Goal: Information Seeking & Learning: Learn about a topic

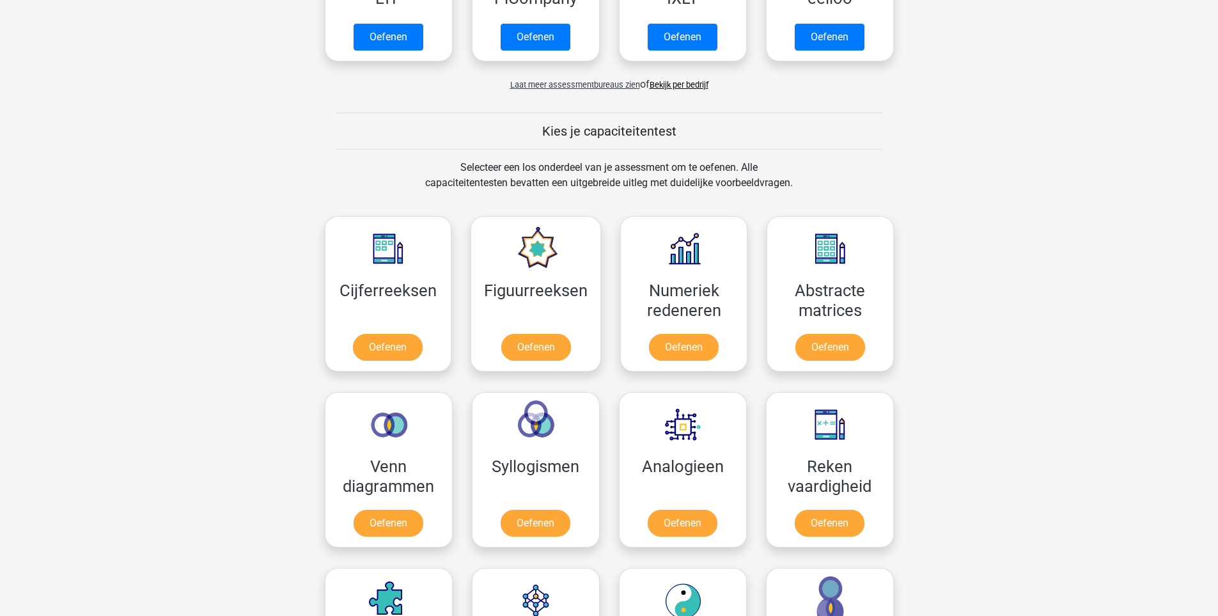
scroll to position [512, 0]
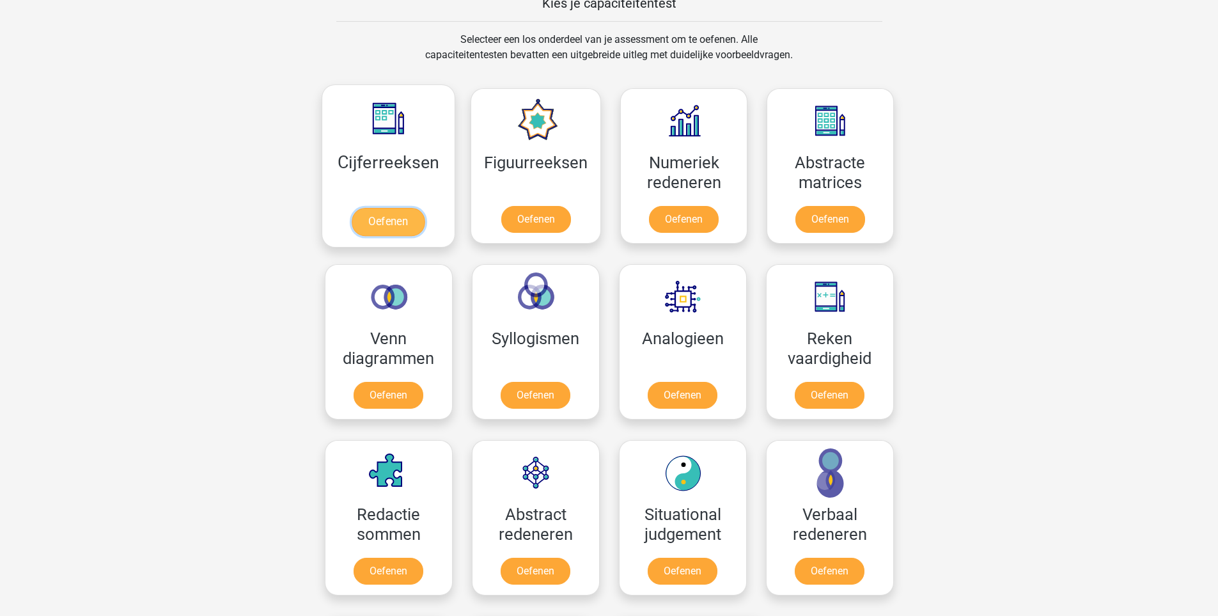
click at [406, 231] on link "Oefenen" at bounding box center [388, 222] width 73 height 28
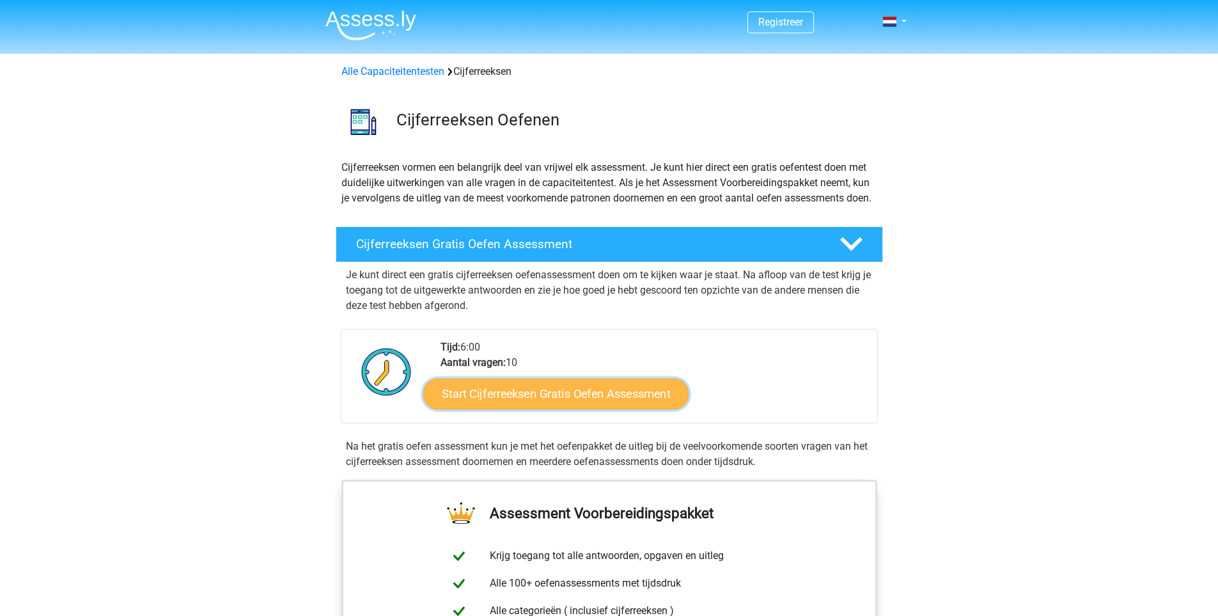
click at [524, 409] on link "Start Cijferreeksen Gratis Oefen Assessment" at bounding box center [555, 393] width 265 height 31
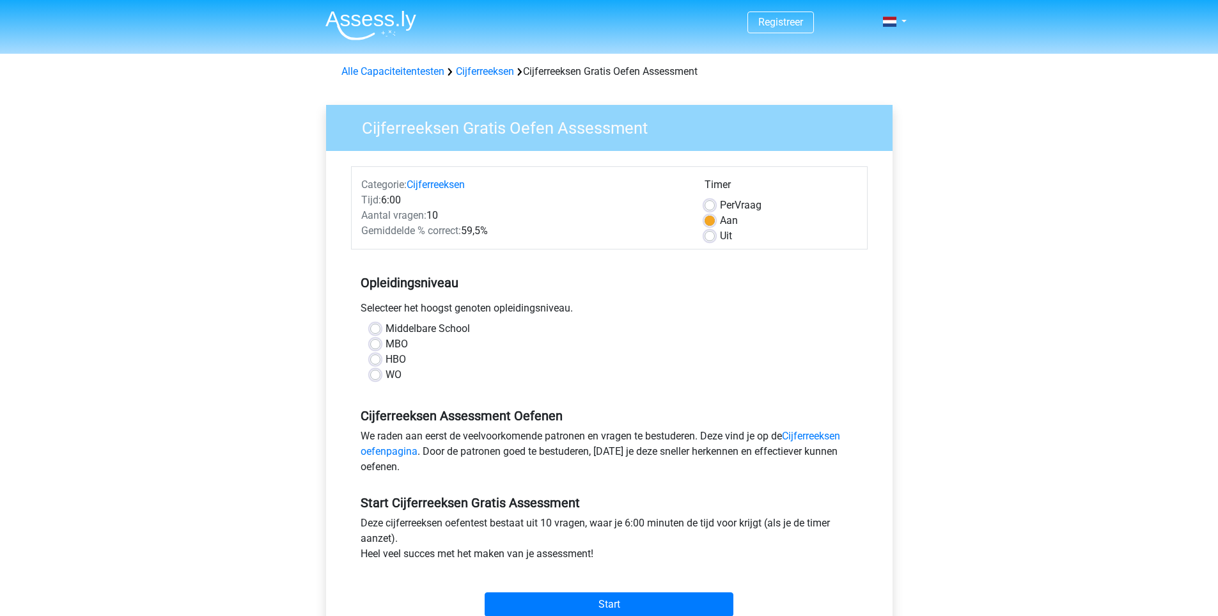
click at [386, 361] on label "HBO" at bounding box center [396, 359] width 20 height 15
click at [375, 361] on input "HBO" at bounding box center [375, 358] width 10 height 13
radio input "true"
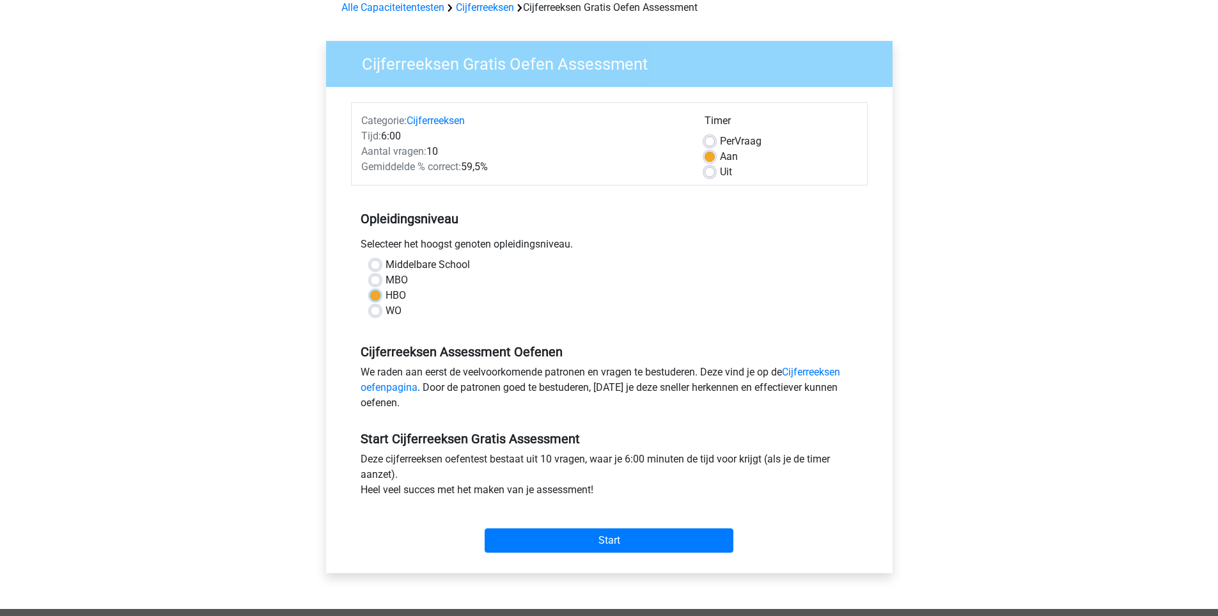
scroll to position [128, 0]
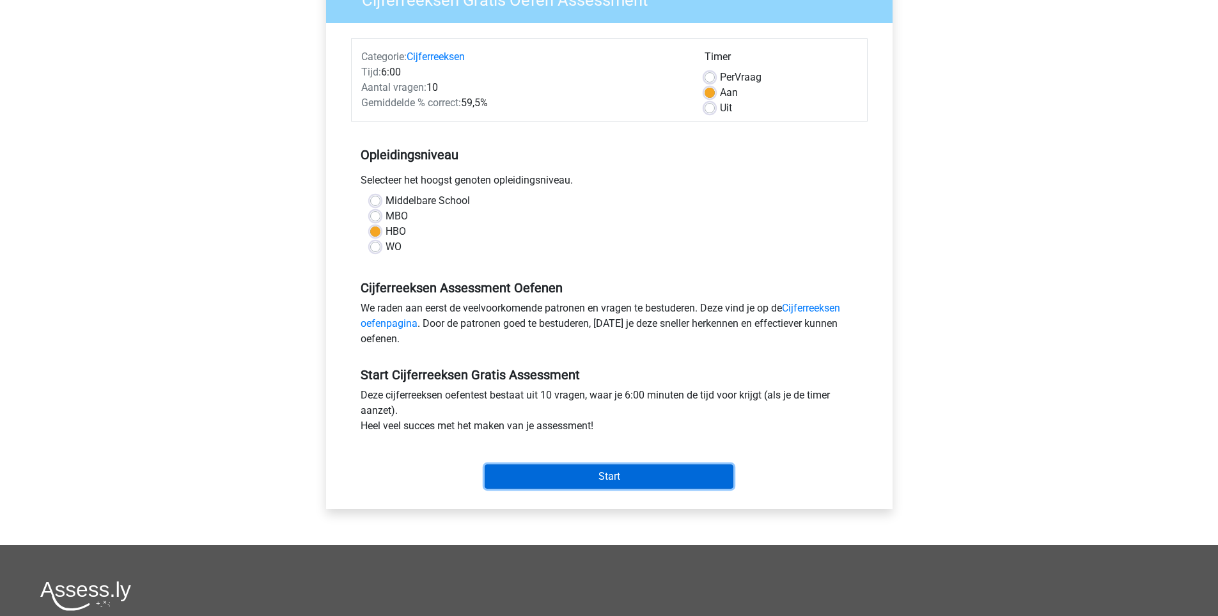
click at [629, 478] on input "Start" at bounding box center [609, 476] width 249 height 24
click at [610, 475] on input "Start" at bounding box center [609, 476] width 249 height 24
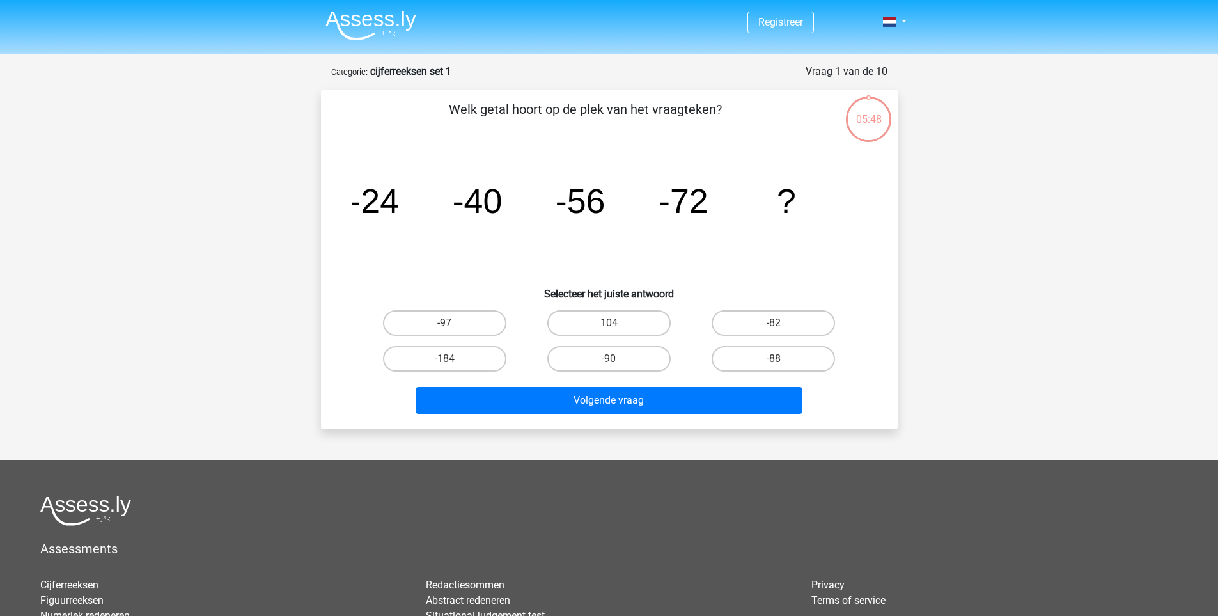
click at [777, 359] on input "-88" at bounding box center [778, 363] width 8 height 8
radio input "true"
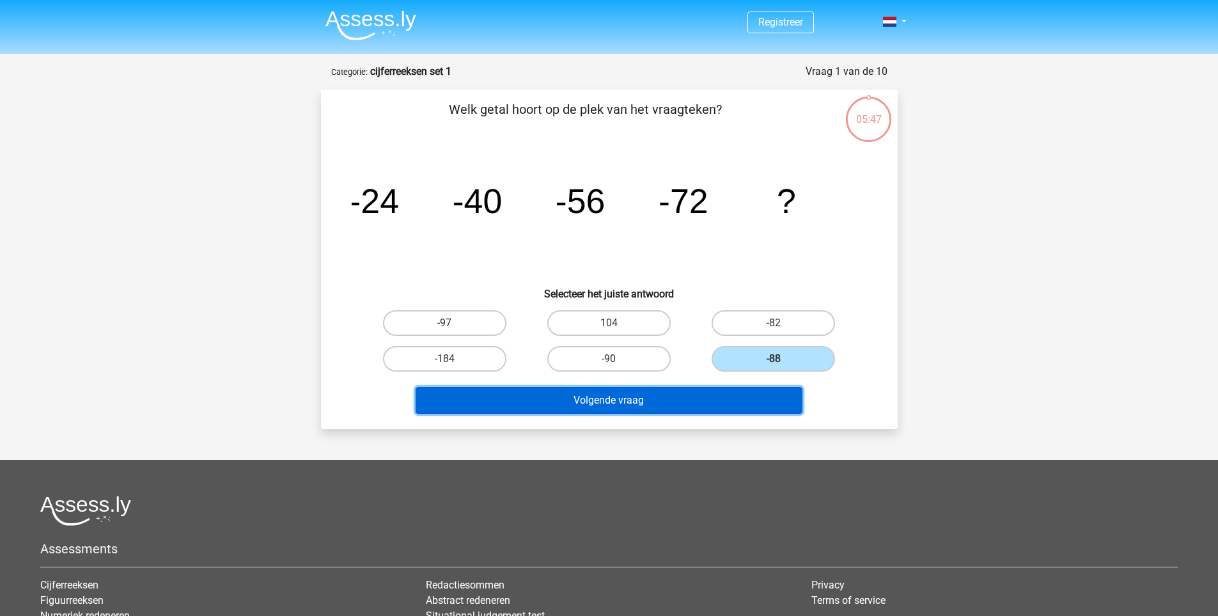
click at [680, 400] on button "Volgende vraag" at bounding box center [609, 400] width 387 height 27
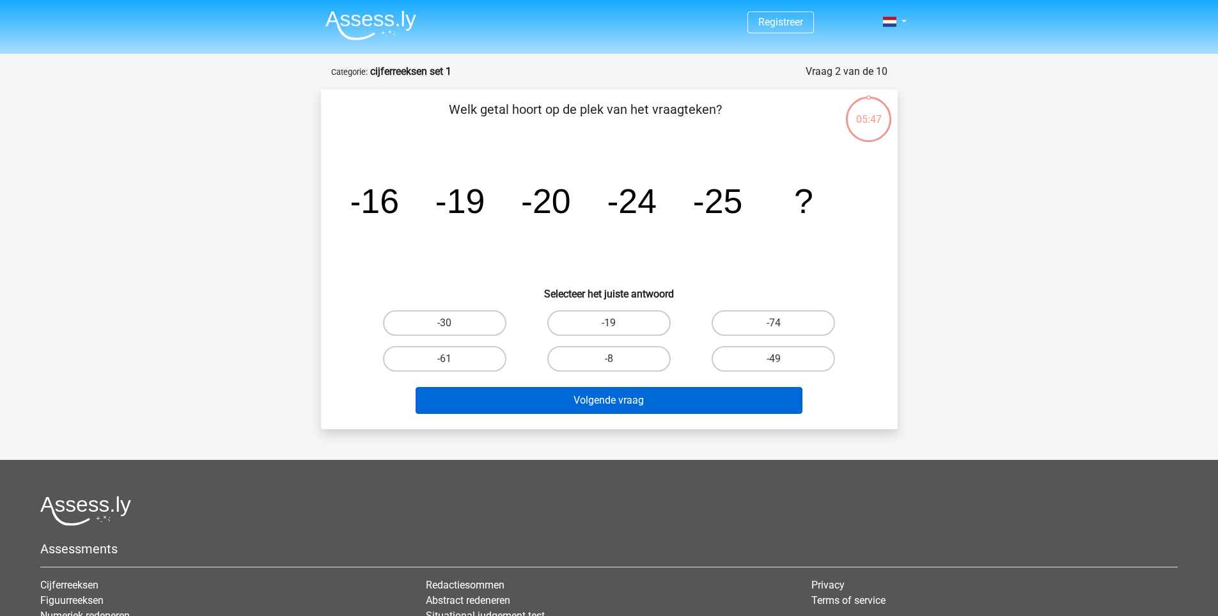
scroll to position [64, 0]
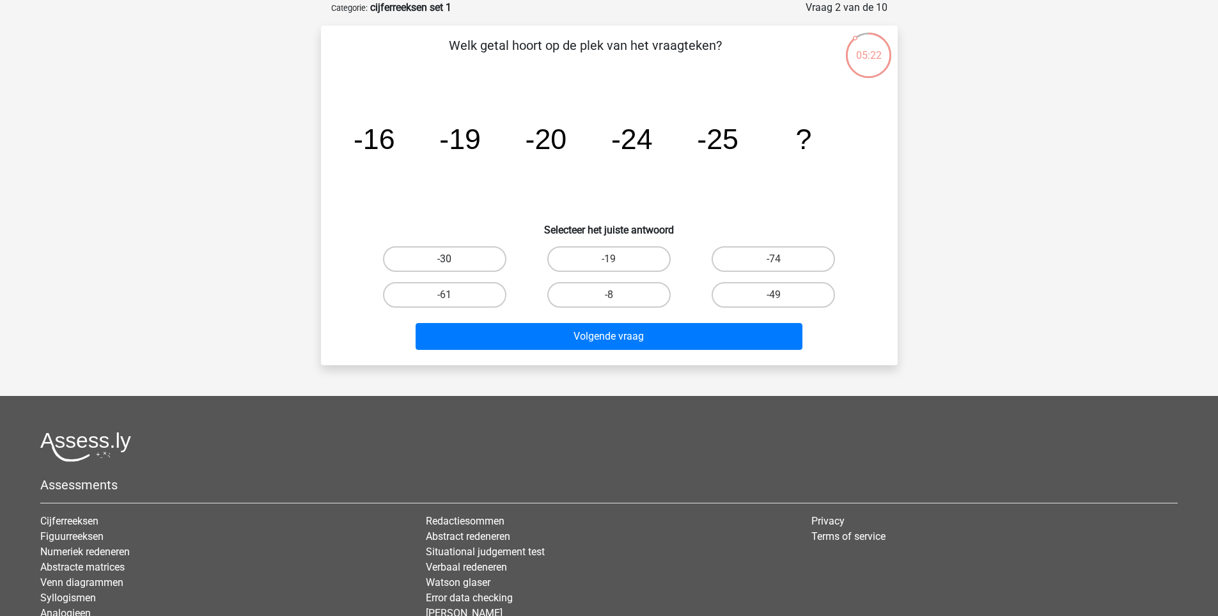
click at [479, 254] on label "-30" at bounding box center [444, 259] width 123 height 26
click at [453, 259] on input "-30" at bounding box center [449, 263] width 8 height 8
radio input "true"
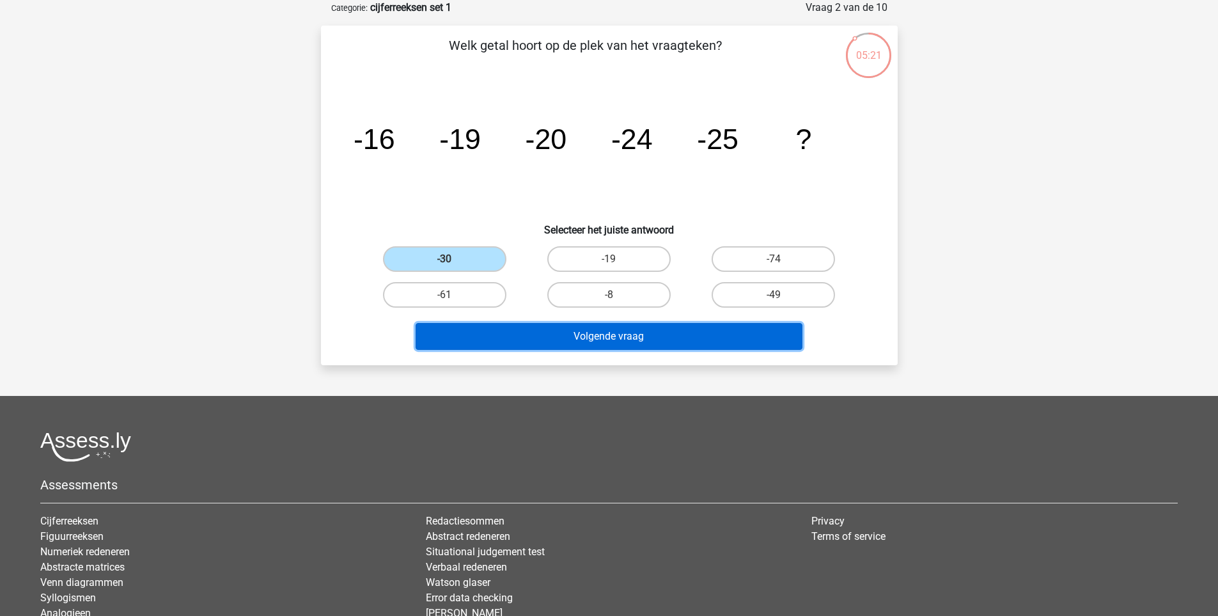
click at [631, 334] on button "Volgende vraag" at bounding box center [609, 336] width 387 height 27
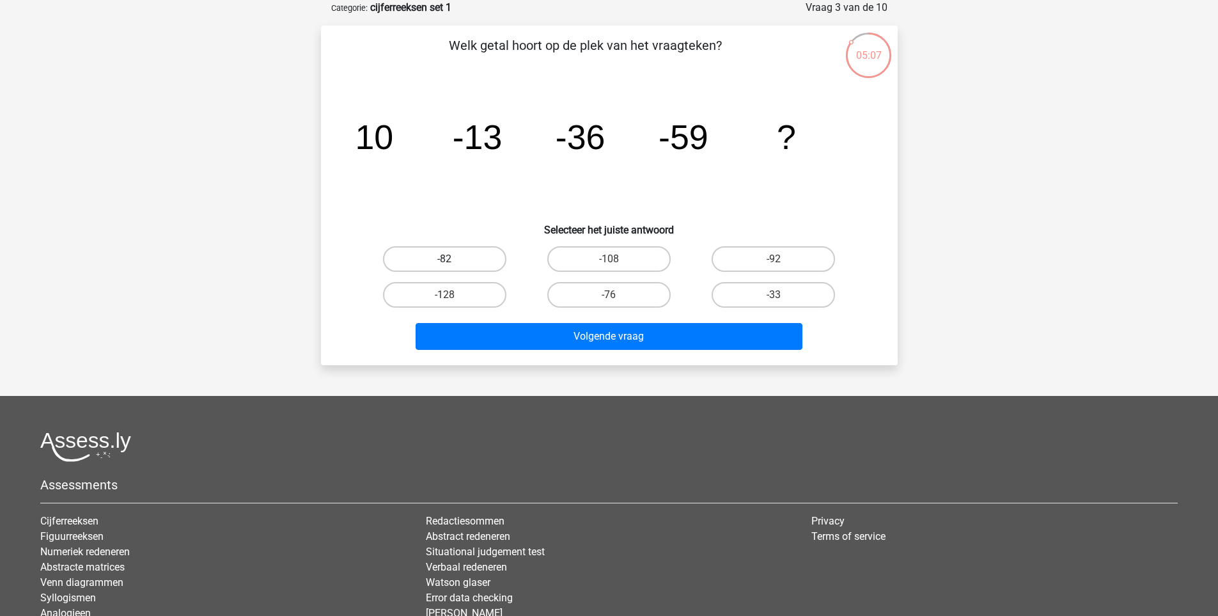
click at [456, 260] on label "-82" at bounding box center [444, 259] width 123 height 26
click at [453, 260] on input "-82" at bounding box center [449, 263] width 8 height 8
radio input "true"
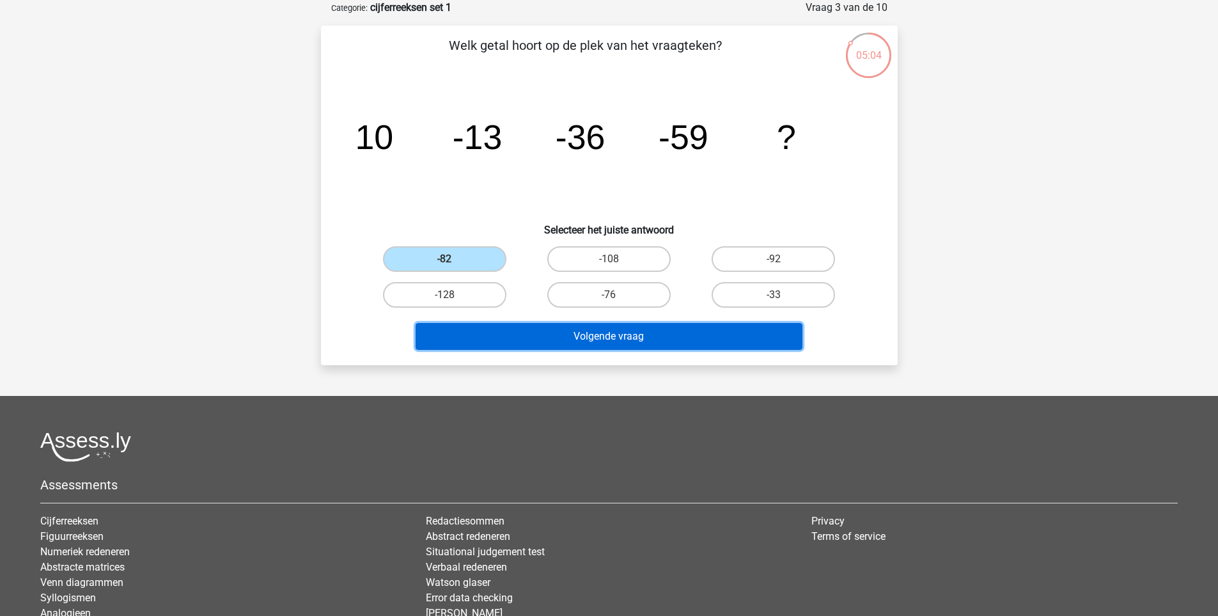
click at [604, 333] on button "Volgende vraag" at bounding box center [609, 336] width 387 height 27
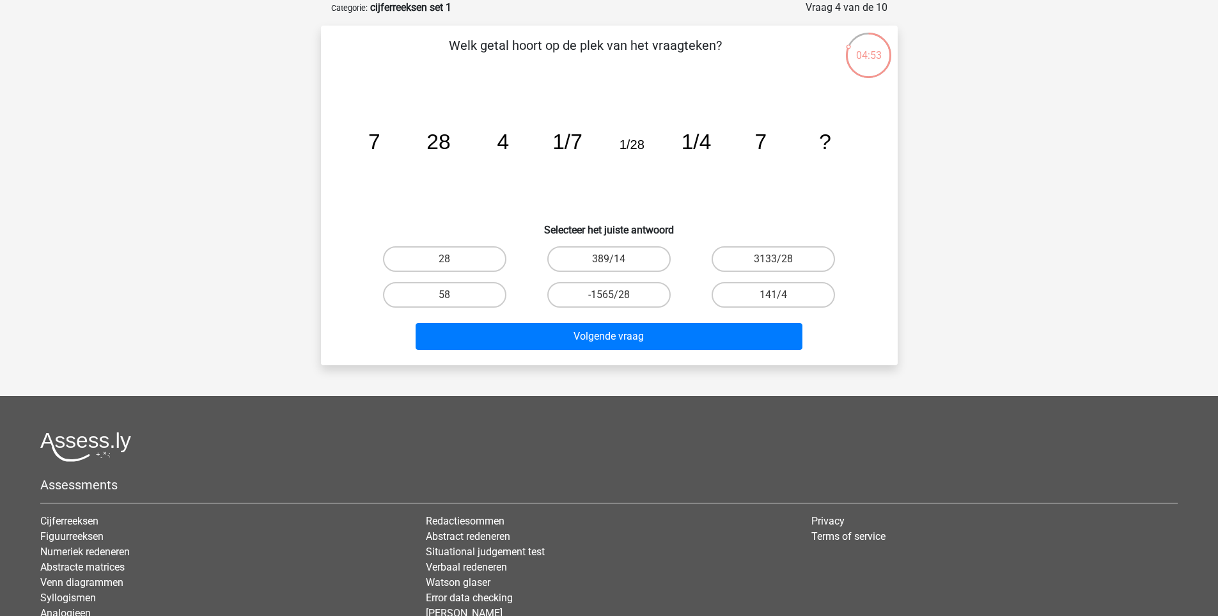
drag, startPoint x: 635, startPoint y: 142, endPoint x: 647, endPoint y: 131, distance: 16.3
click at [639, 141] on tspan "1/28" at bounding box center [631, 145] width 25 height 14
click at [486, 258] on label "28" at bounding box center [444, 259] width 123 height 26
click at [453, 259] on input "28" at bounding box center [449, 263] width 8 height 8
radio input "true"
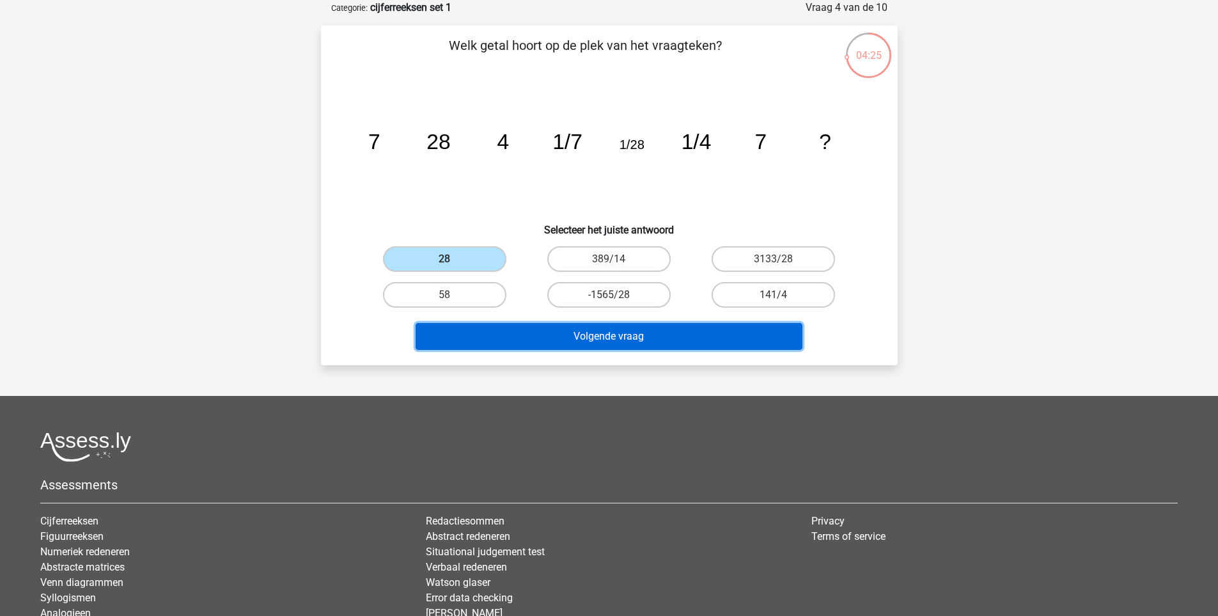
click at [590, 330] on button "Volgende vraag" at bounding box center [609, 336] width 387 height 27
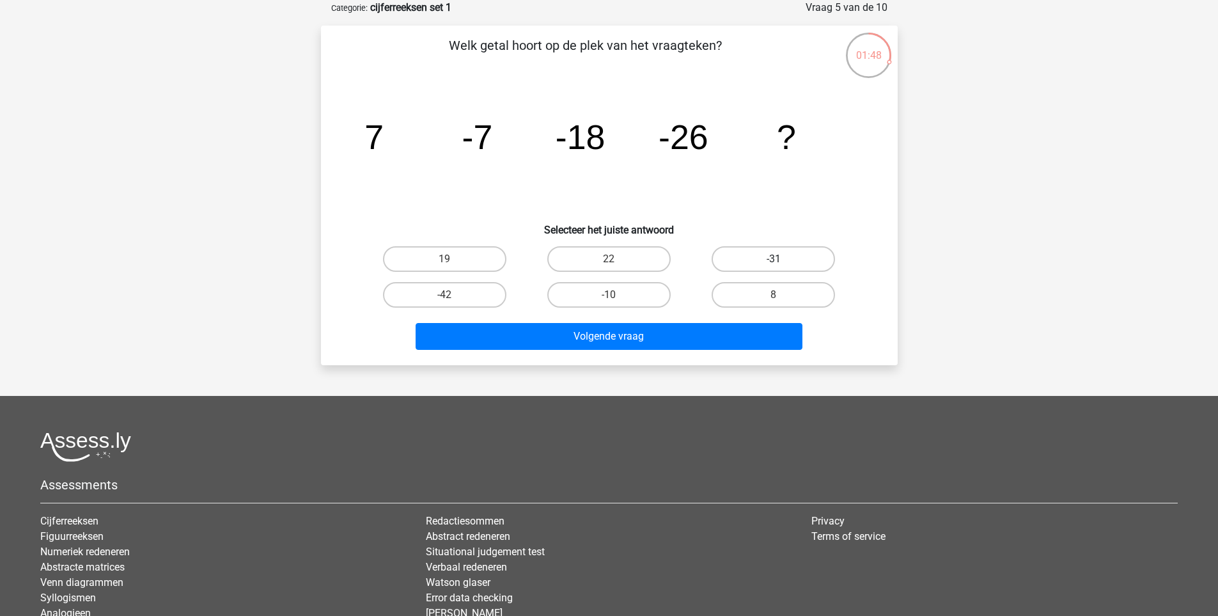
click at [768, 258] on label "-31" at bounding box center [773, 259] width 123 height 26
click at [774, 259] on input "-31" at bounding box center [778, 263] width 8 height 8
radio input "true"
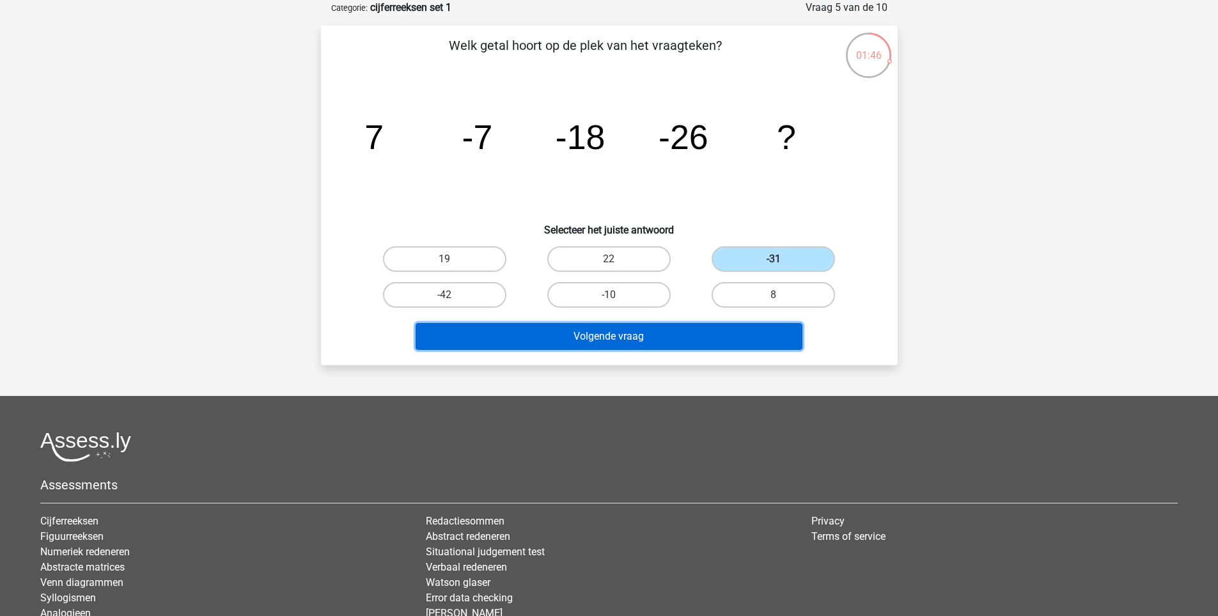
click at [631, 338] on button "Volgende vraag" at bounding box center [609, 336] width 387 height 27
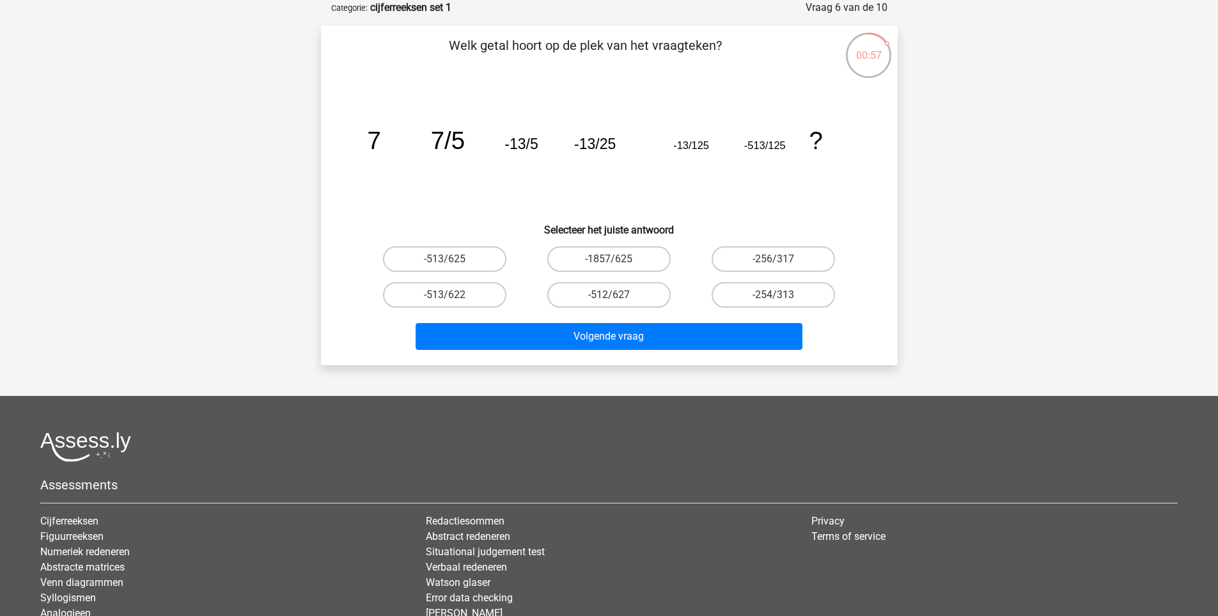
click at [704, 153] on icon "image/svg+xml 7 7/5 -13/5 -13/25 -13/125 -513/125 ?" at bounding box center [610, 148] width 516 height 129
click at [471, 296] on label "-513/622" at bounding box center [444, 295] width 123 height 26
click at [453, 296] on input "-513/622" at bounding box center [449, 299] width 8 height 8
radio input "true"
click at [467, 260] on label "-513/625" at bounding box center [444, 259] width 123 height 26
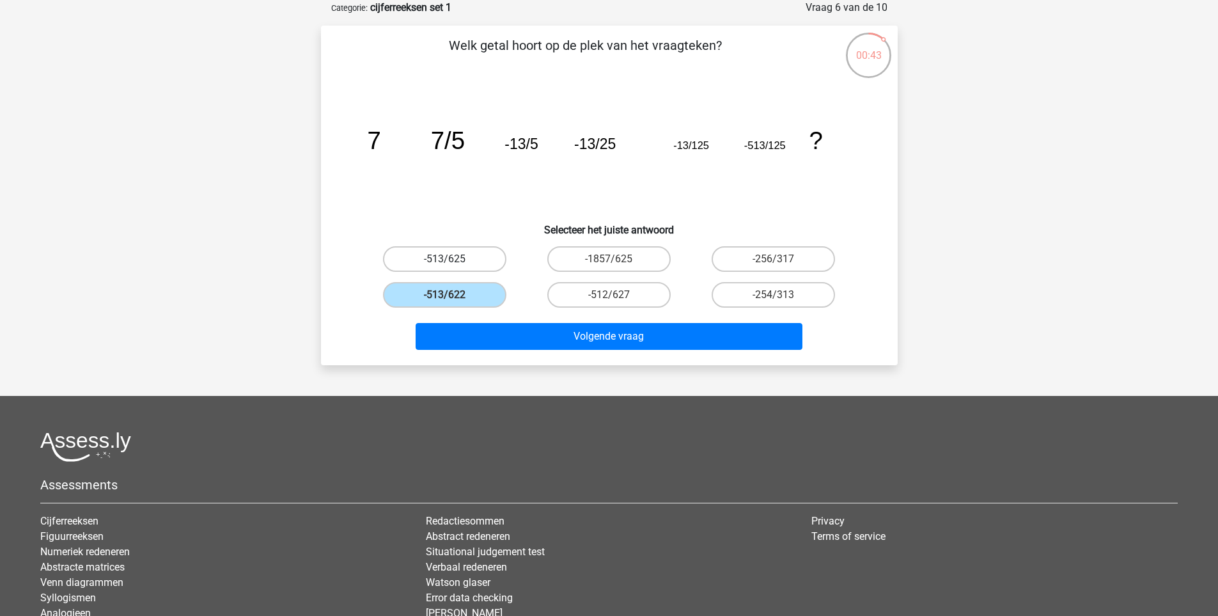
click at [453, 260] on input "-513/625" at bounding box center [449, 263] width 8 height 8
radio input "true"
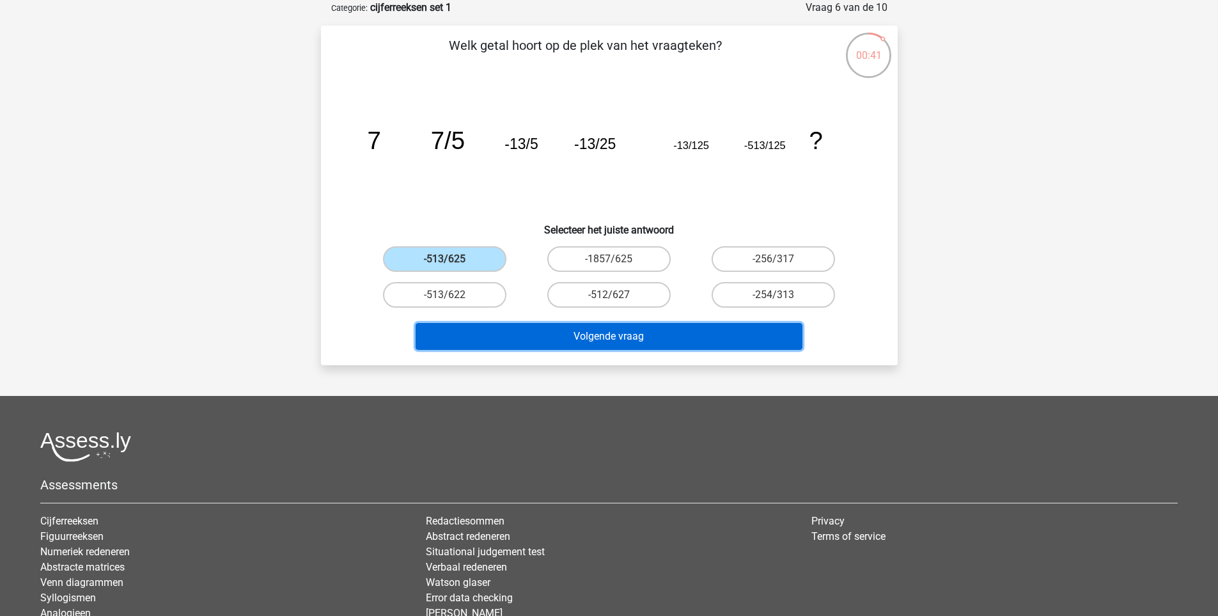
click at [650, 336] on button "Volgende vraag" at bounding box center [609, 336] width 387 height 27
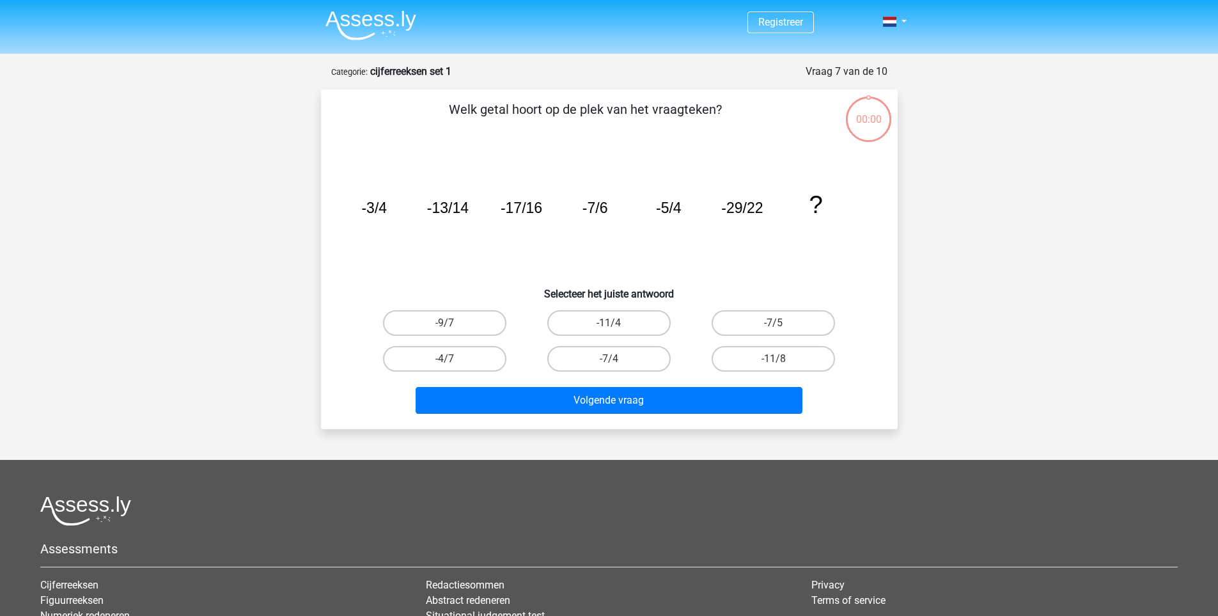
scroll to position [64, 0]
click at [780, 358] on label "-88" at bounding box center [773, 359] width 123 height 26
click at [780, 359] on input "-88" at bounding box center [778, 363] width 8 height 8
radio input "true"
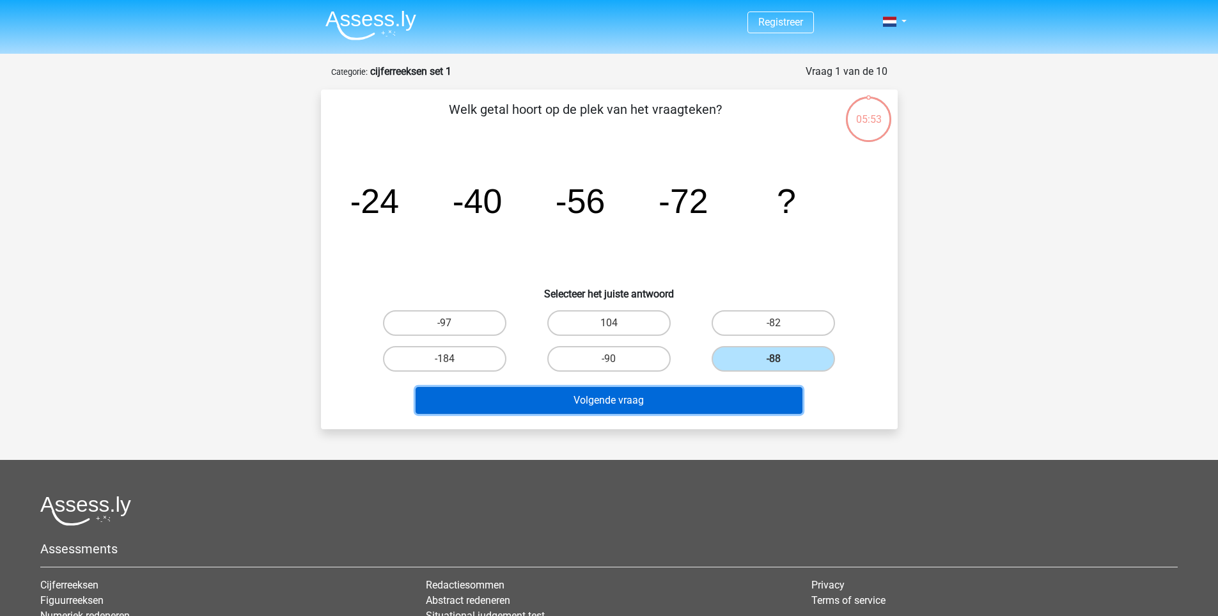
click at [675, 394] on button "Volgende vraag" at bounding box center [609, 400] width 387 height 27
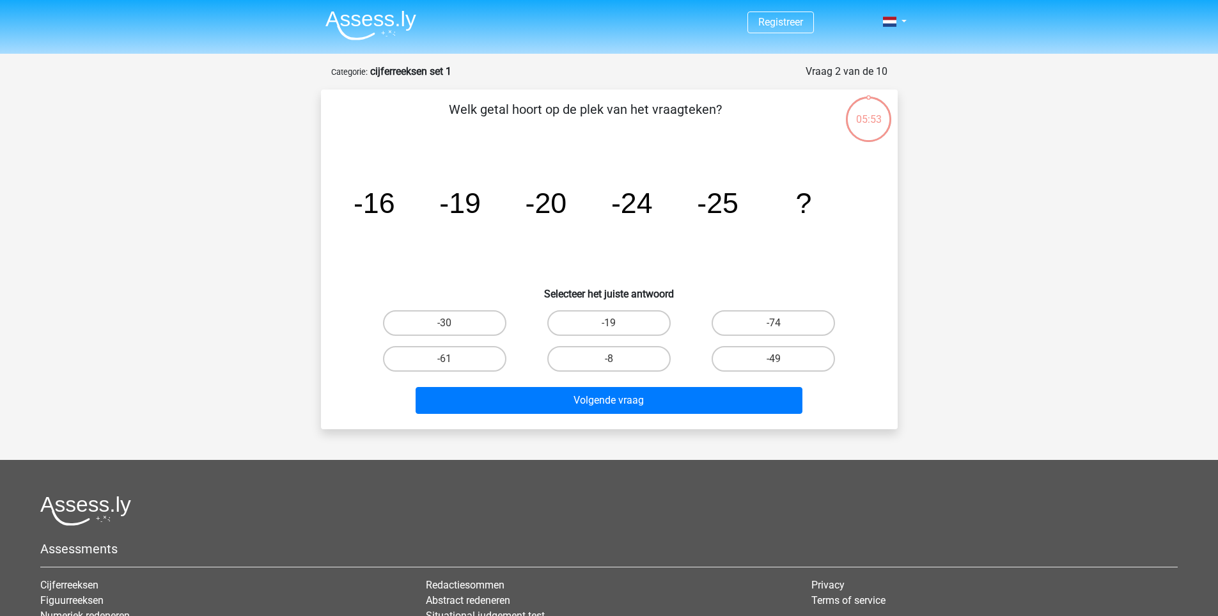
scroll to position [64, 0]
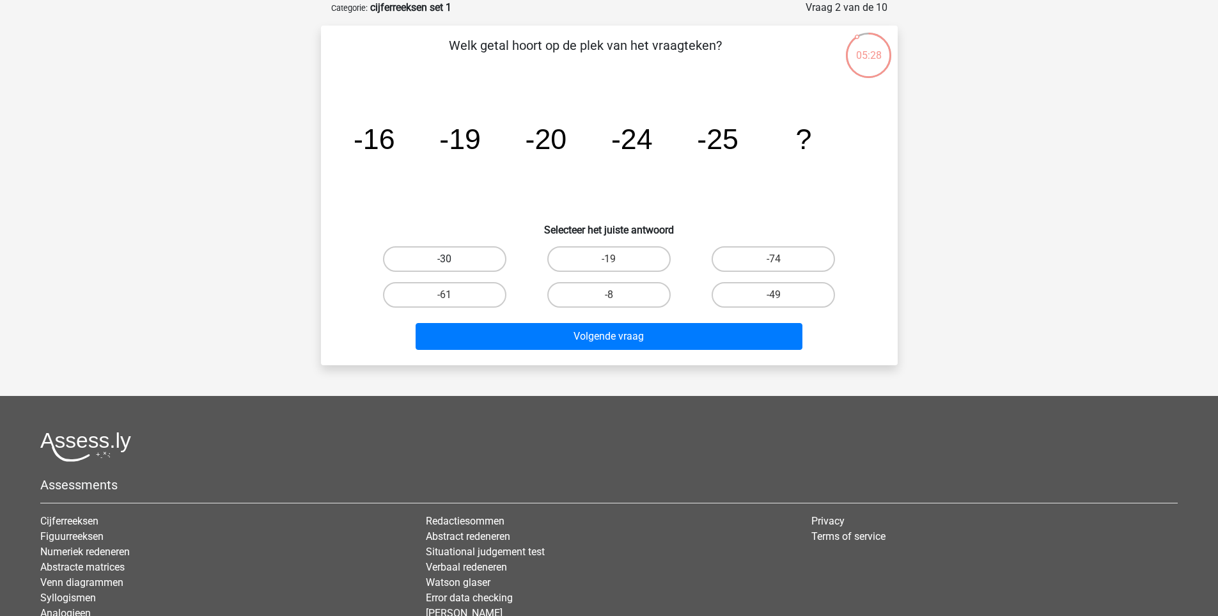
click at [447, 257] on label "-30" at bounding box center [444, 259] width 123 height 26
click at [447, 259] on input "-30" at bounding box center [449, 263] width 8 height 8
radio input "true"
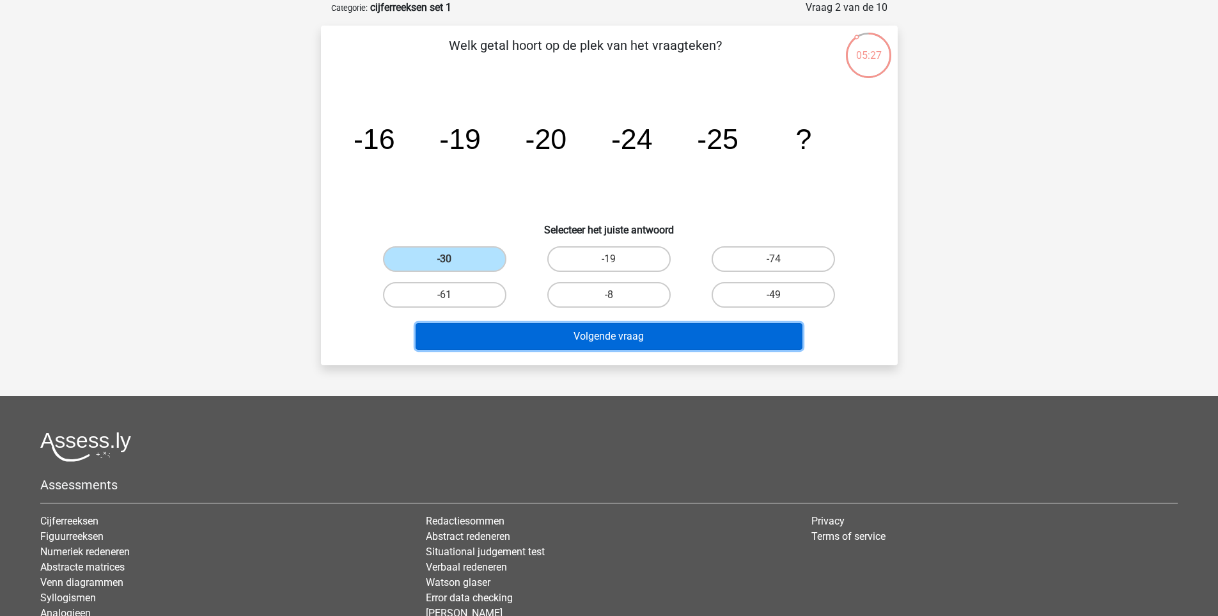
click at [616, 331] on button "Volgende vraag" at bounding box center [609, 336] width 387 height 27
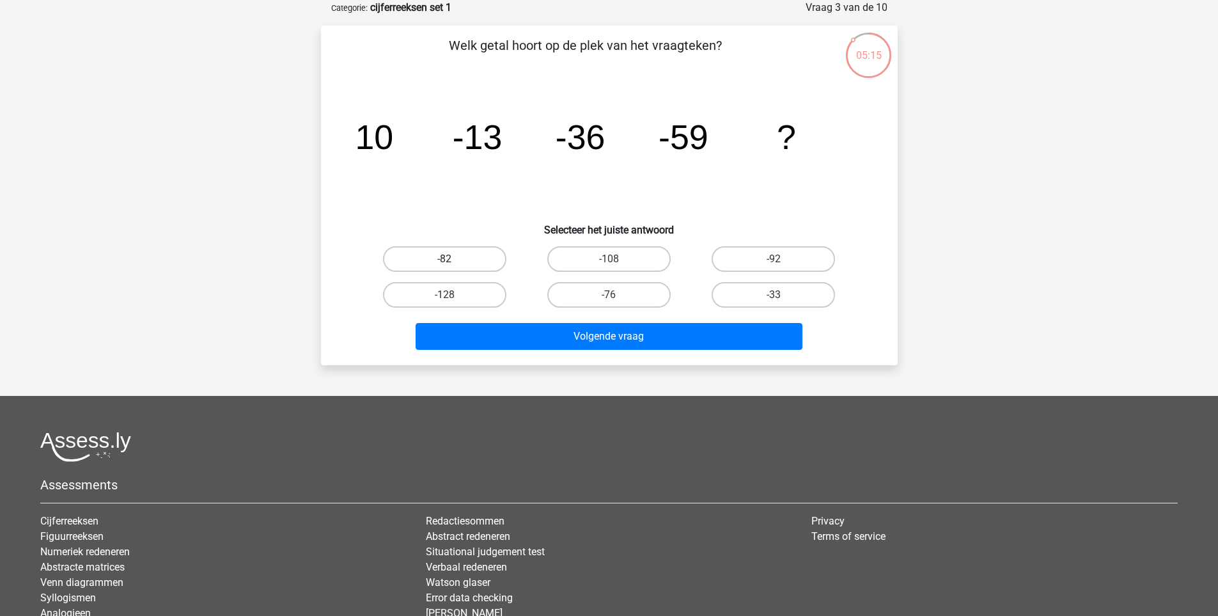
drag, startPoint x: 460, startPoint y: 259, endPoint x: 481, endPoint y: 263, distance: 21.5
click at [466, 261] on label "-82" at bounding box center [444, 259] width 123 height 26
click at [453, 261] on input "-82" at bounding box center [449, 263] width 8 height 8
radio input "true"
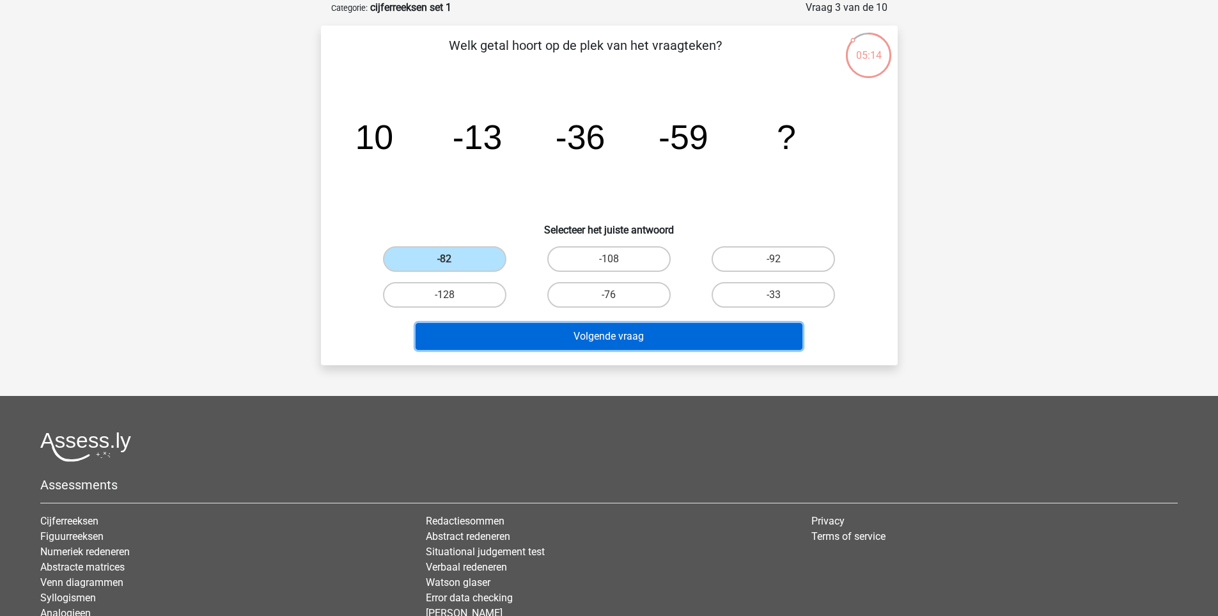
click at [724, 332] on button "Volgende vraag" at bounding box center [609, 336] width 387 height 27
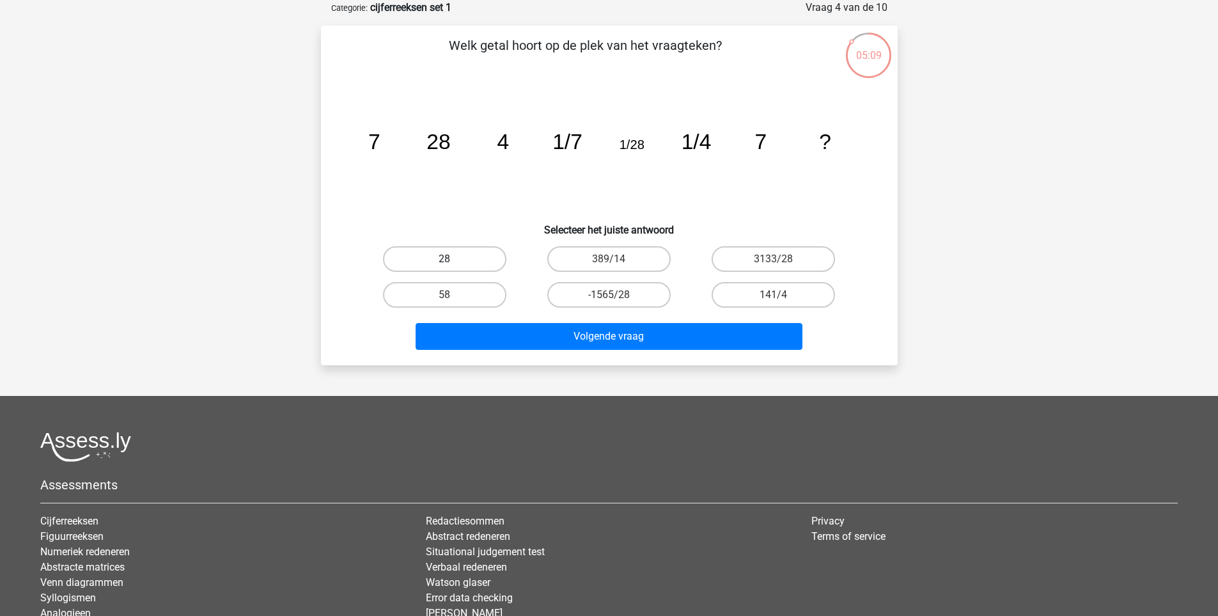
click at [468, 264] on label "28" at bounding box center [444, 259] width 123 height 26
click at [453, 264] on input "28" at bounding box center [449, 263] width 8 height 8
radio input "true"
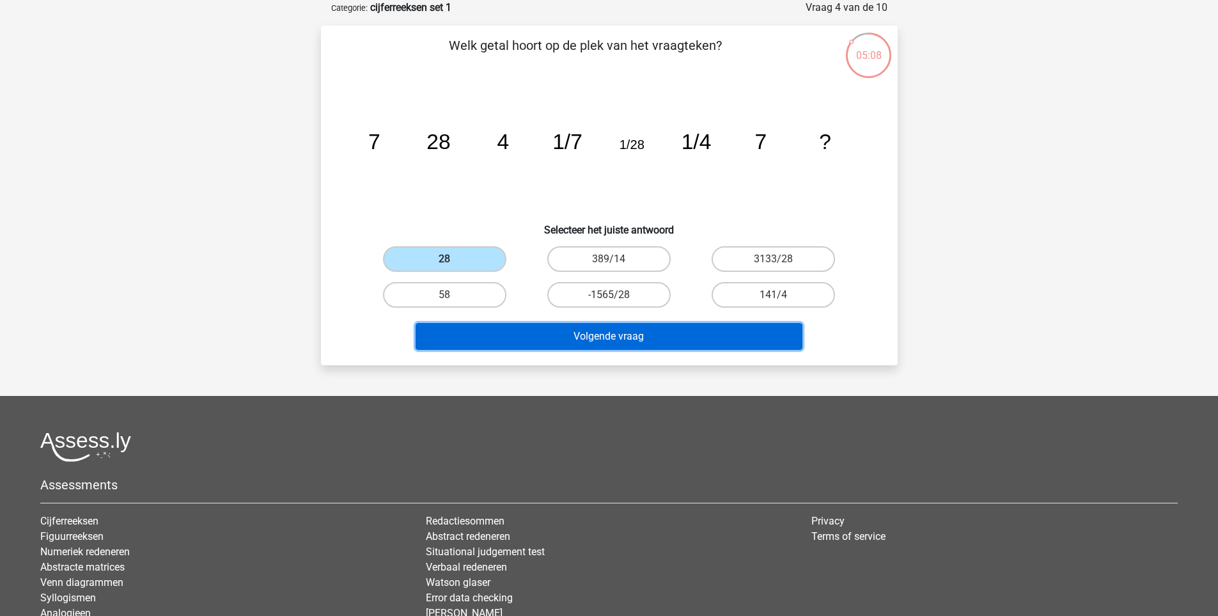
drag, startPoint x: 629, startPoint y: 339, endPoint x: 624, endPoint y: 336, distance: 6.6
click at [630, 339] on button "Volgende vraag" at bounding box center [609, 336] width 387 height 27
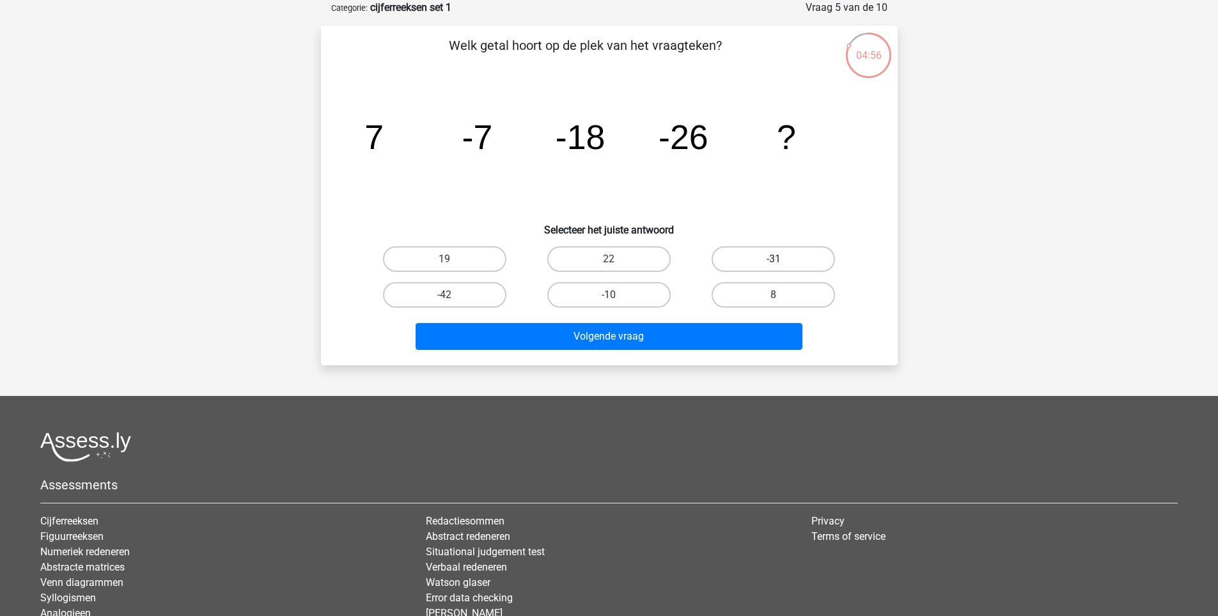
click at [760, 261] on label "-31" at bounding box center [773, 259] width 123 height 26
click at [774, 261] on input "-31" at bounding box center [778, 263] width 8 height 8
radio input "true"
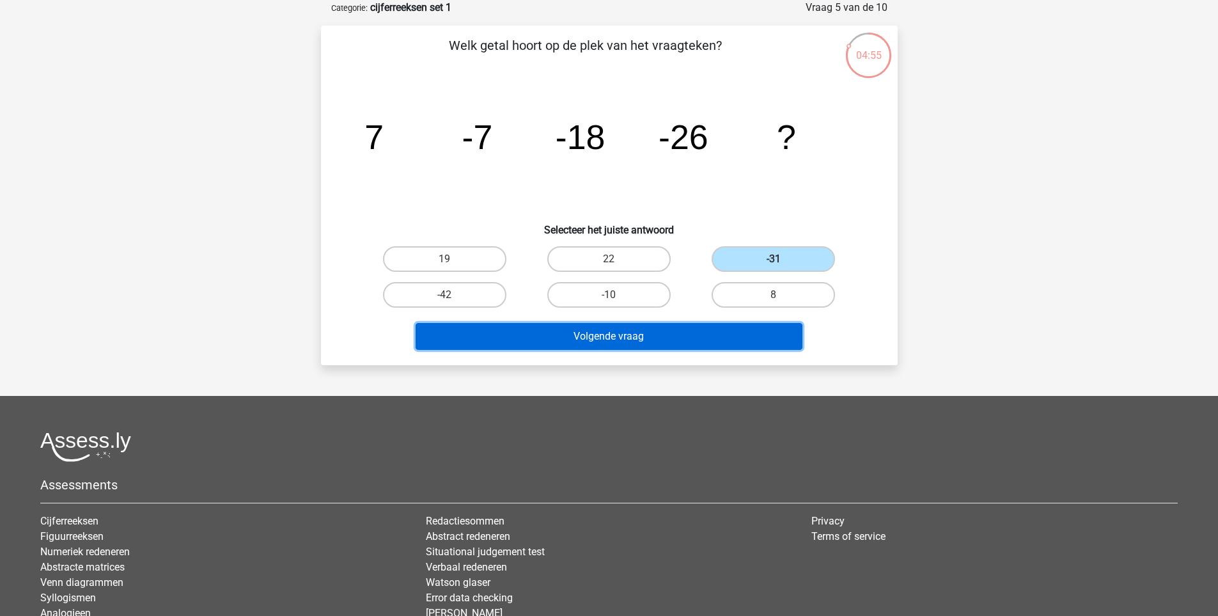
click at [655, 331] on button "Volgende vraag" at bounding box center [609, 336] width 387 height 27
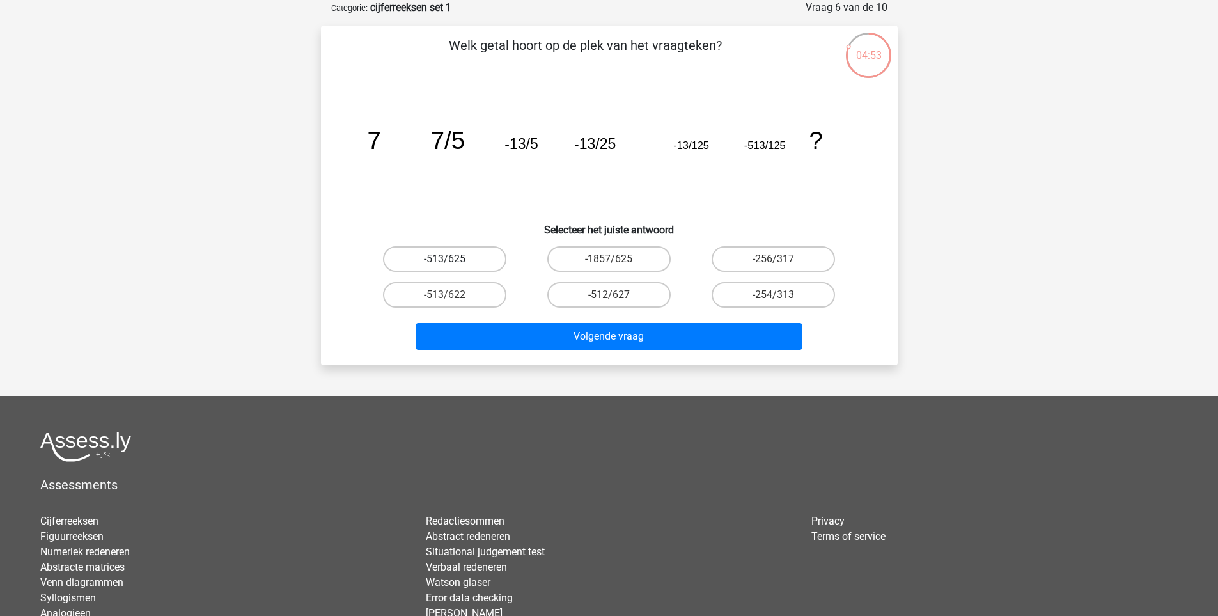
click at [478, 260] on label "-513/625" at bounding box center [444, 259] width 123 height 26
click at [453, 260] on input "-513/625" at bounding box center [449, 263] width 8 height 8
radio input "true"
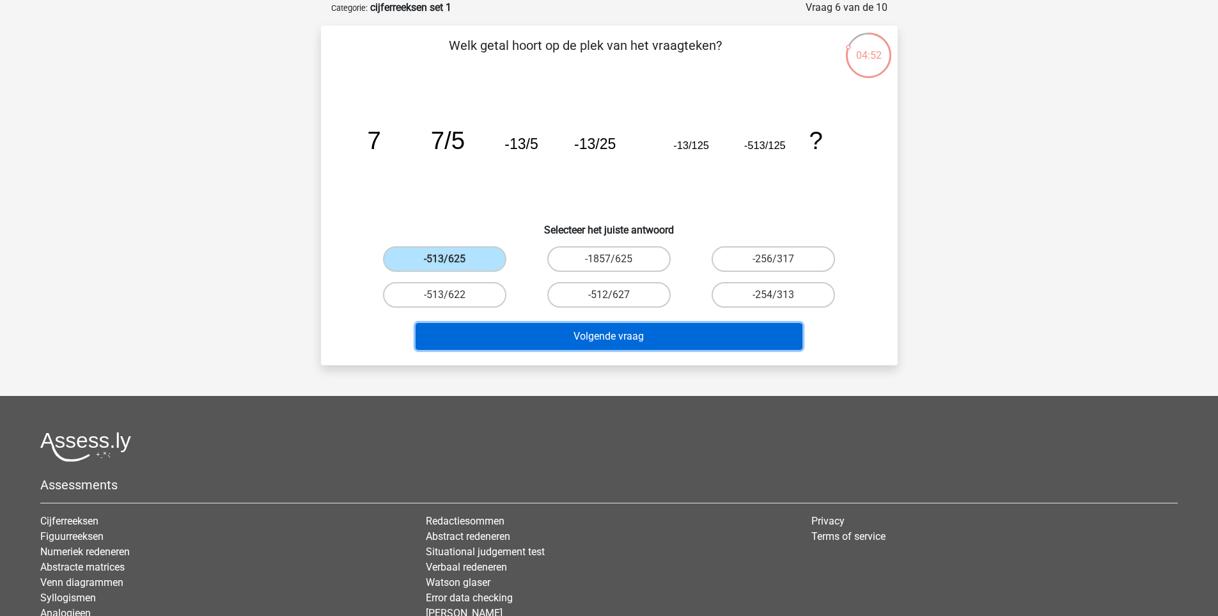
click at [624, 348] on button "Volgende vraag" at bounding box center [609, 336] width 387 height 27
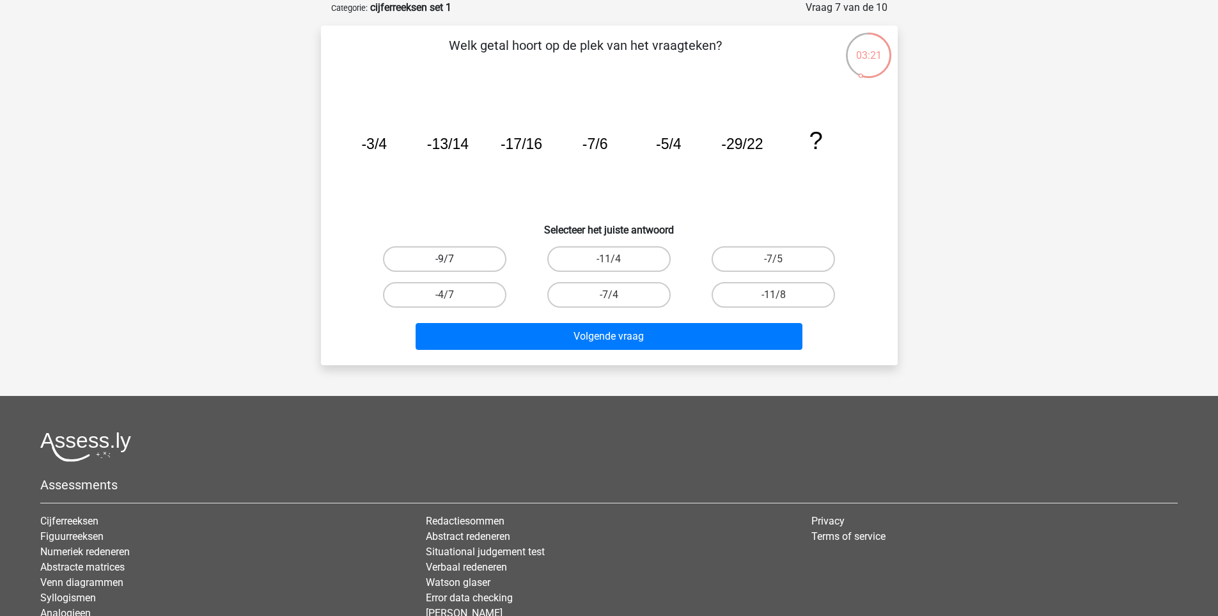
click at [485, 262] on label "-9/7" at bounding box center [444, 259] width 123 height 26
click at [453, 262] on input "-9/7" at bounding box center [449, 263] width 8 height 8
radio input "true"
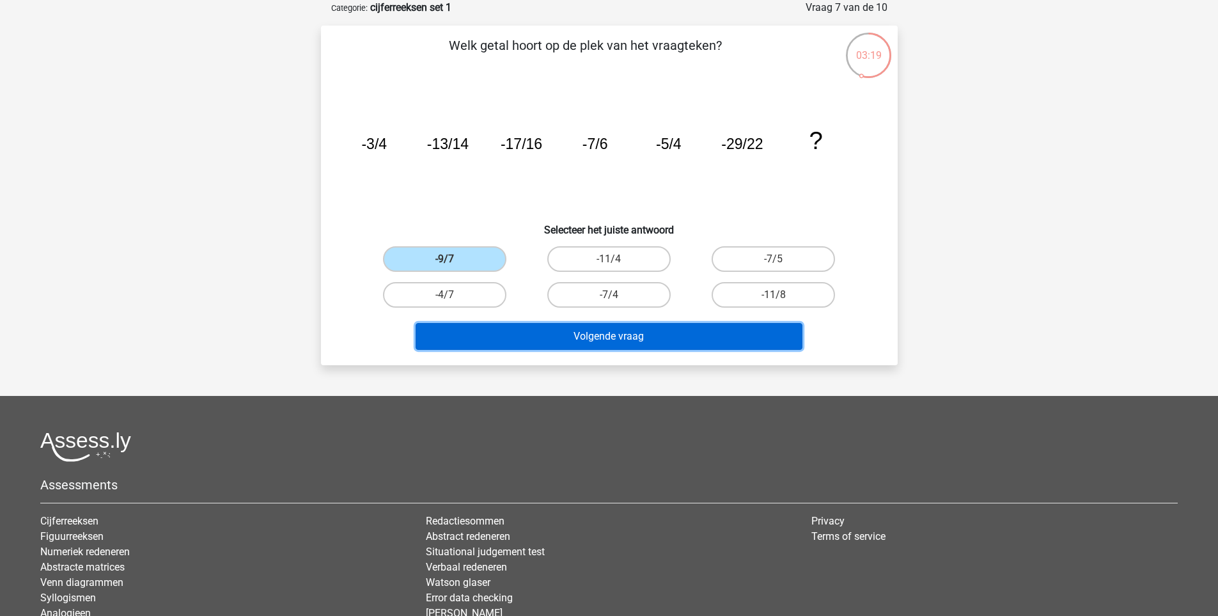
click at [696, 331] on button "Volgende vraag" at bounding box center [609, 336] width 387 height 27
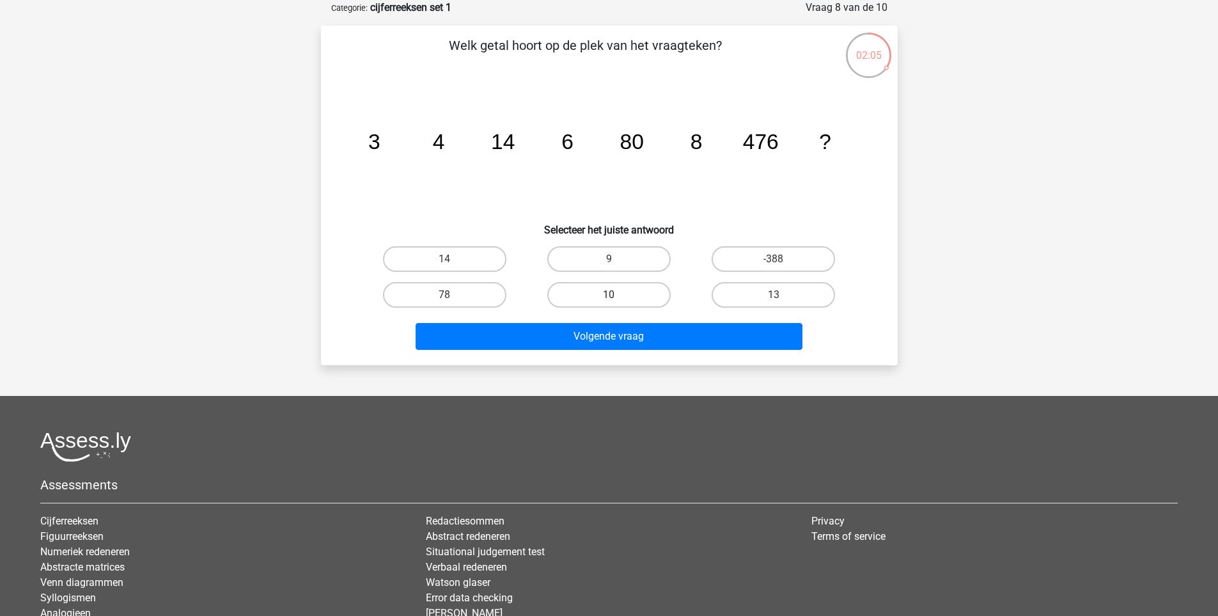
click at [626, 292] on label "10" at bounding box center [608, 295] width 123 height 26
click at [617, 295] on input "10" at bounding box center [613, 299] width 8 height 8
radio input "true"
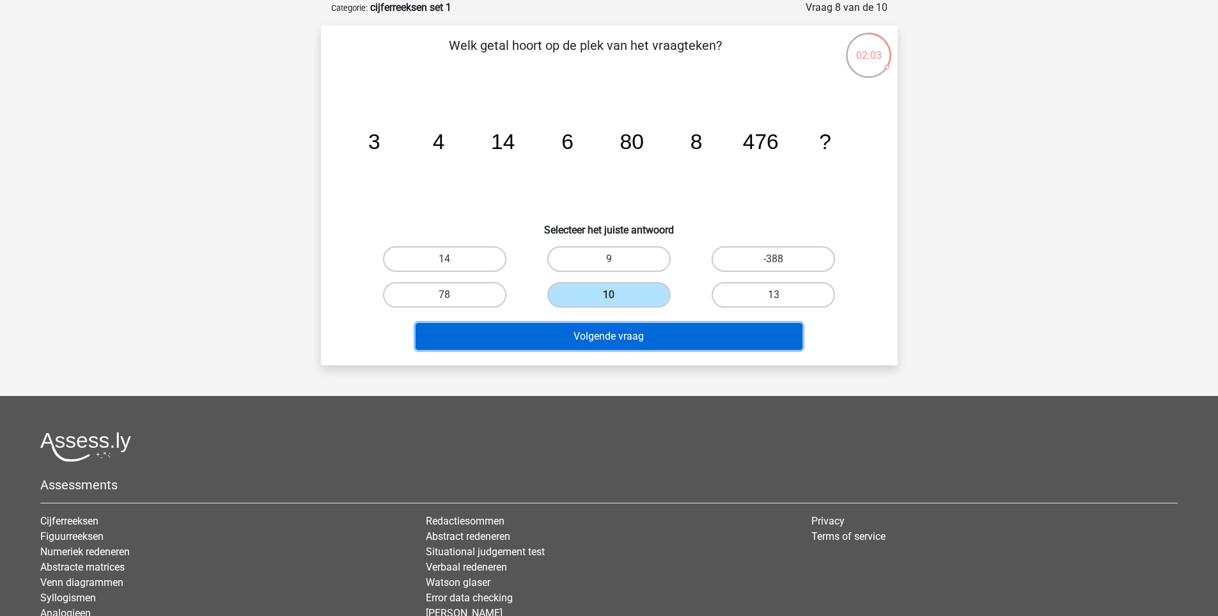
click at [546, 343] on button "Volgende vraag" at bounding box center [609, 336] width 387 height 27
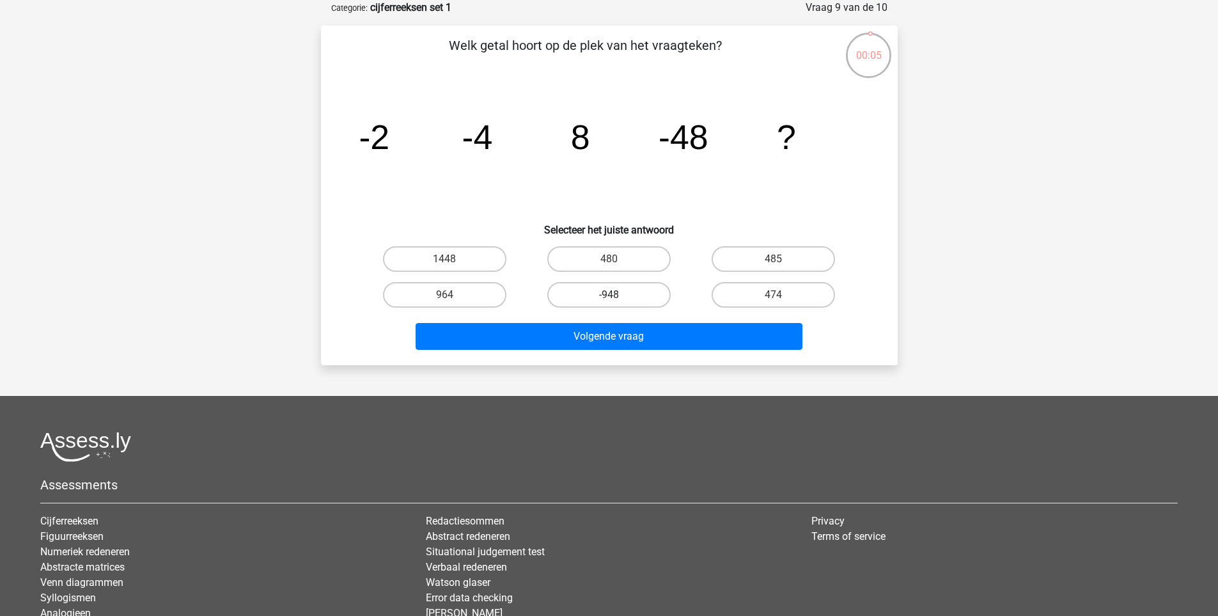
click at [639, 298] on label "-948" at bounding box center [608, 295] width 123 height 26
click at [617, 298] on input "-948" at bounding box center [613, 299] width 8 height 8
radio input "true"
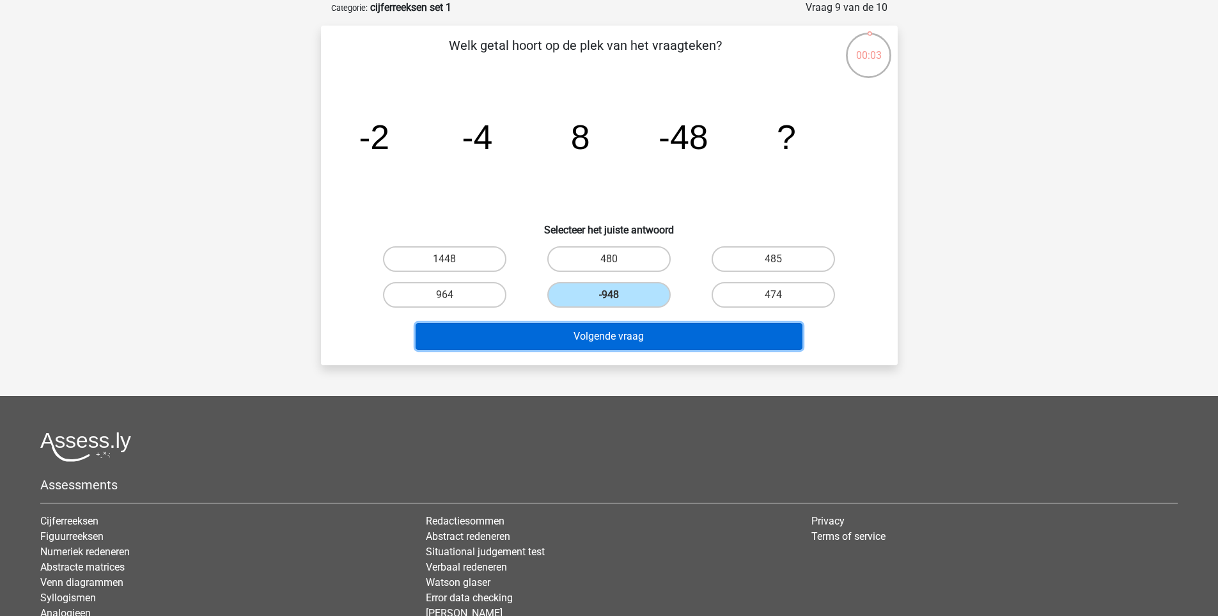
click at [639, 329] on button "Volgende vraag" at bounding box center [609, 336] width 387 height 27
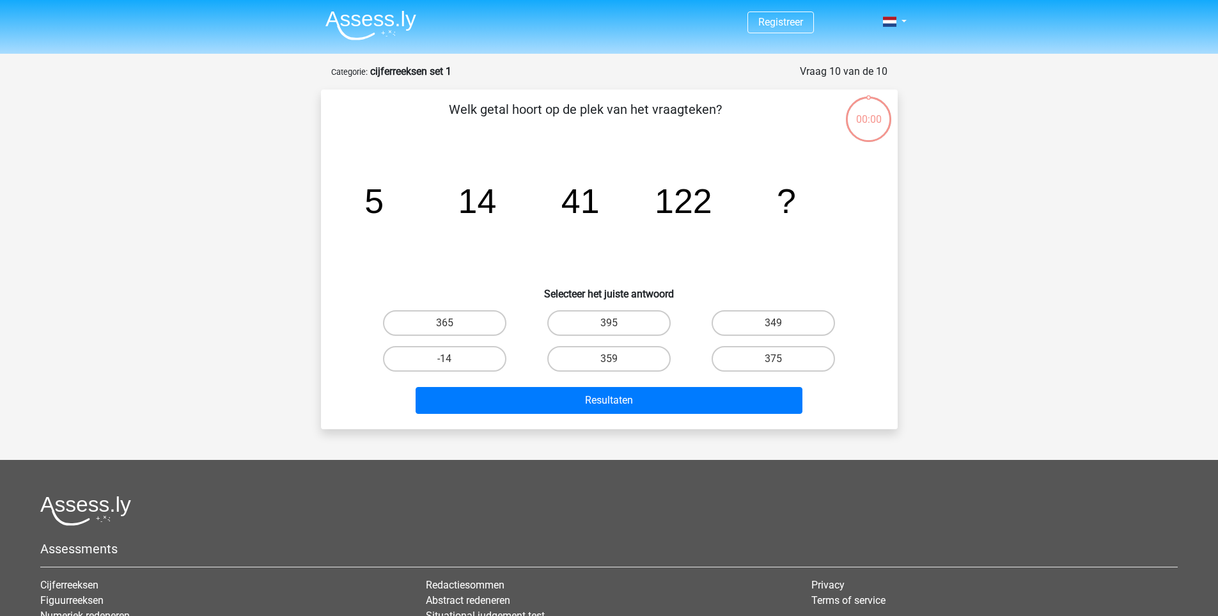
scroll to position [64, 0]
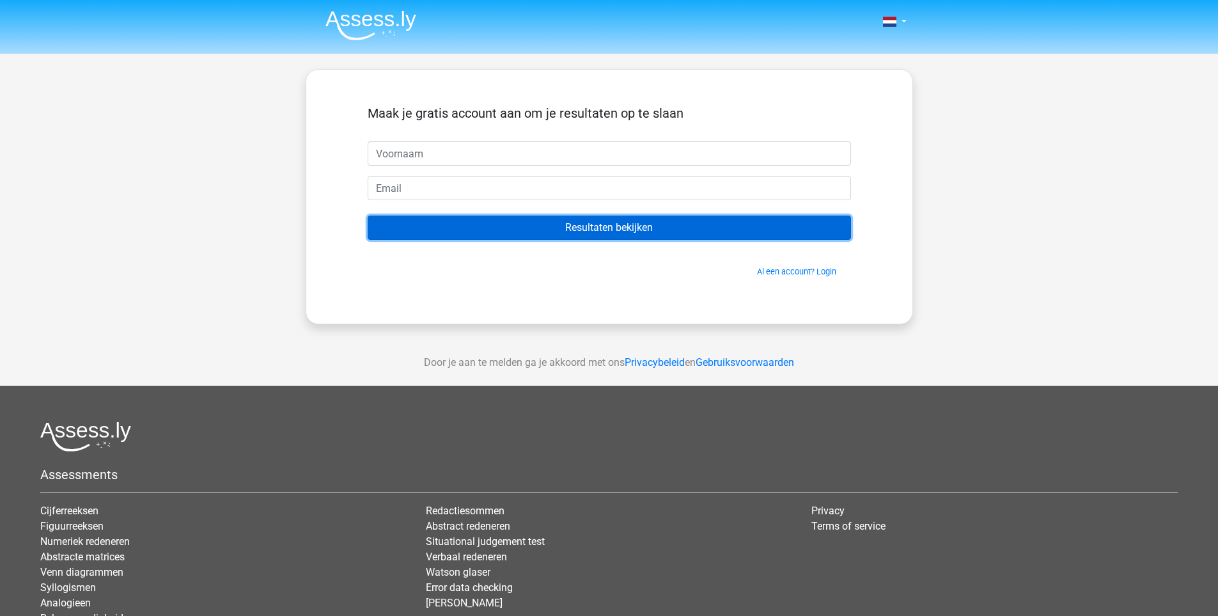
click at [652, 221] on input "Resultaten bekijken" at bounding box center [610, 228] width 484 height 24
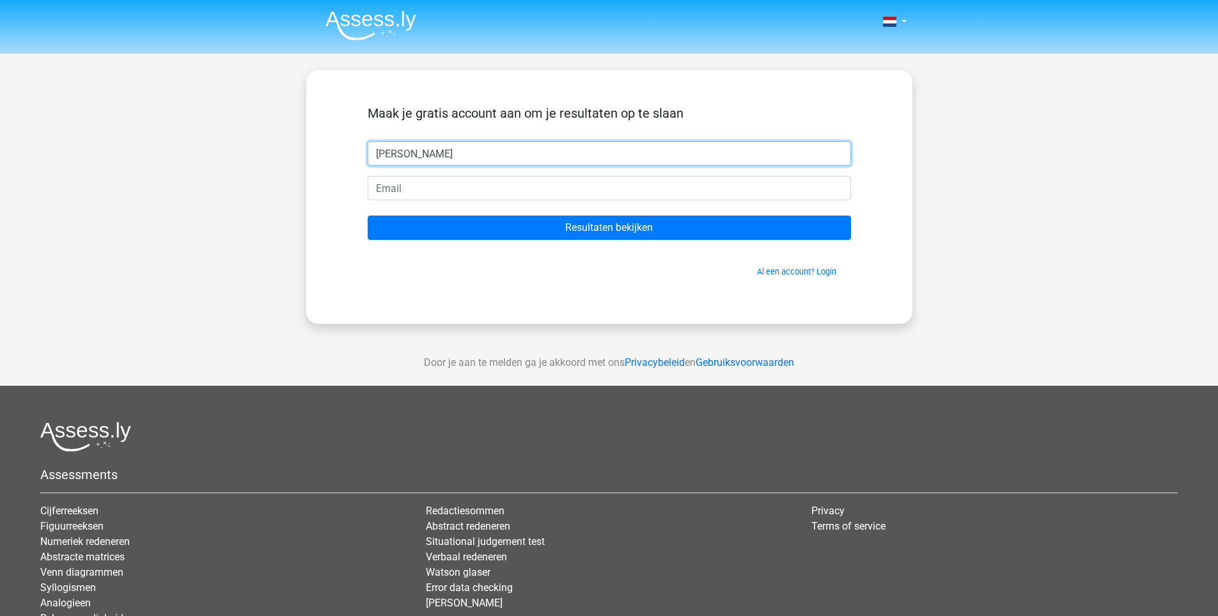
type input "[PERSON_NAME]"
click at [368, 216] on input "Resultaten bekijken" at bounding box center [610, 228] width 484 height 24
type input "s"
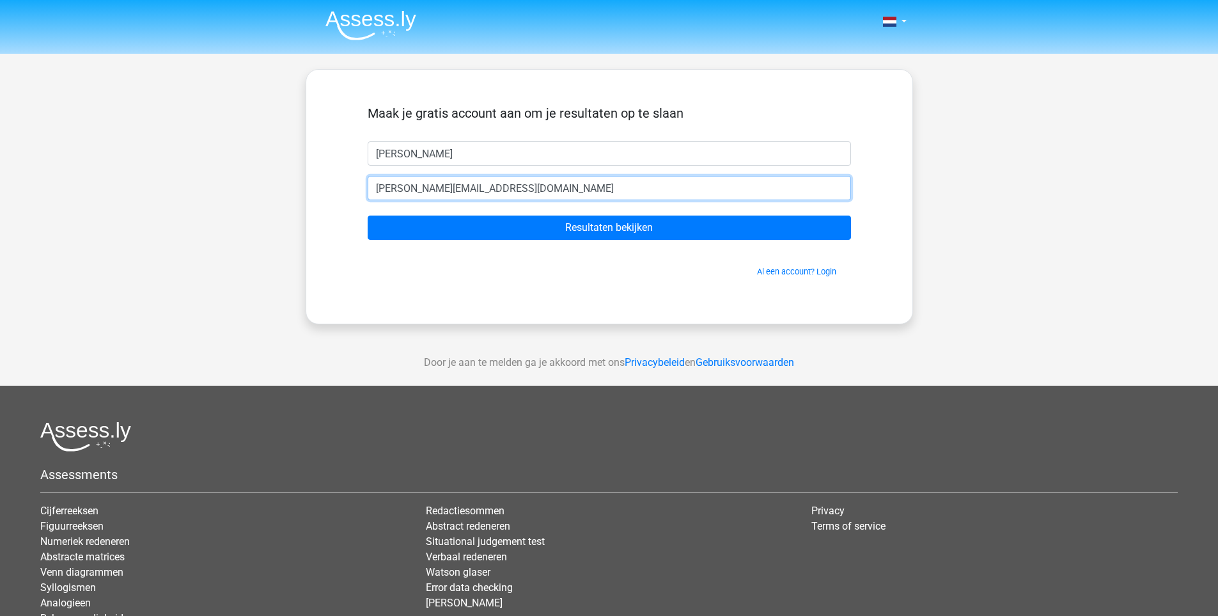
type input "[PERSON_NAME][EMAIL_ADDRESS][DOMAIN_NAME]"
click at [368, 216] on input "Resultaten bekijken" at bounding box center [610, 228] width 484 height 24
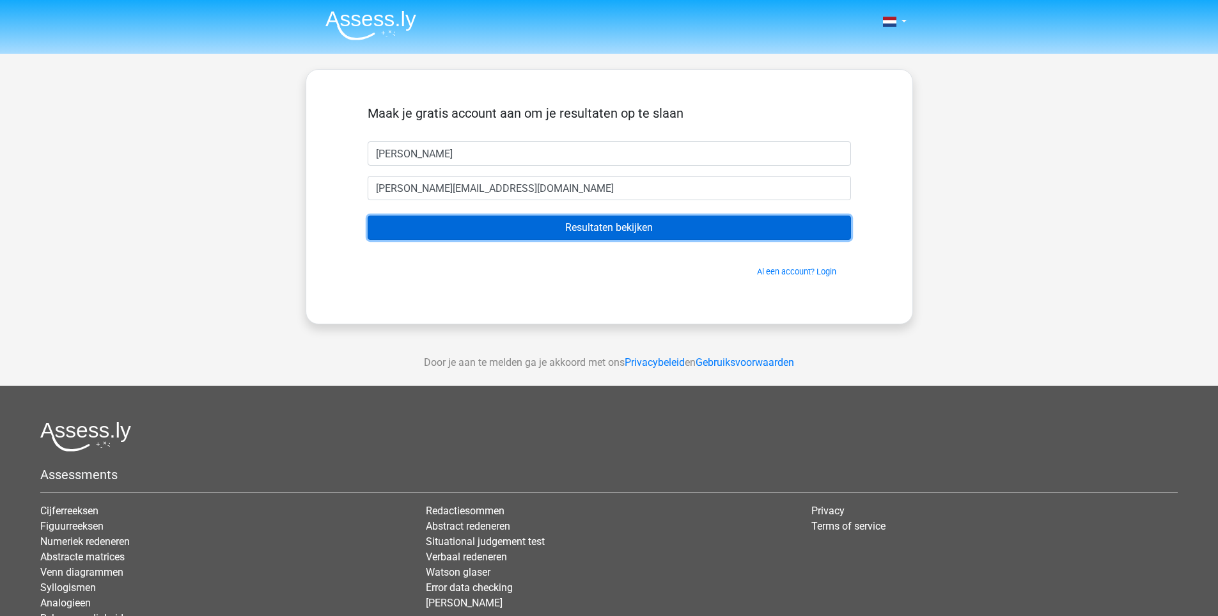
drag, startPoint x: 519, startPoint y: 220, endPoint x: 539, endPoint y: 223, distance: 20.1
click at [522, 221] on input "Resultaten bekijken" at bounding box center [610, 228] width 484 height 24
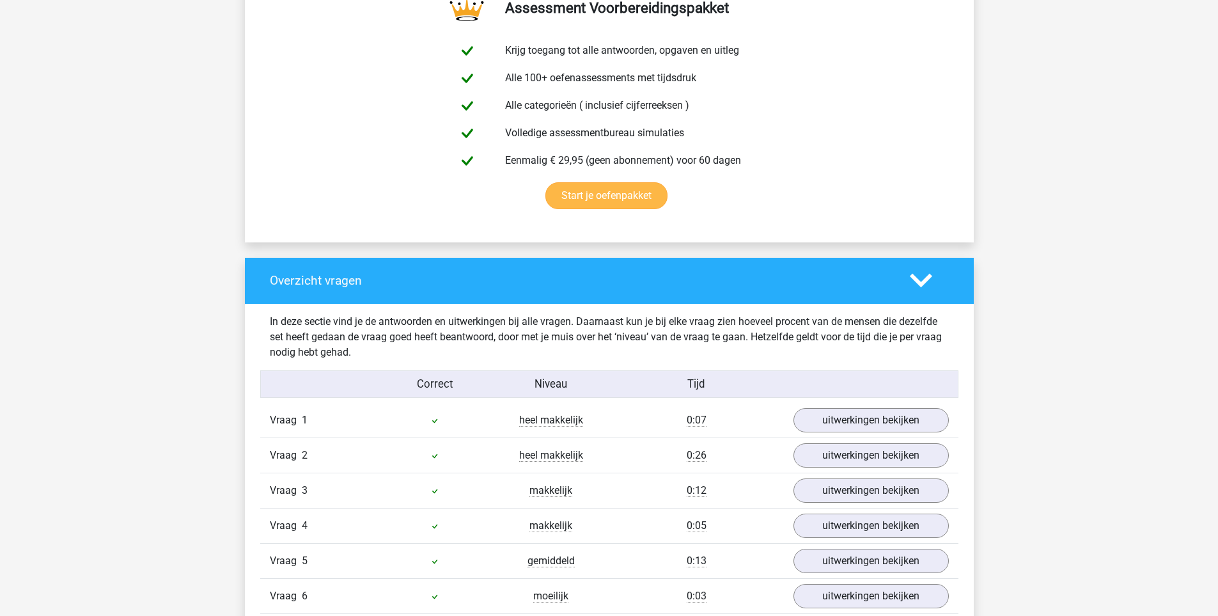
scroll to position [1023, 0]
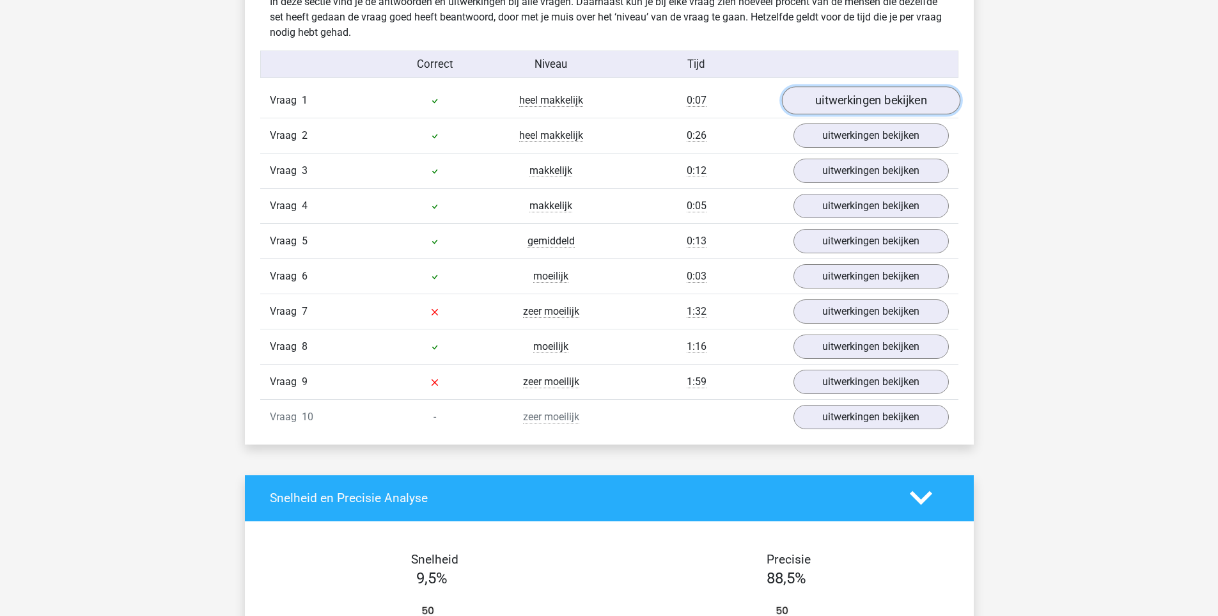
click at [874, 101] on link "uitwerkingen bekijken" at bounding box center [871, 100] width 178 height 28
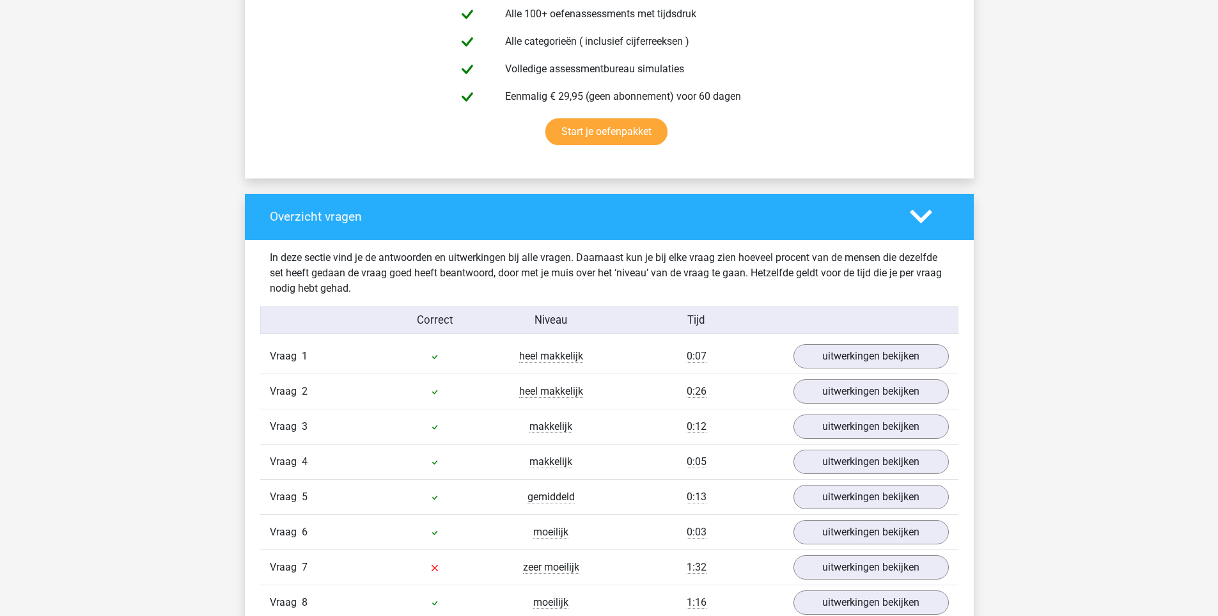
scroll to position [831, 0]
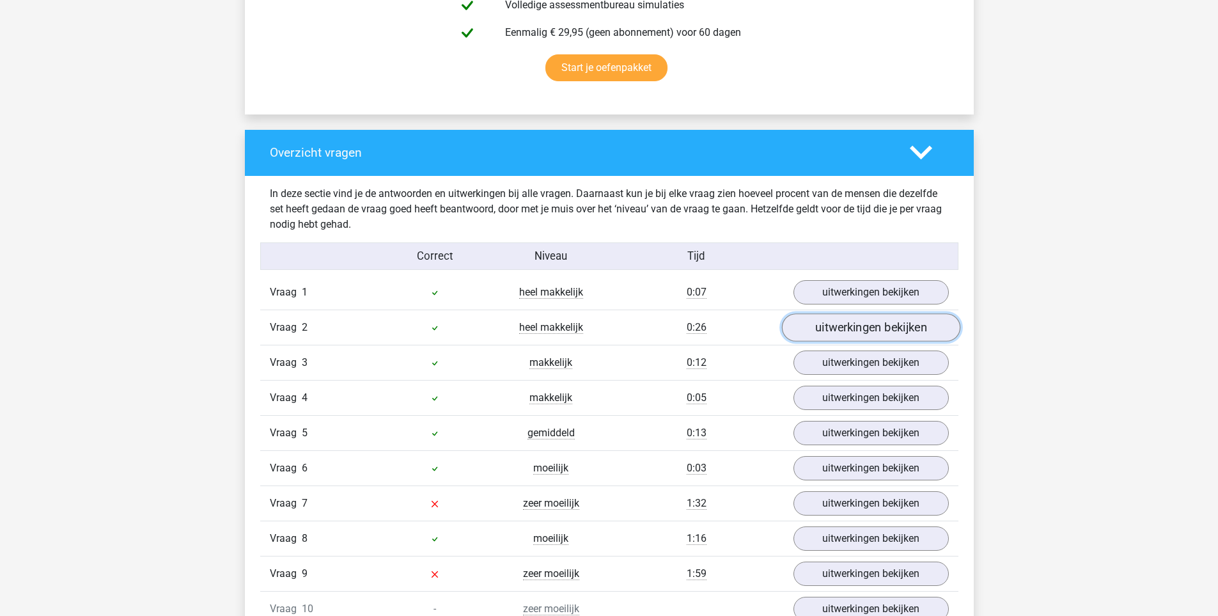
click at [877, 334] on link "uitwerkingen bekijken" at bounding box center [871, 327] width 178 height 28
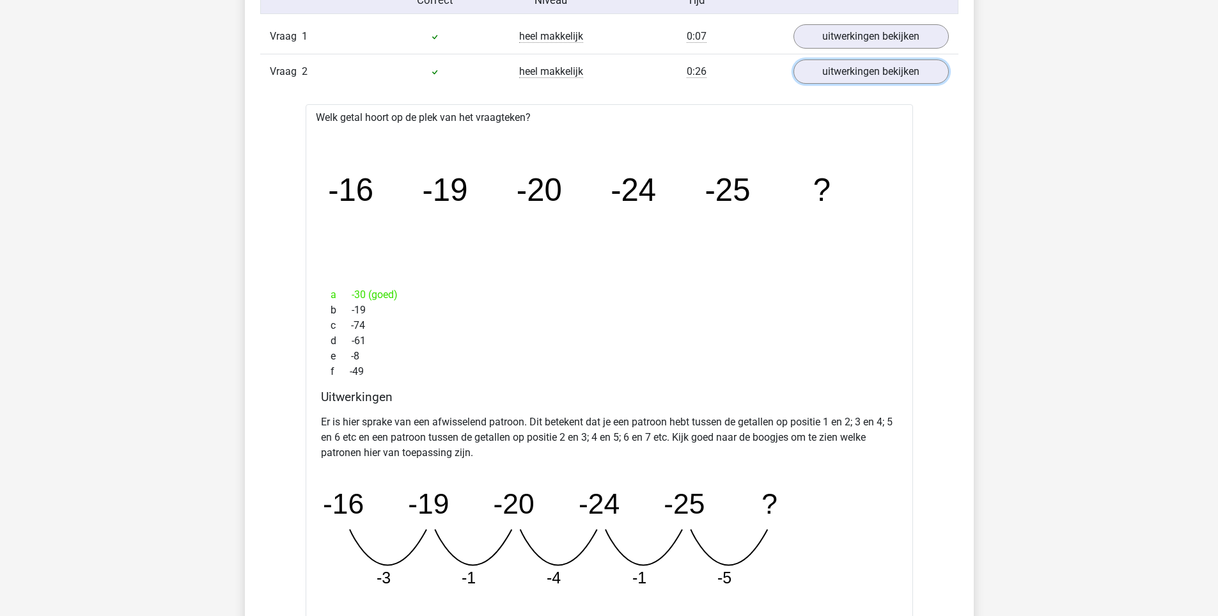
scroll to position [1343, 0]
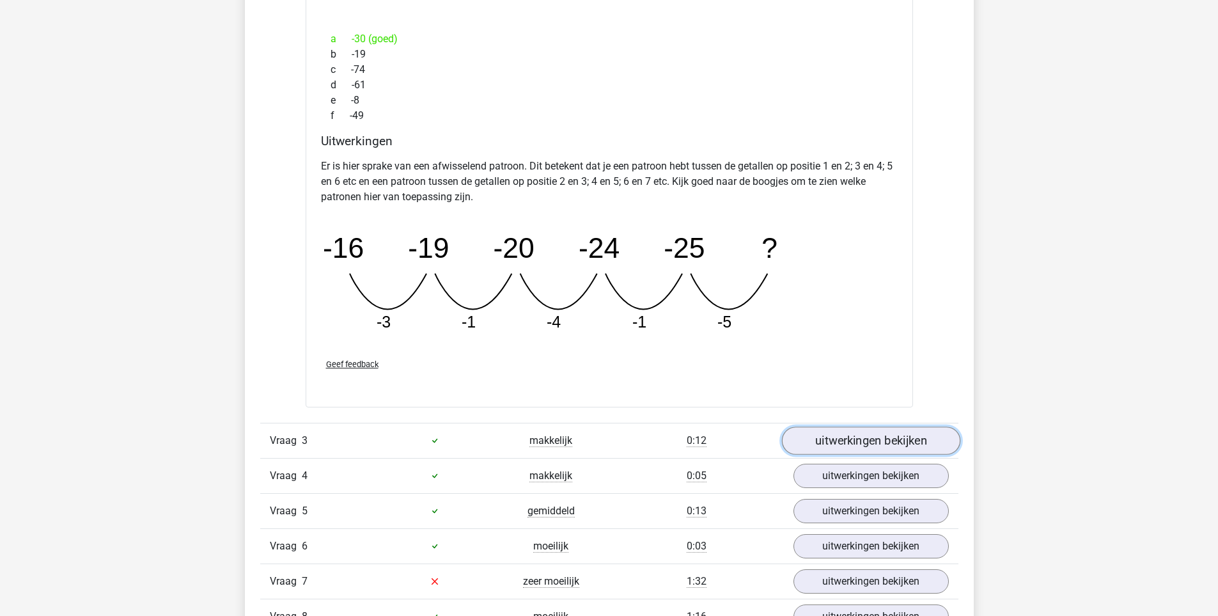
click at [848, 446] on link "uitwerkingen bekijken" at bounding box center [871, 441] width 178 height 28
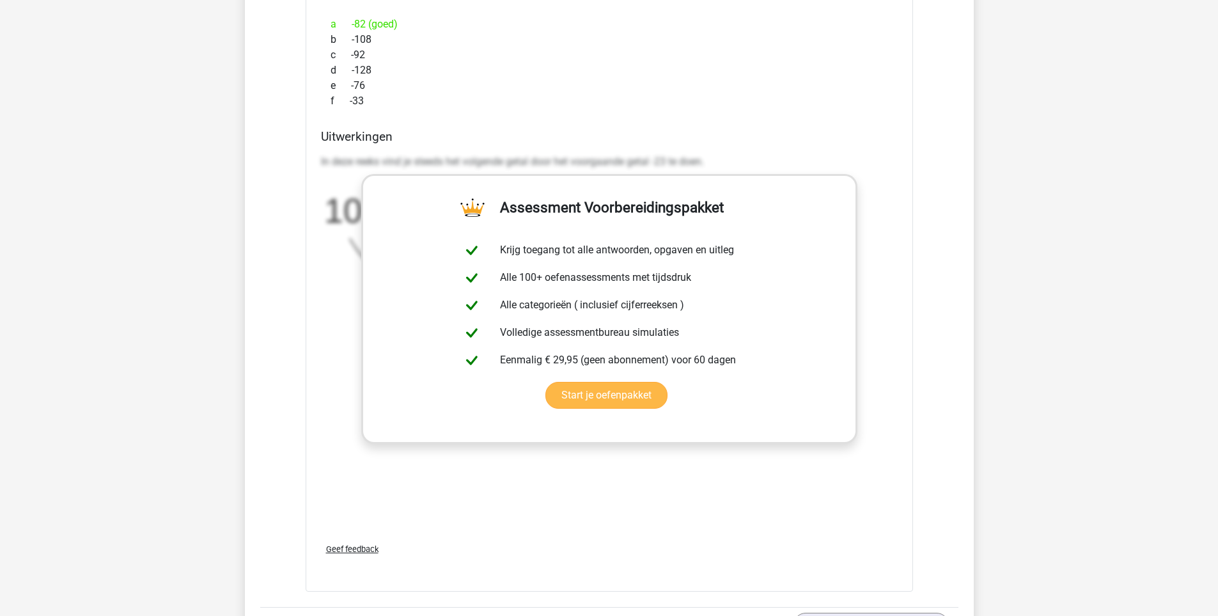
scroll to position [2239, 0]
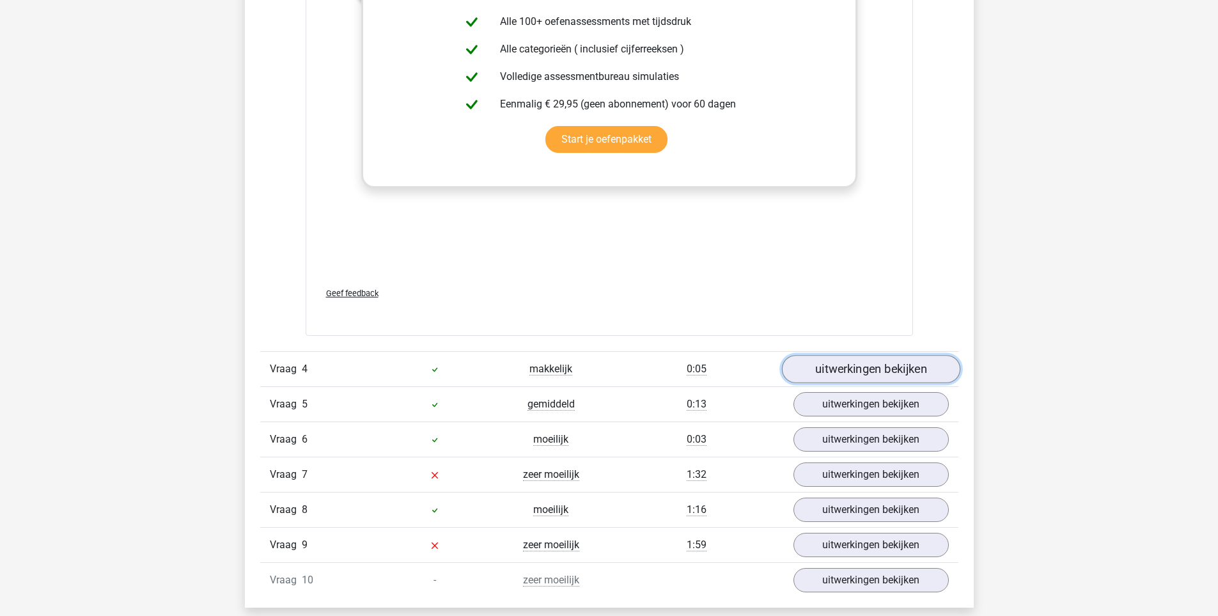
click at [890, 374] on link "uitwerkingen bekijken" at bounding box center [871, 369] width 178 height 28
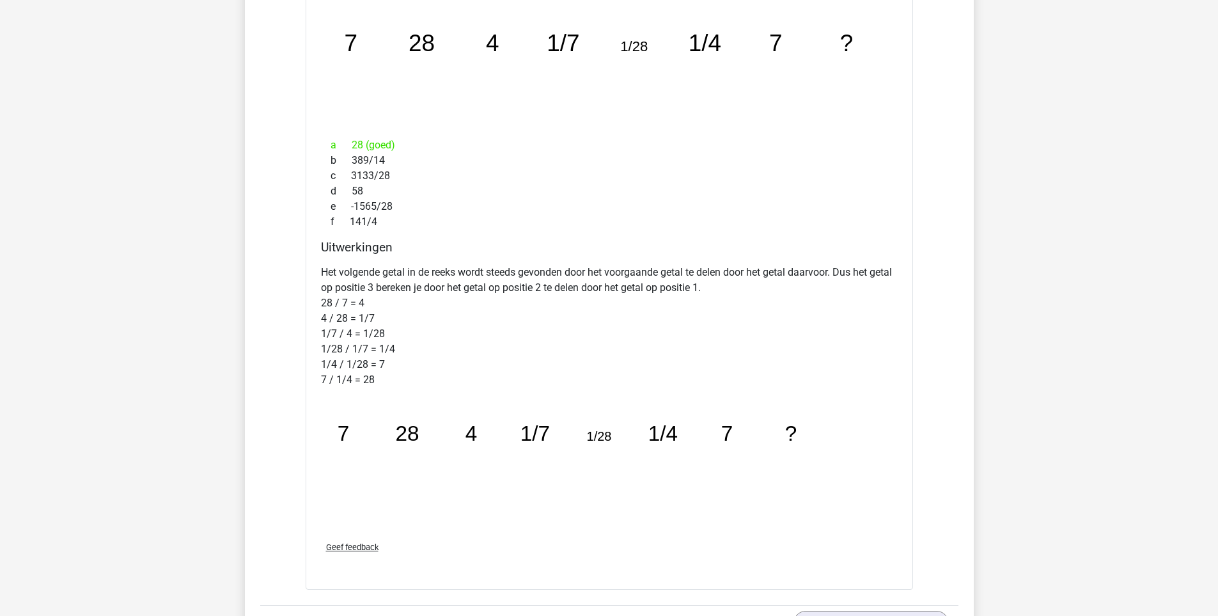
scroll to position [2942, 0]
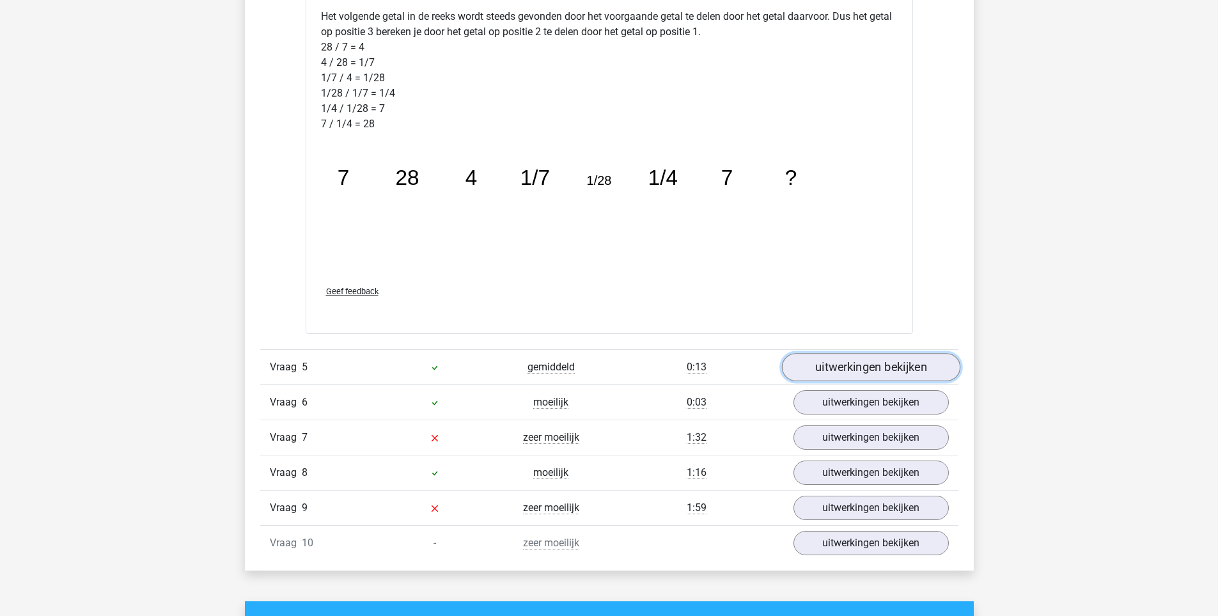
click at [874, 369] on link "uitwerkingen bekijken" at bounding box center [871, 367] width 178 height 28
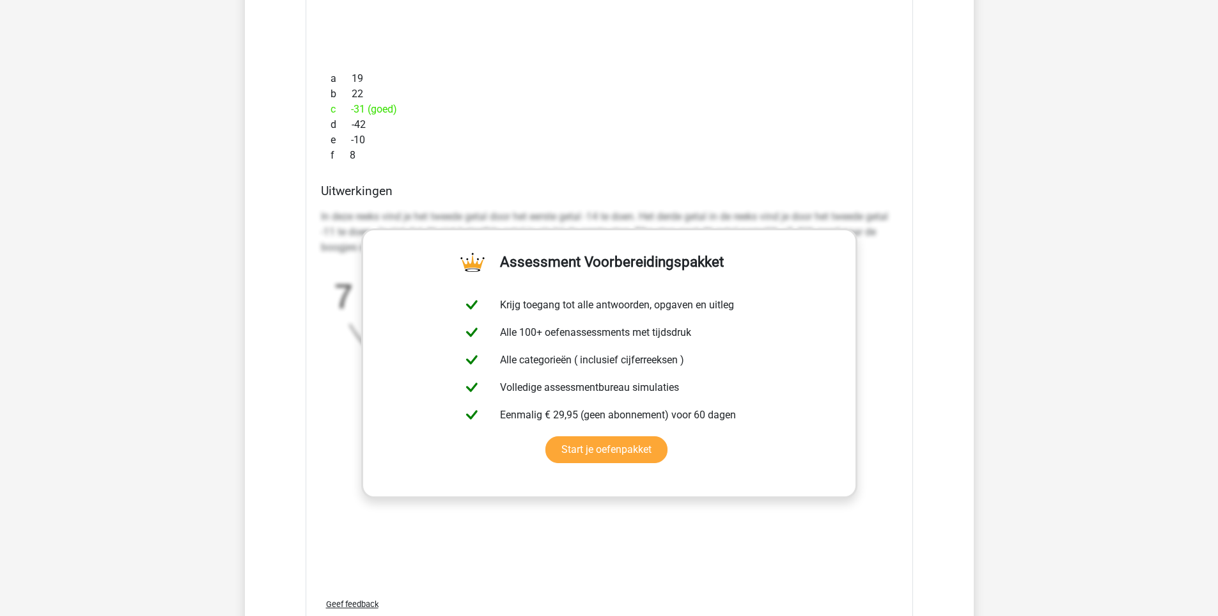
scroll to position [3710, 0]
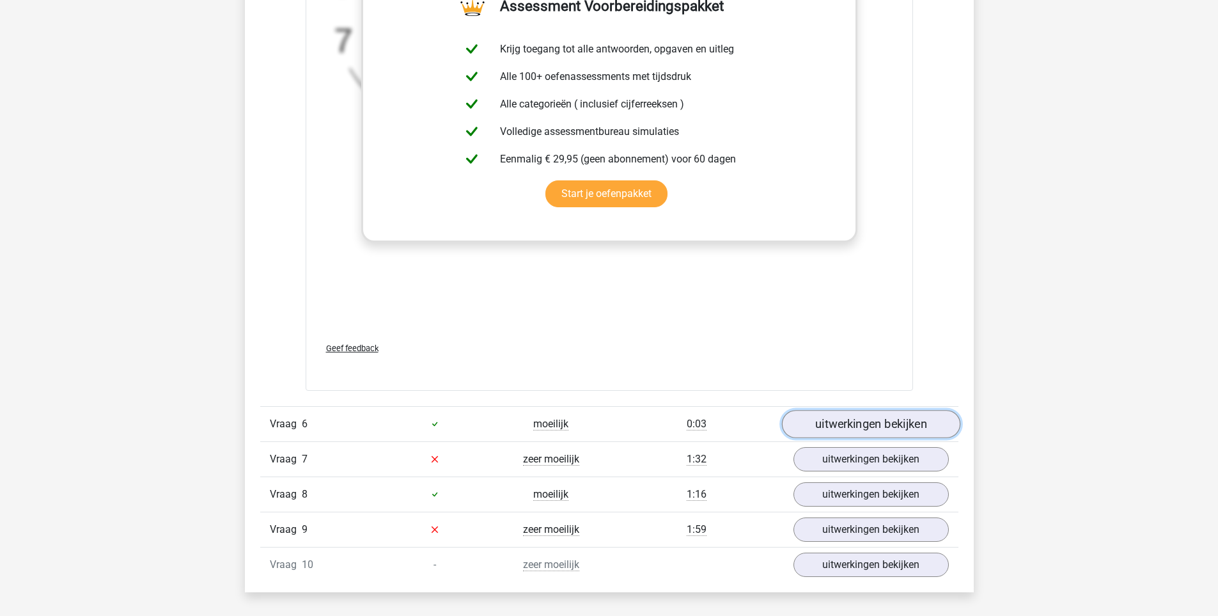
click at [847, 431] on link "uitwerkingen bekijken" at bounding box center [871, 424] width 178 height 28
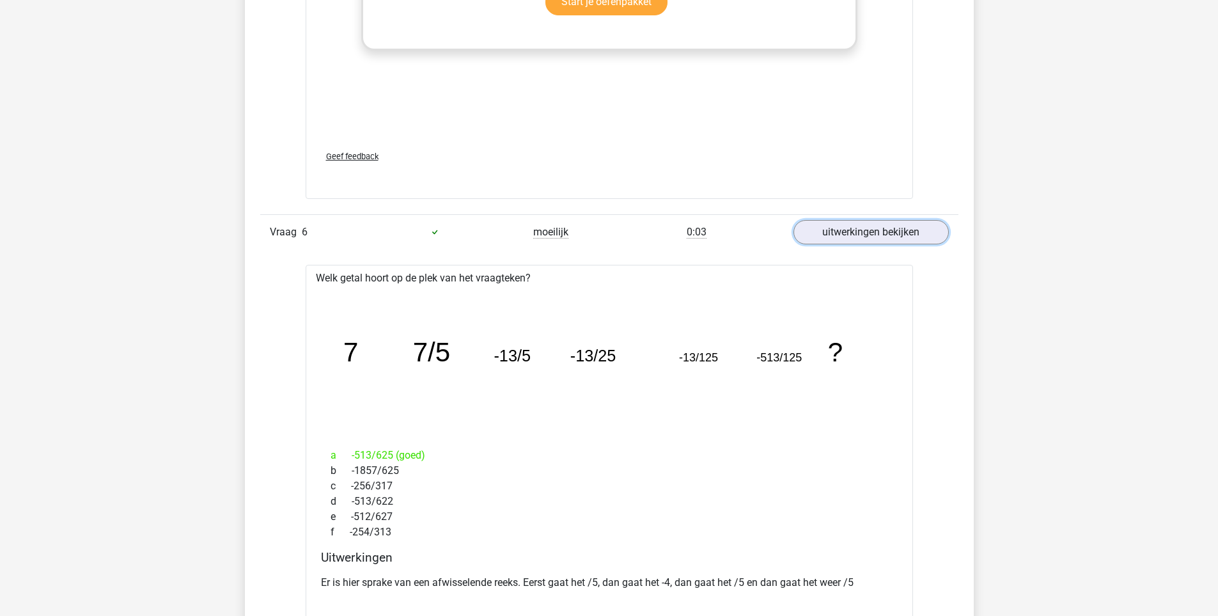
scroll to position [4029, 0]
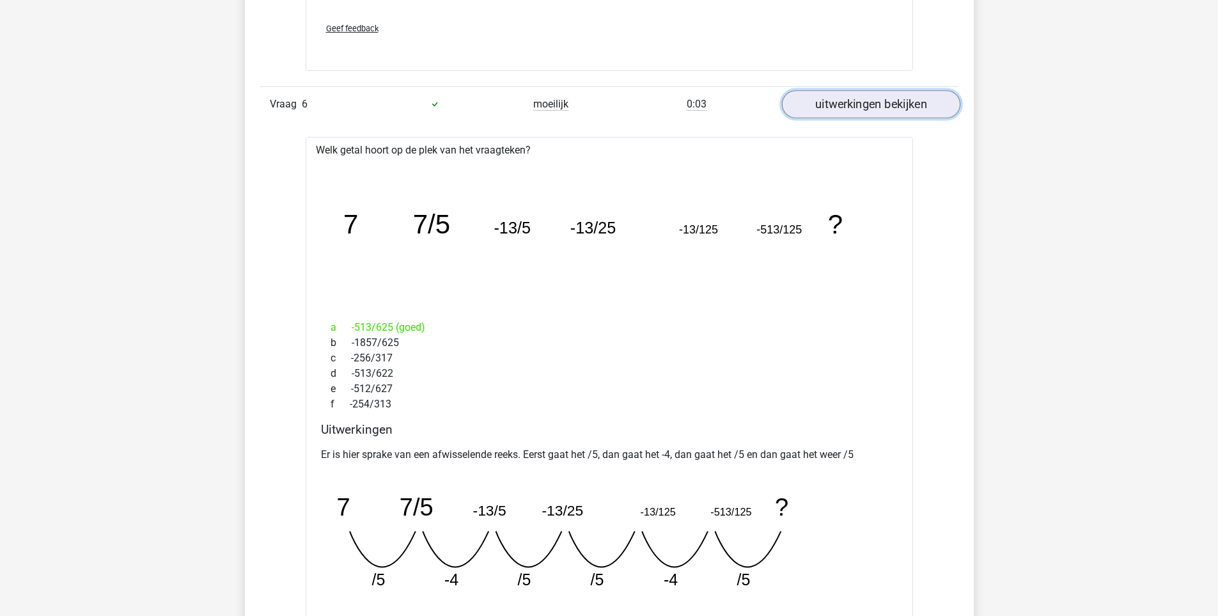
click at [890, 109] on link "uitwerkingen bekijken" at bounding box center [871, 104] width 178 height 28
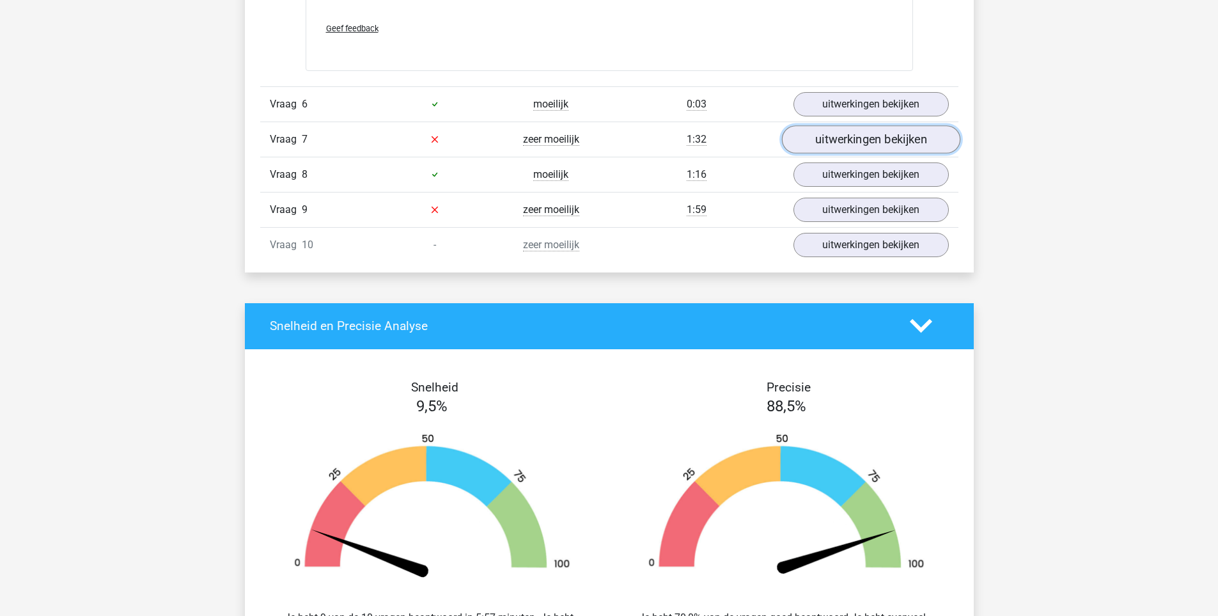
click at [858, 143] on link "uitwerkingen bekijken" at bounding box center [871, 139] width 178 height 28
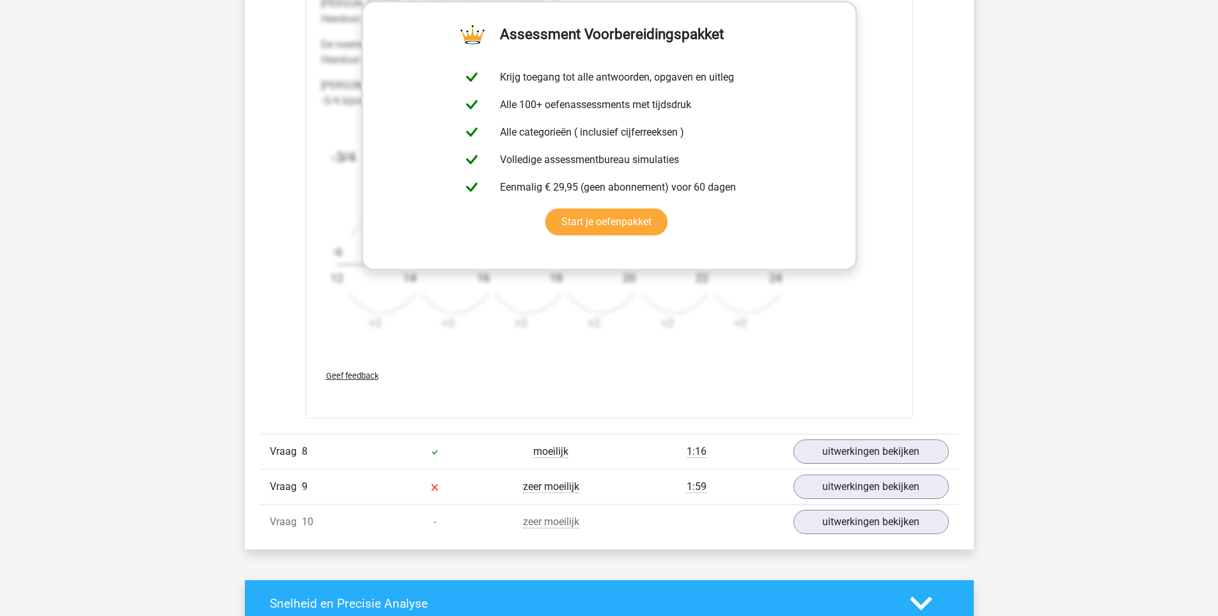
scroll to position [4733, 0]
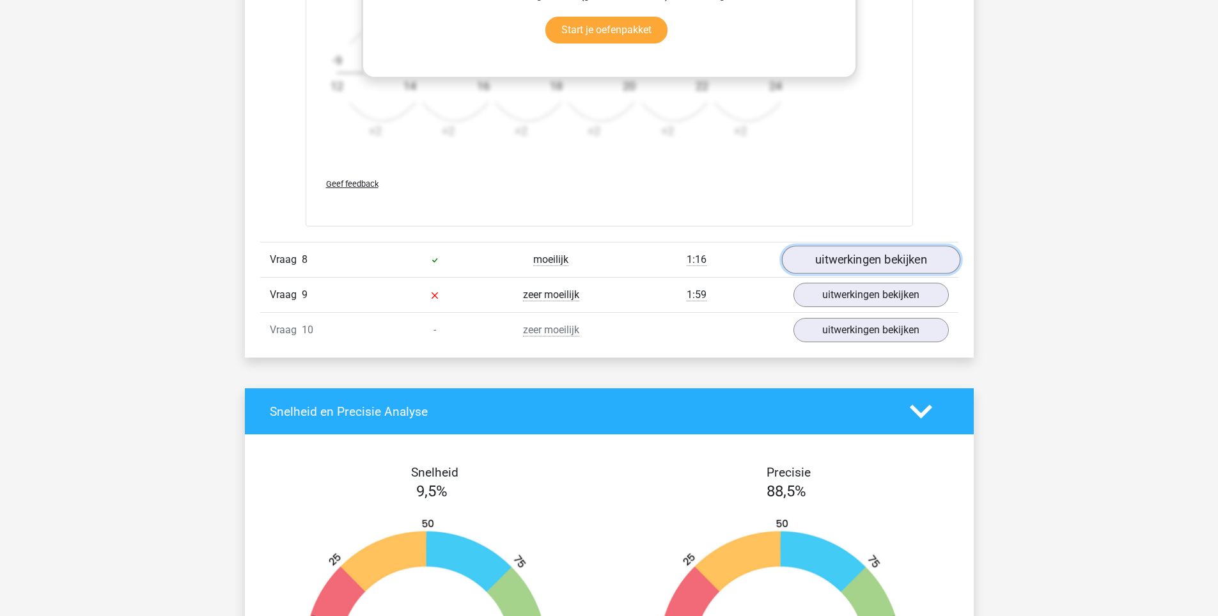
click at [865, 267] on link "uitwerkingen bekijken" at bounding box center [871, 260] width 178 height 28
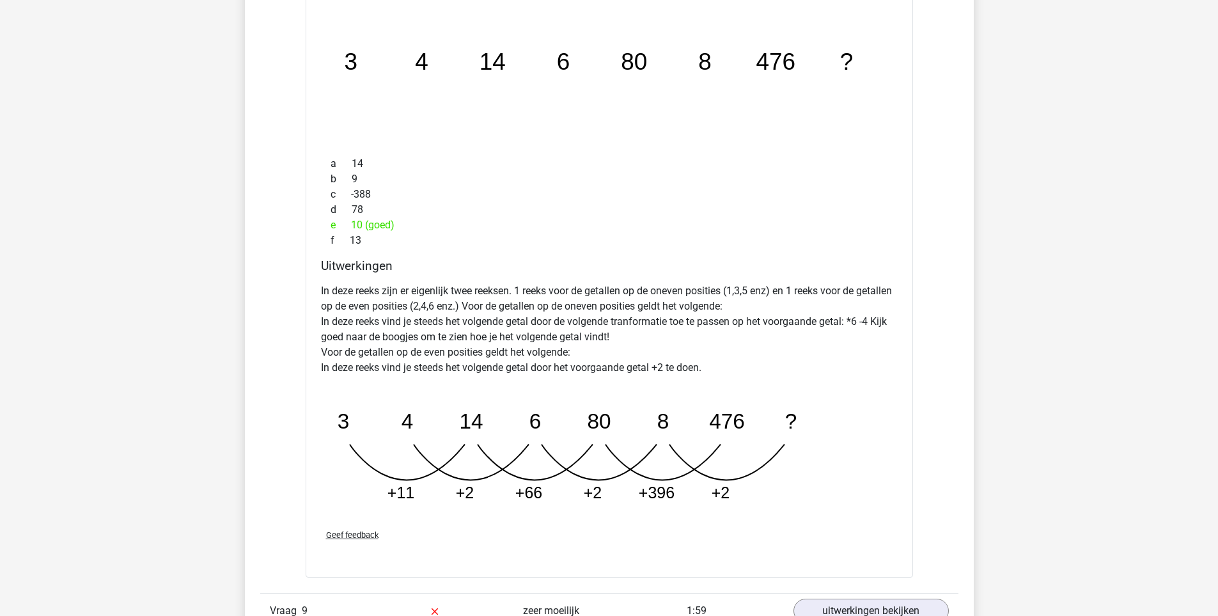
scroll to position [5181, 0]
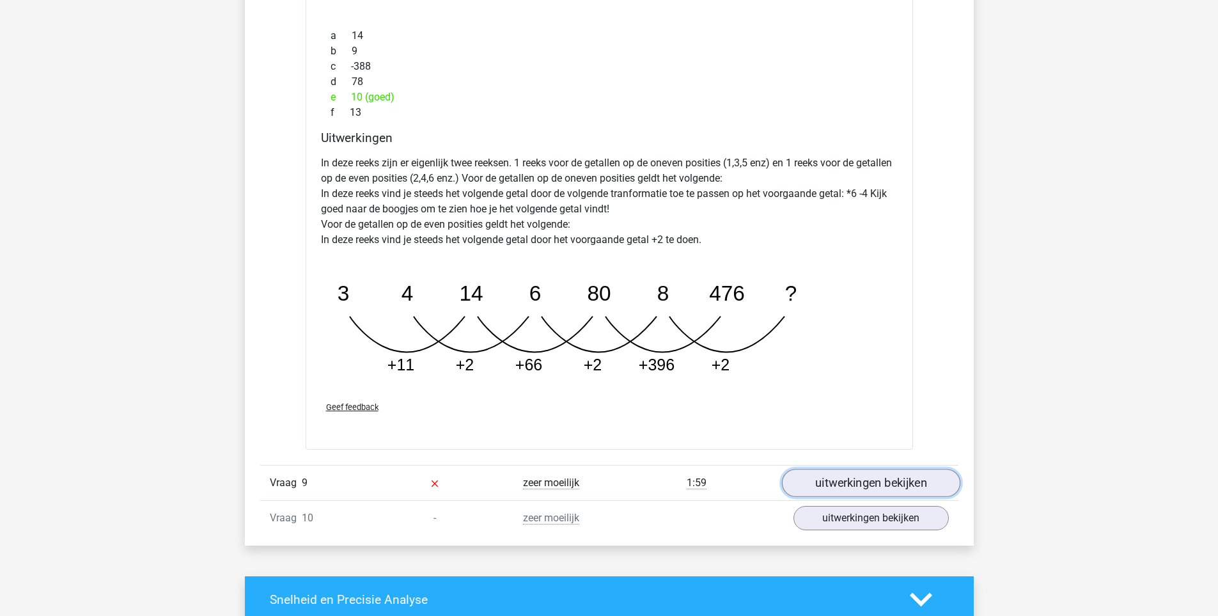
drag, startPoint x: 838, startPoint y: 482, endPoint x: 816, endPoint y: 478, distance: 22.1
click at [838, 483] on link "uitwerkingen bekijken" at bounding box center [871, 483] width 178 height 28
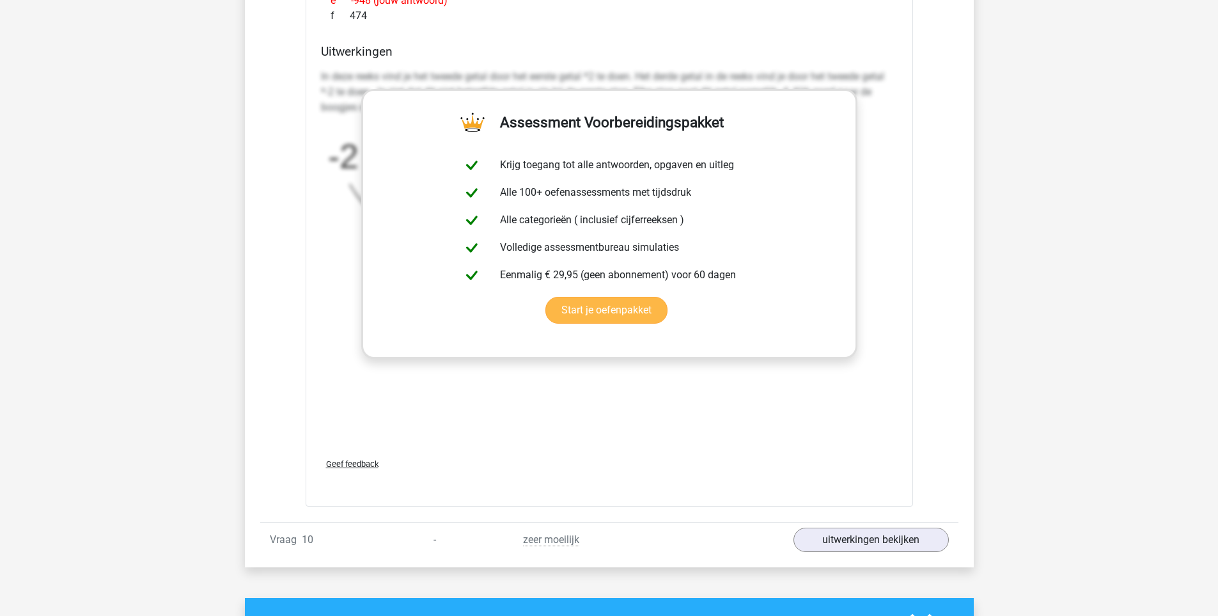
scroll to position [6140, 0]
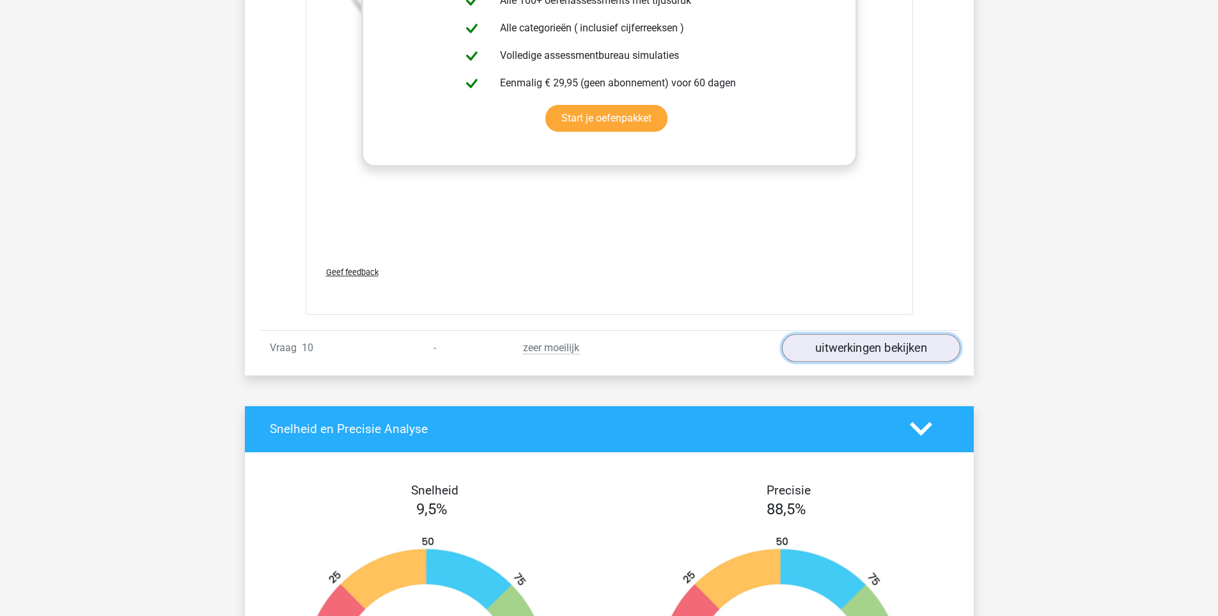
click at [852, 354] on link "uitwerkingen bekijken" at bounding box center [871, 348] width 178 height 28
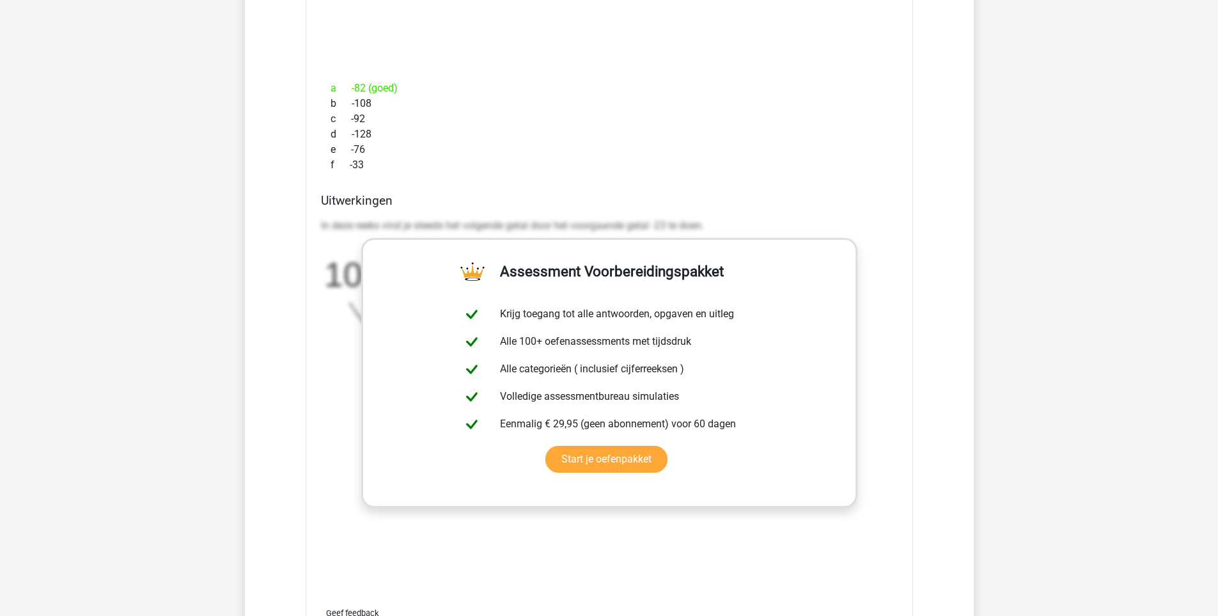
scroll to position [1663, 0]
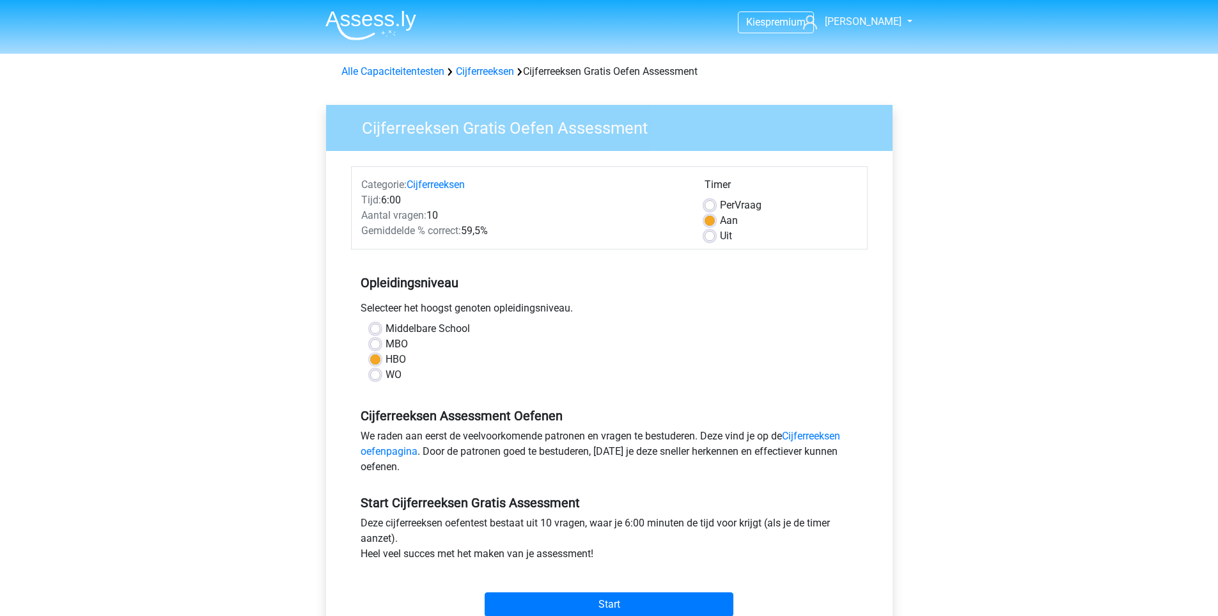
scroll to position [128, 0]
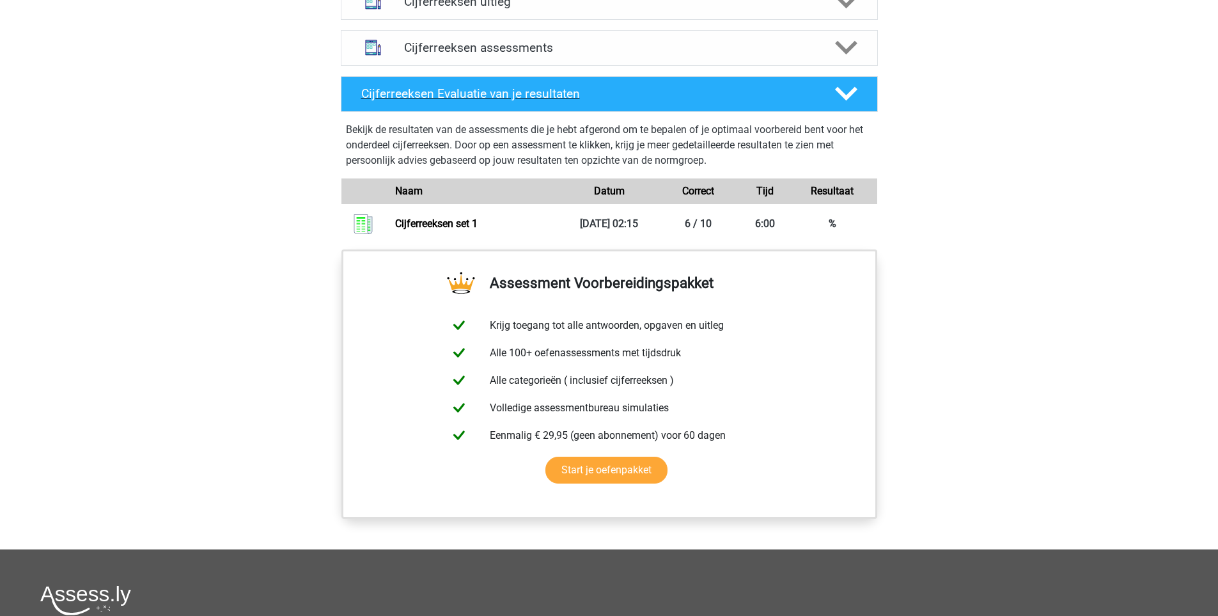
scroll to position [576, 0]
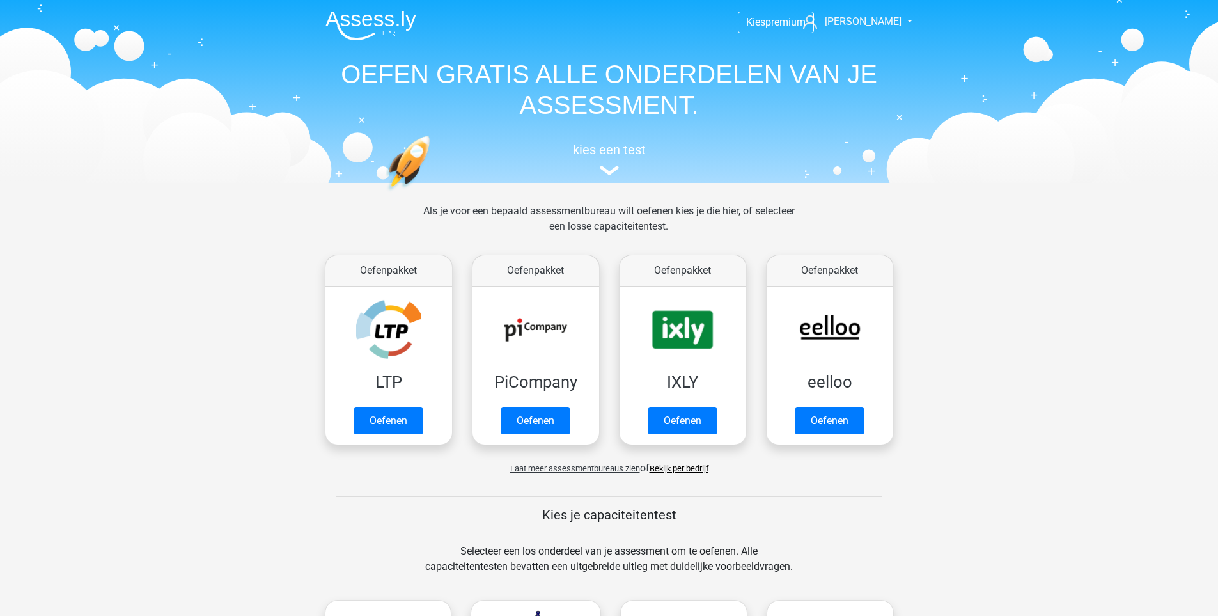
scroll to position [512, 0]
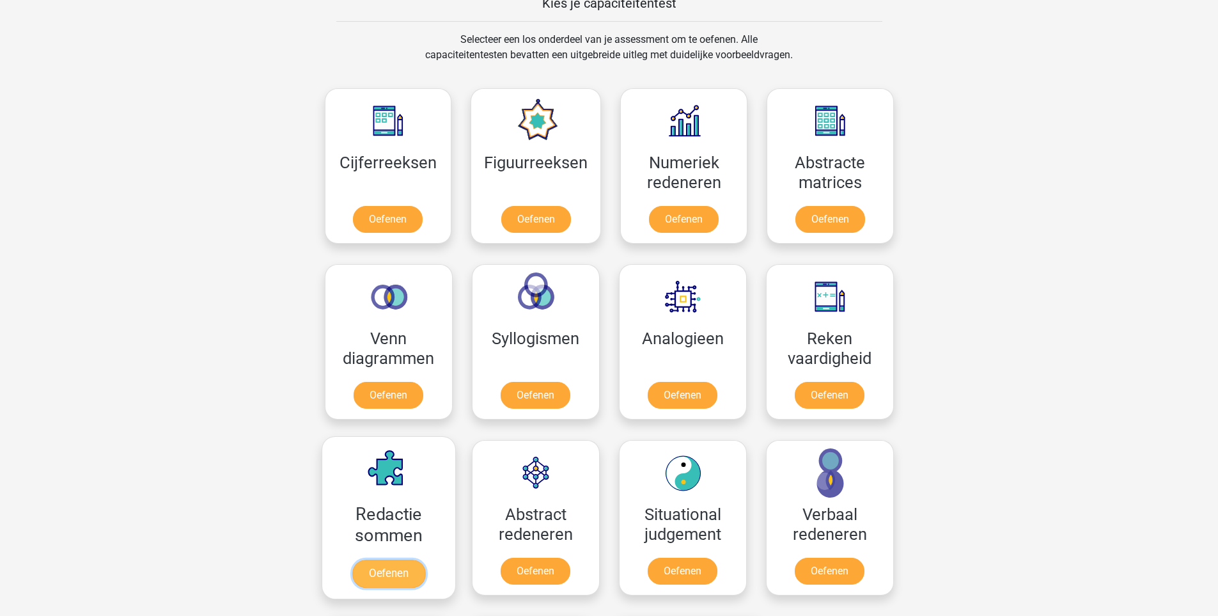
click at [419, 560] on link "Oefenen" at bounding box center [388, 574] width 73 height 28
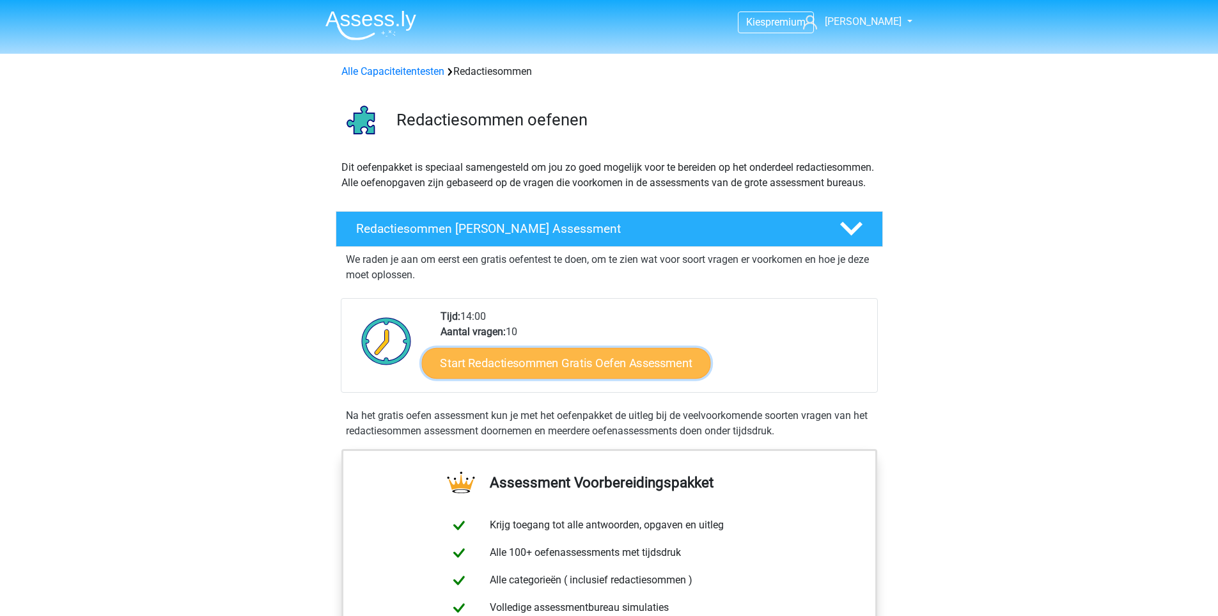
click at [613, 378] on link "Start Redactiesommen Gratis Oefen Assessment" at bounding box center [565, 362] width 289 height 31
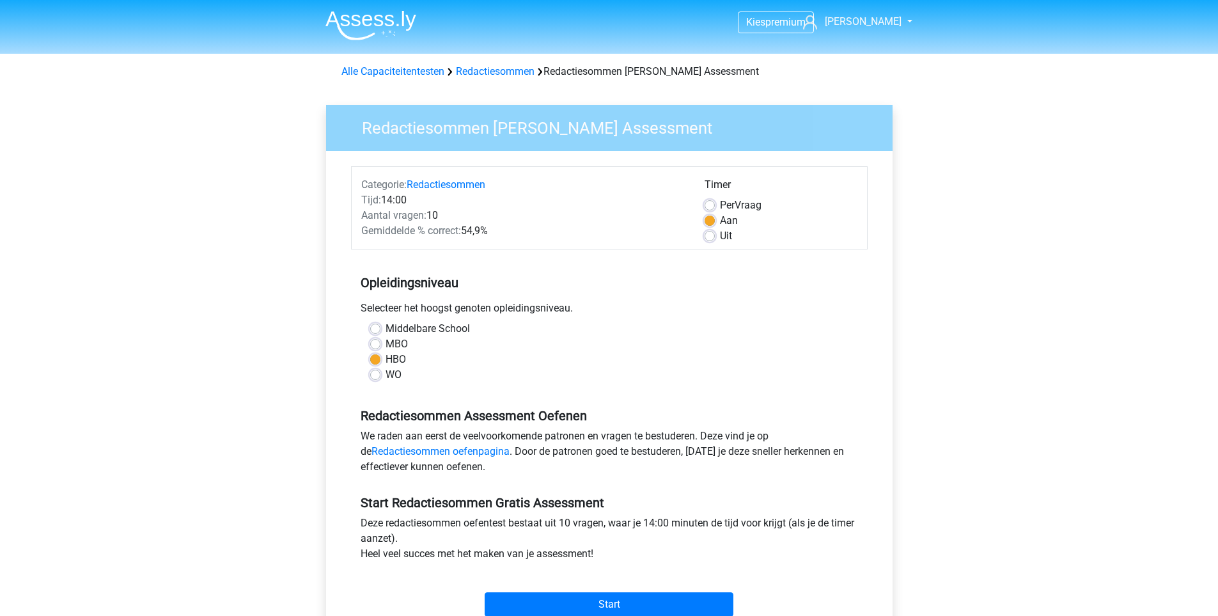
scroll to position [128, 0]
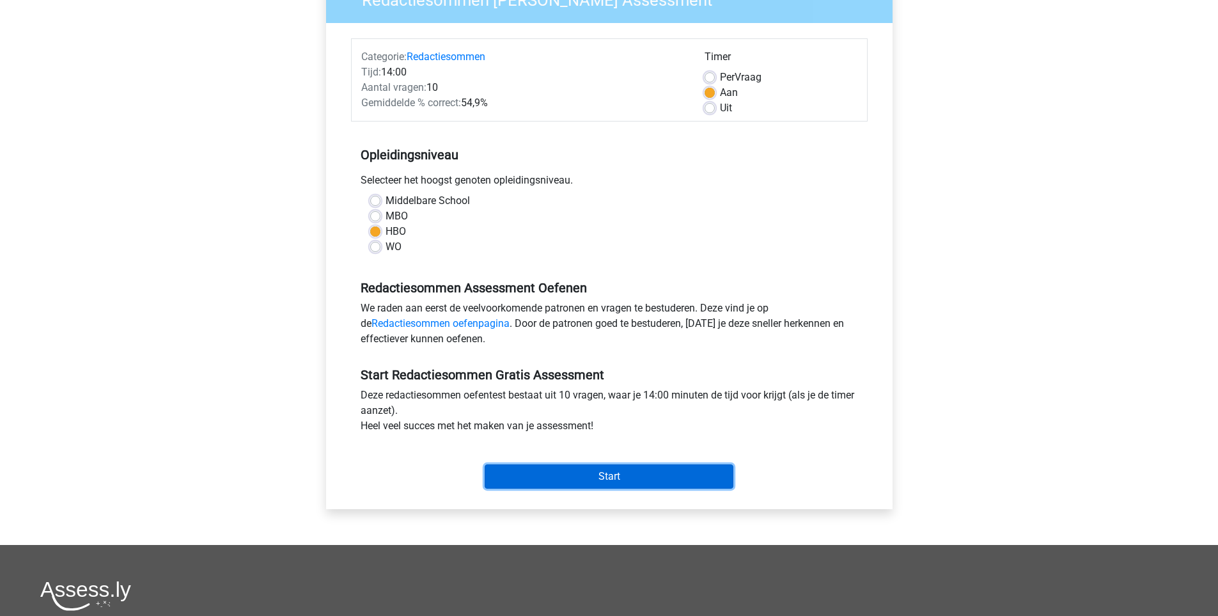
click at [650, 471] on input "Start" at bounding box center [609, 476] width 249 height 24
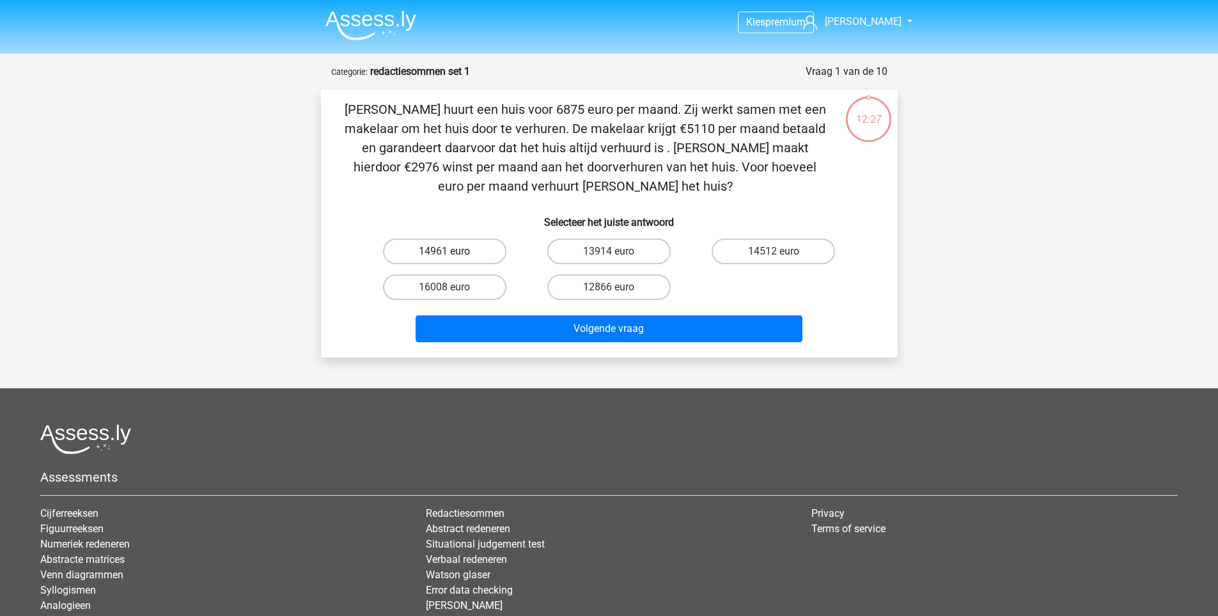
click at [463, 252] on label "14961 euro" at bounding box center [444, 252] width 123 height 26
click at [453, 252] on input "14961 euro" at bounding box center [449, 255] width 8 height 8
radio input "true"
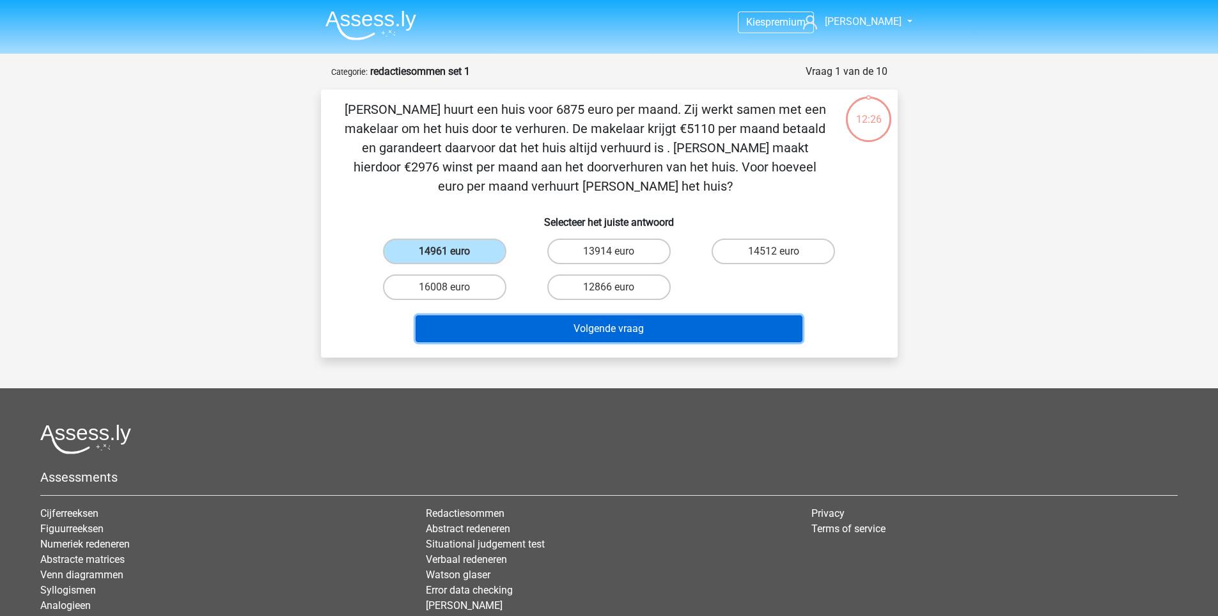
click at [606, 333] on button "Volgende vraag" at bounding box center [609, 328] width 387 height 27
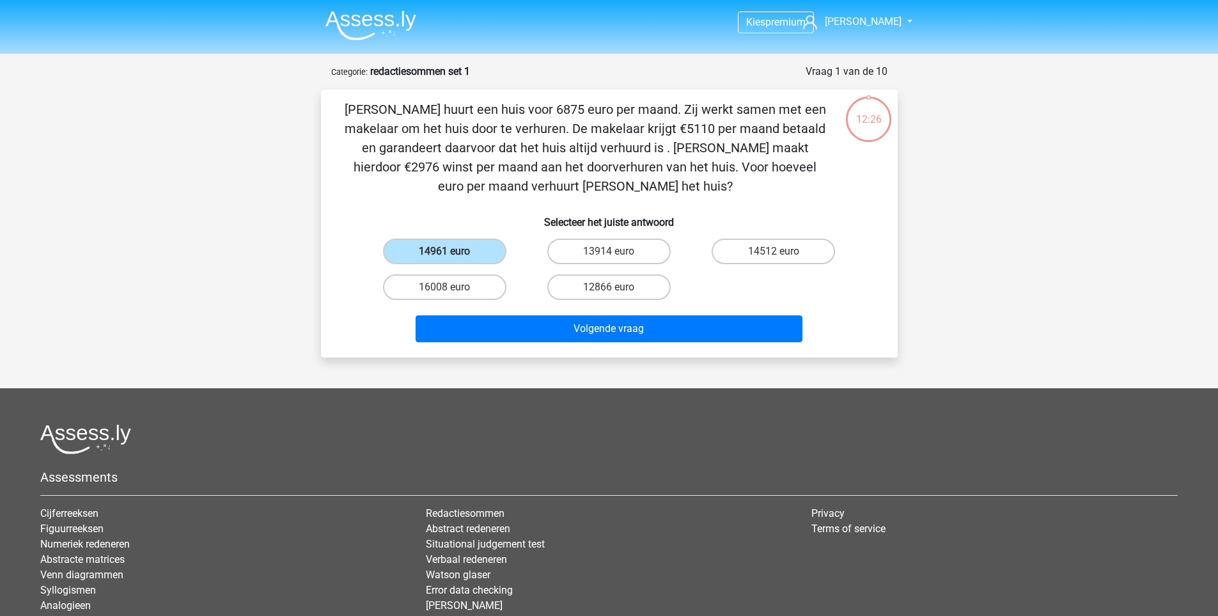
scroll to position [64, 0]
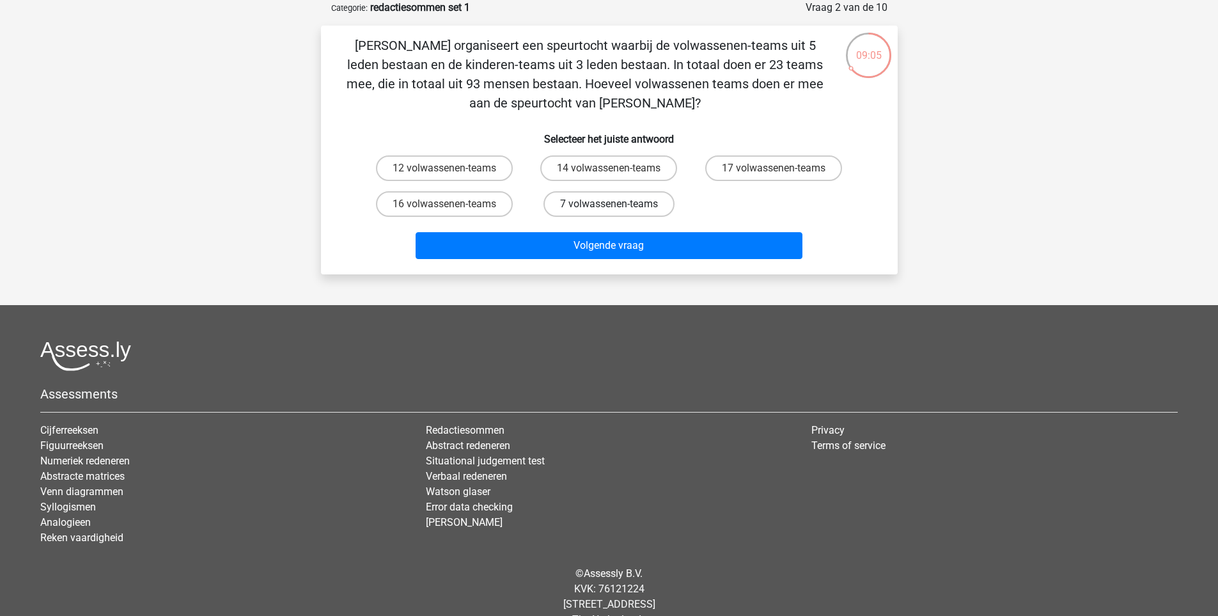
click at [624, 202] on label "7 volwassenen-teams" at bounding box center [609, 204] width 131 height 26
click at [617, 204] on input "7 volwassenen-teams" at bounding box center [613, 208] width 8 height 8
radio input "true"
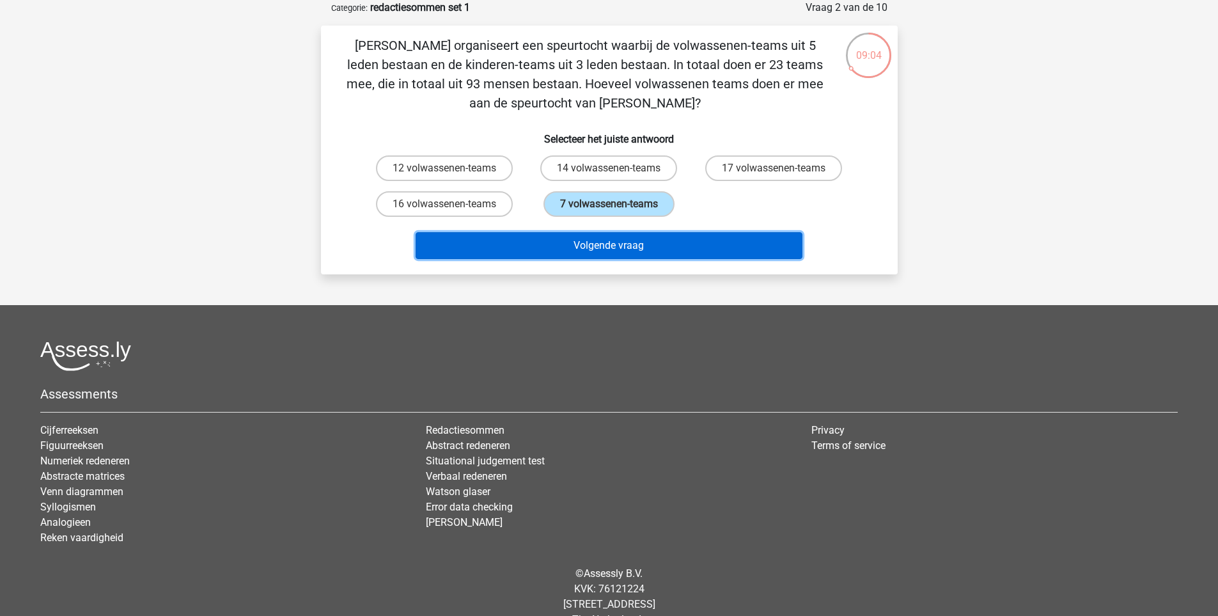
click at [641, 245] on button "Volgende vraag" at bounding box center [609, 245] width 387 height 27
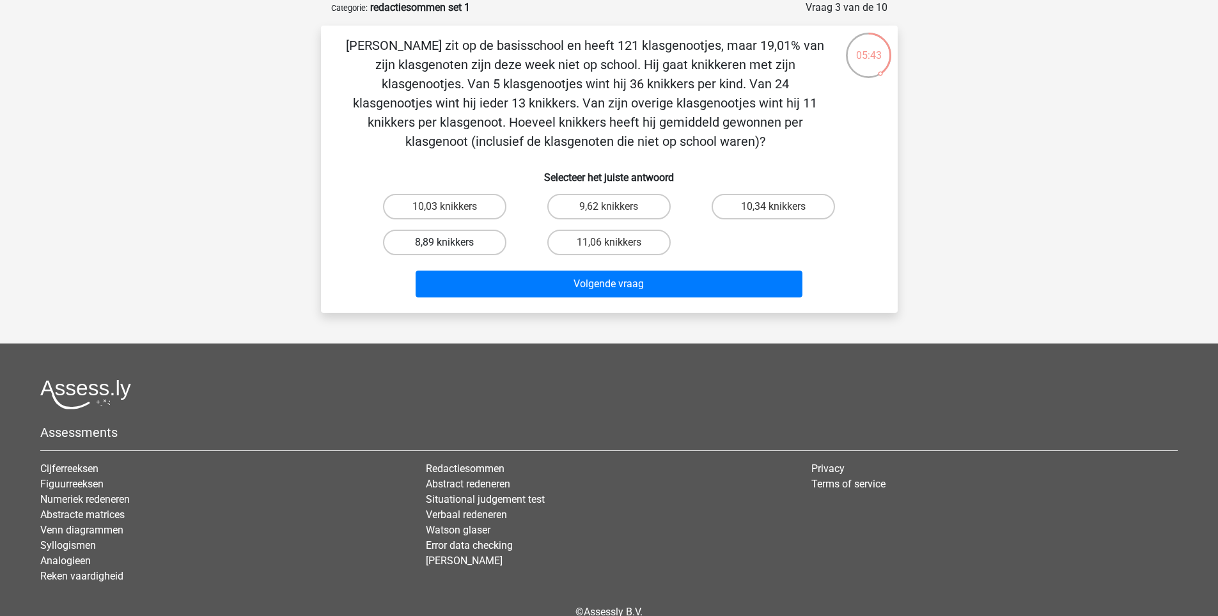
click at [482, 241] on label "8,89 knikkers" at bounding box center [444, 243] width 123 height 26
click at [453, 242] on input "8,89 knikkers" at bounding box center [449, 246] width 8 height 8
radio input "true"
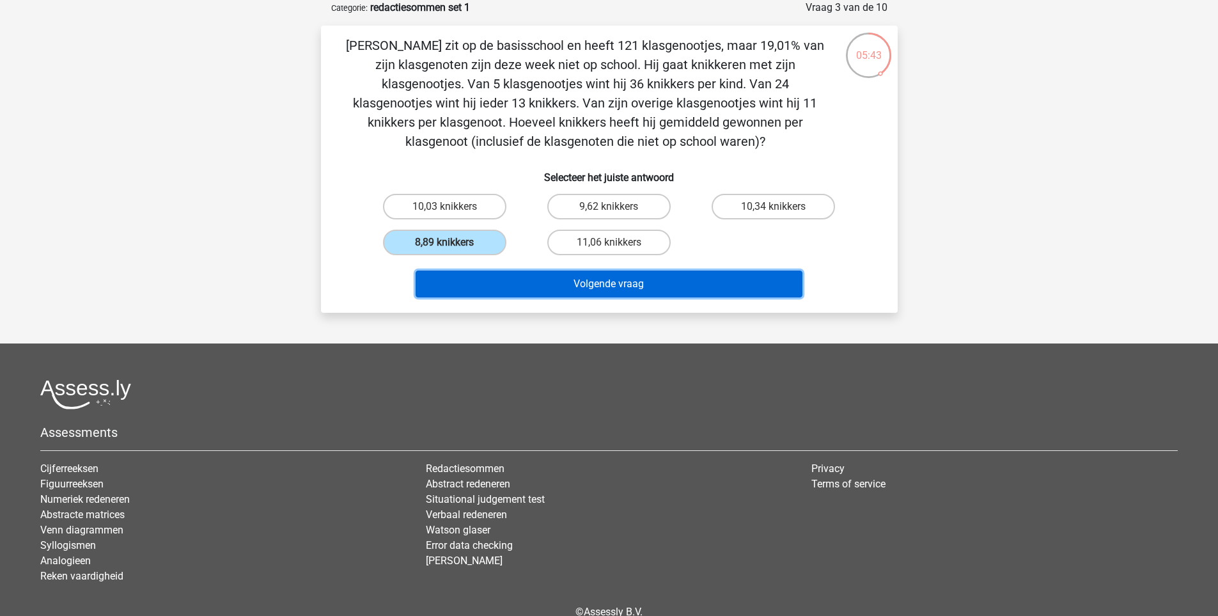
click at [575, 291] on button "Volgende vraag" at bounding box center [609, 284] width 387 height 27
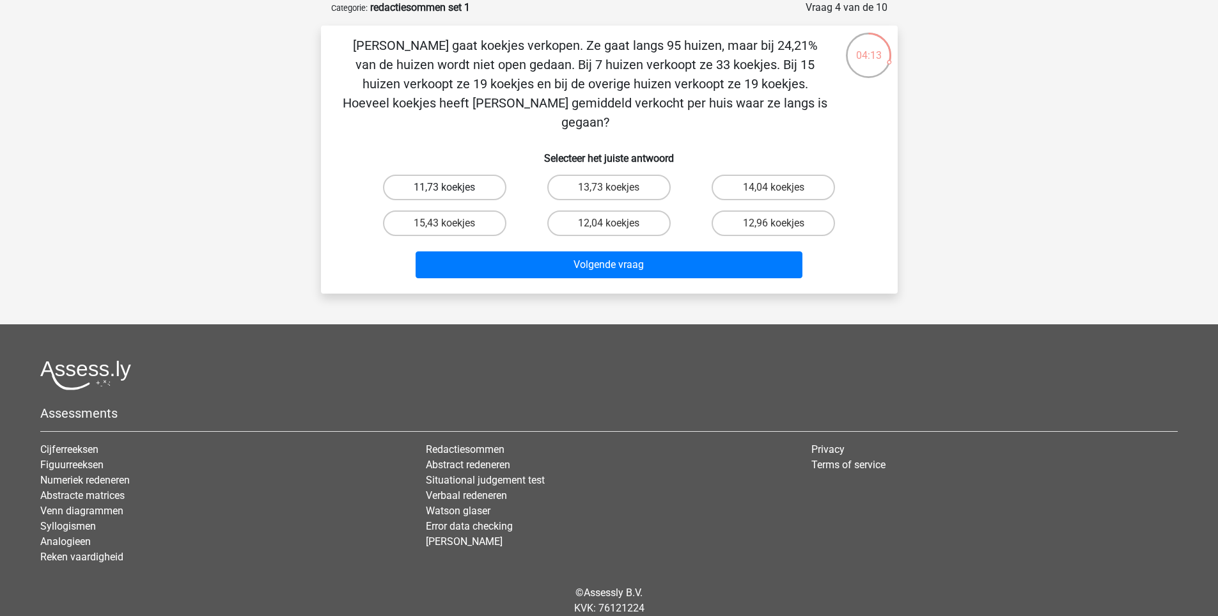
drag, startPoint x: 453, startPoint y: 165, endPoint x: 511, endPoint y: 164, distance: 57.6
click at [455, 175] on label "11,73 koekjes" at bounding box center [444, 188] width 123 height 26
click at [453, 187] on input "11,73 koekjes" at bounding box center [449, 191] width 8 height 8
radio input "true"
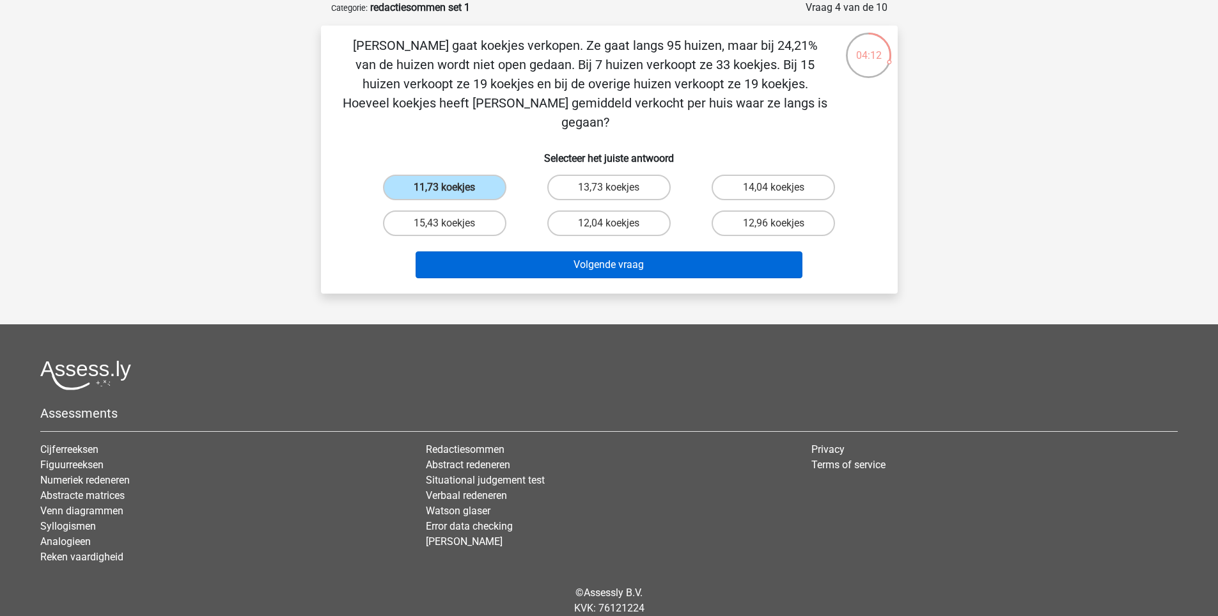
drag, startPoint x: 624, startPoint y: 242, endPoint x: 629, endPoint y: 225, distance: 18.0
click at [627, 244] on div "Volgende vraag" at bounding box center [610, 262] width 536 height 42
click at [657, 251] on button "Volgende vraag" at bounding box center [609, 264] width 387 height 27
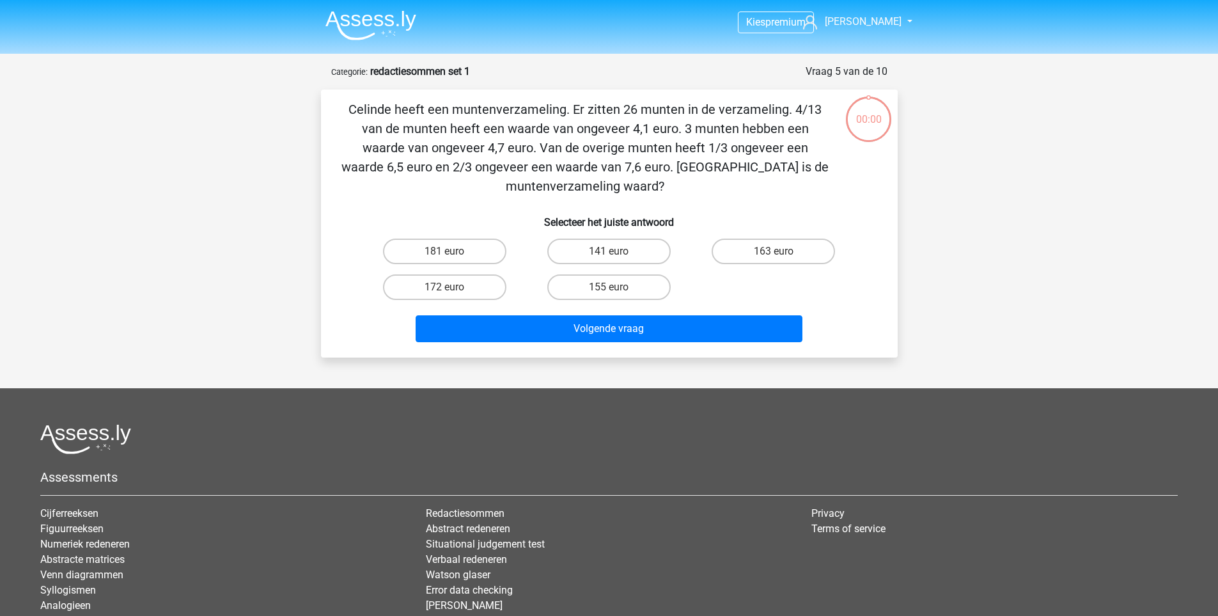
scroll to position [64, 0]
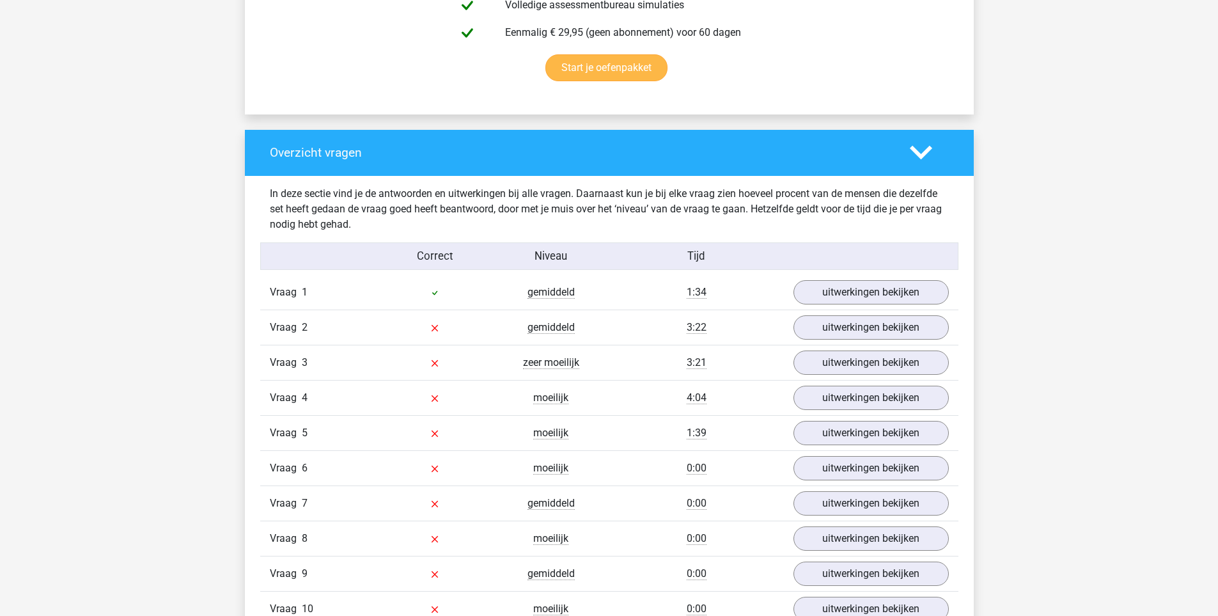
scroll to position [1215, 0]
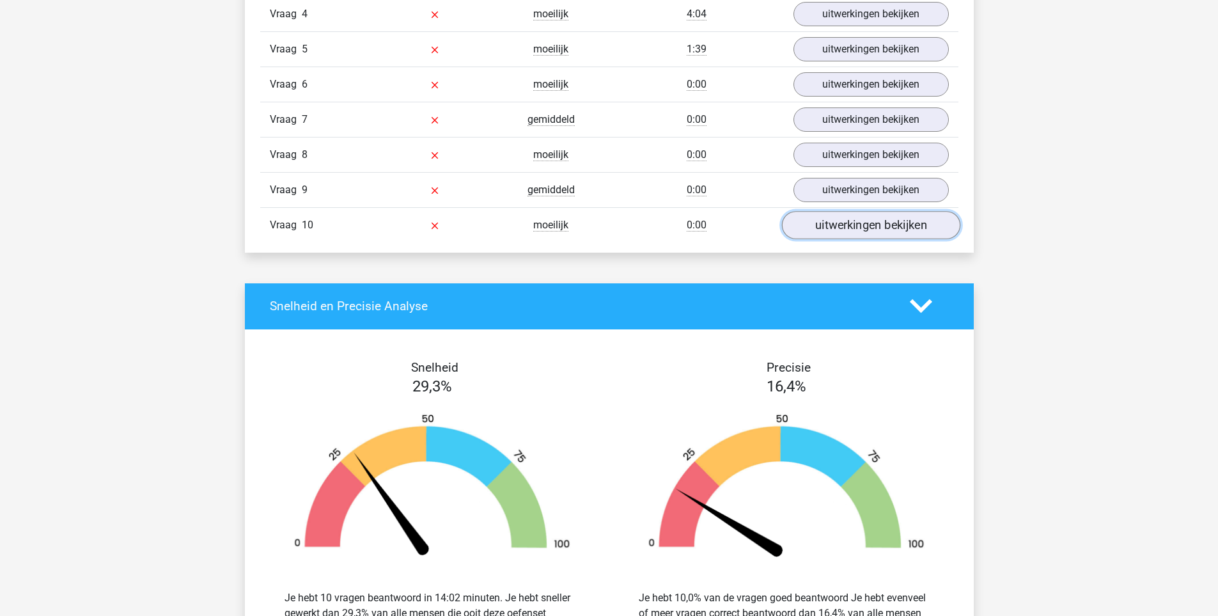
click at [870, 231] on link "uitwerkingen bekijken" at bounding box center [871, 225] width 178 height 28
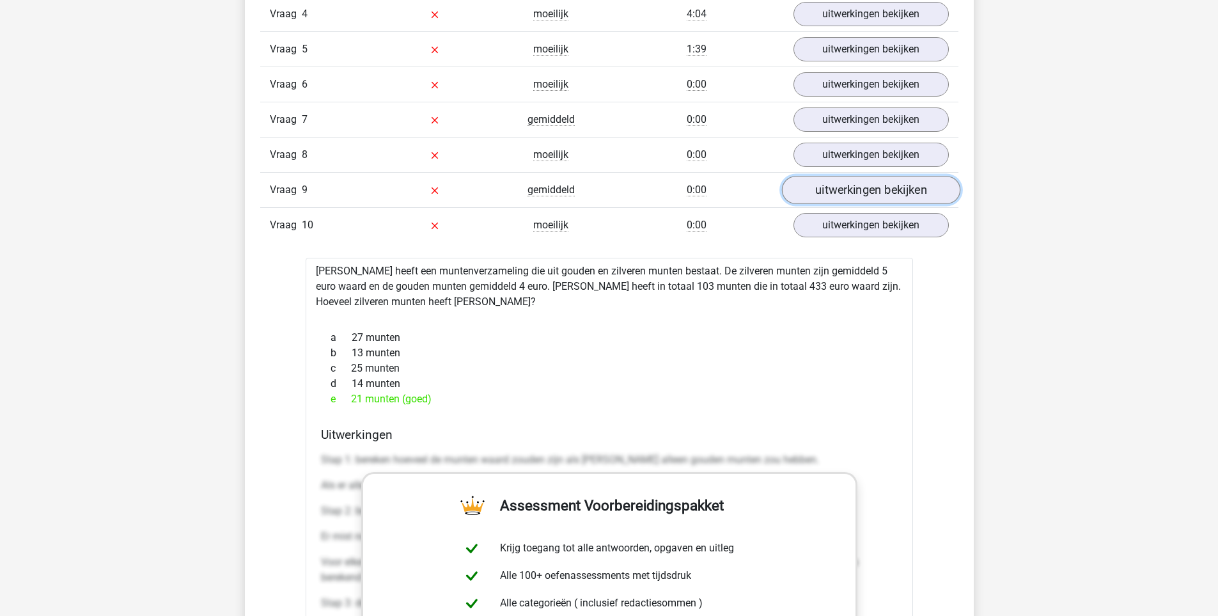
click at [859, 193] on link "uitwerkingen bekijken" at bounding box center [871, 190] width 178 height 28
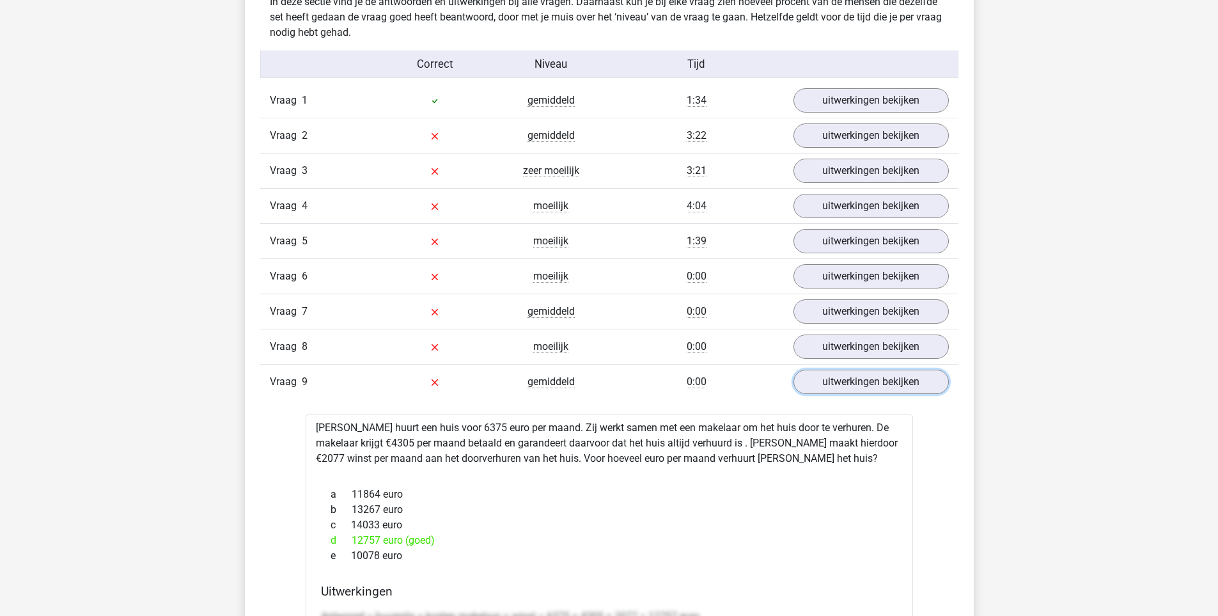
scroll to position [959, 0]
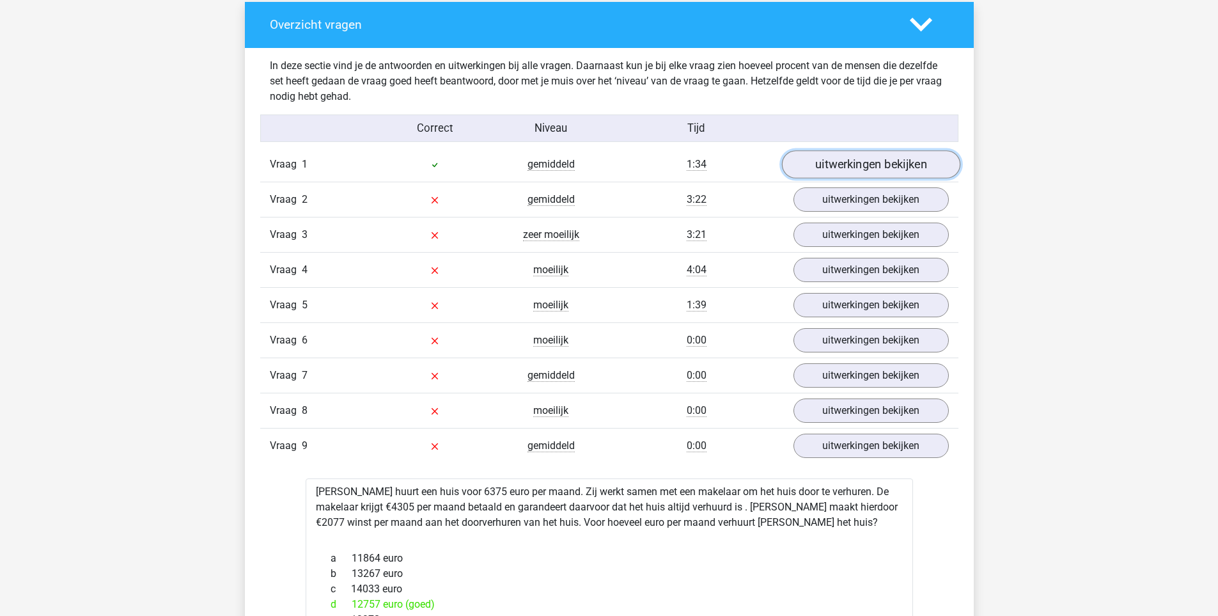
click at [835, 171] on link "uitwerkingen bekijken" at bounding box center [871, 164] width 178 height 28
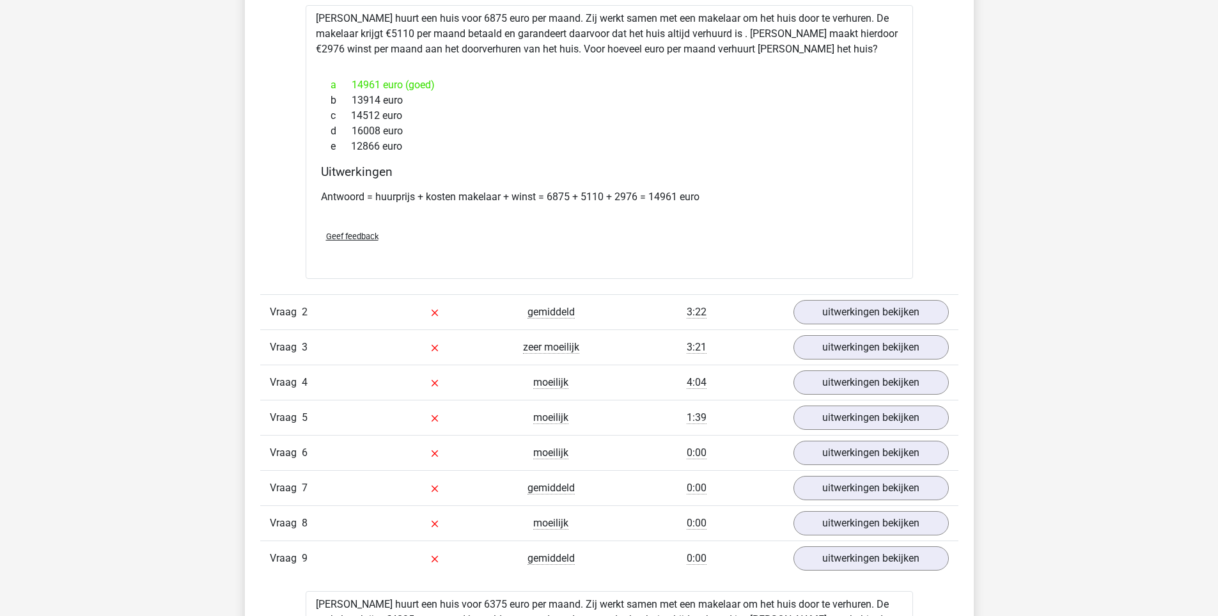
scroll to position [1215, 0]
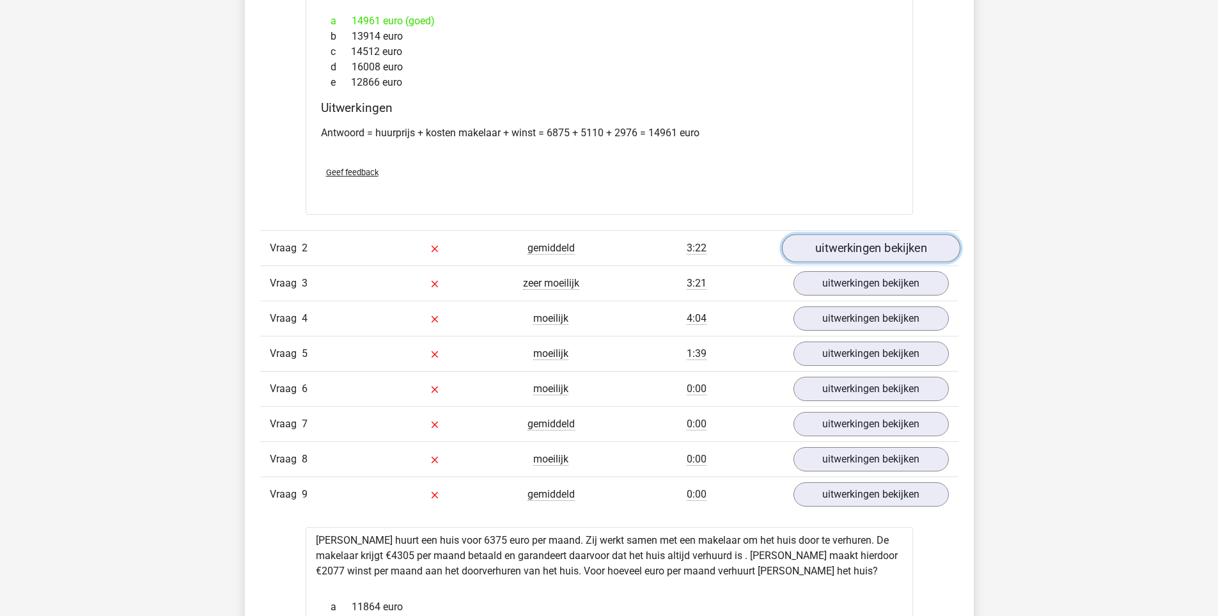
click at [853, 248] on link "uitwerkingen bekijken" at bounding box center [871, 248] width 178 height 28
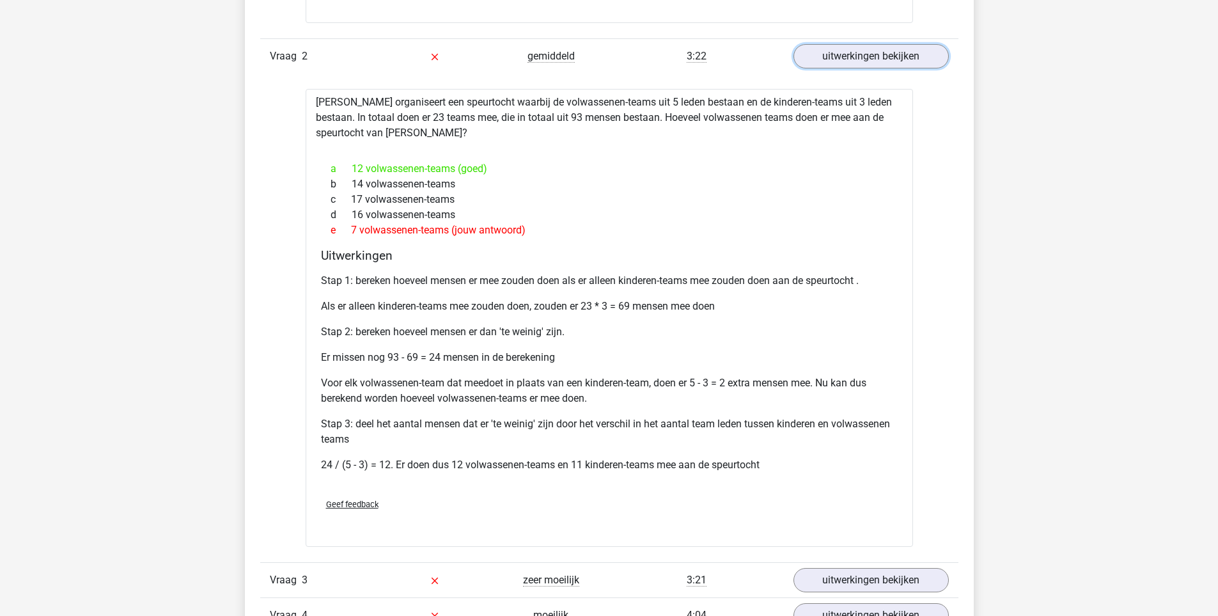
scroll to position [1663, 0]
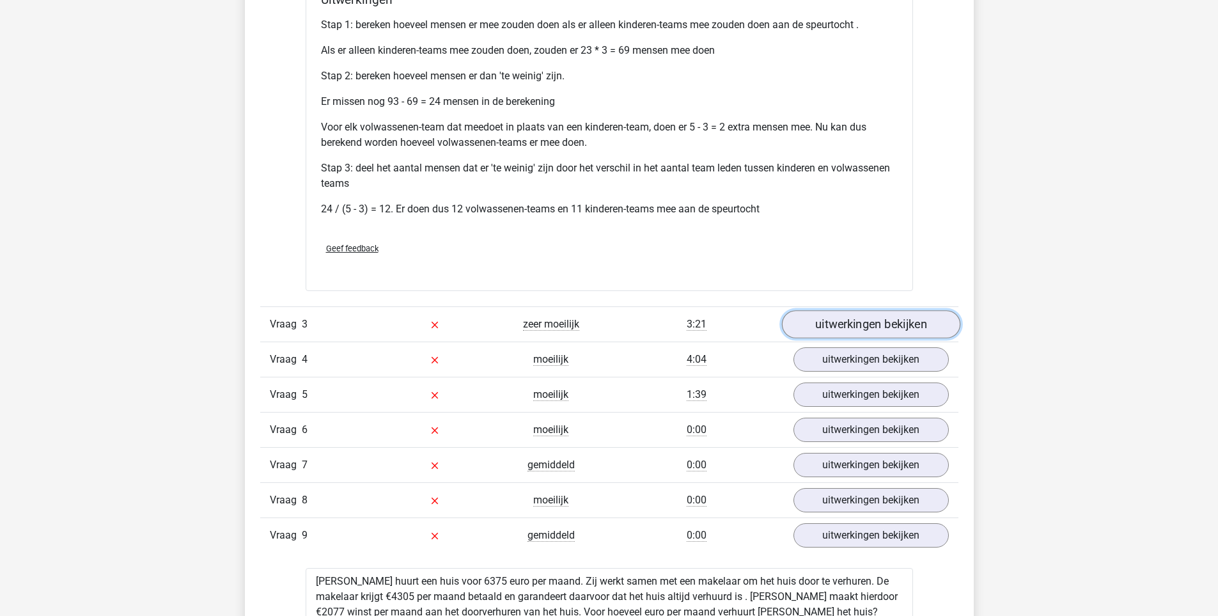
click at [878, 329] on link "uitwerkingen bekijken" at bounding box center [871, 324] width 178 height 28
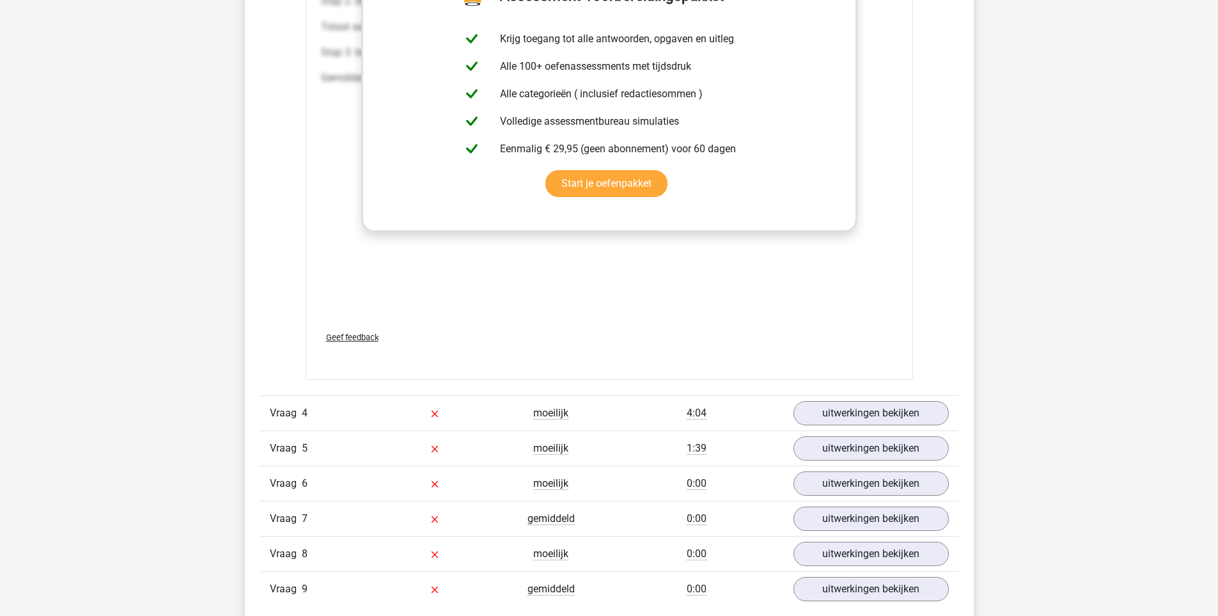
scroll to position [2558, 0]
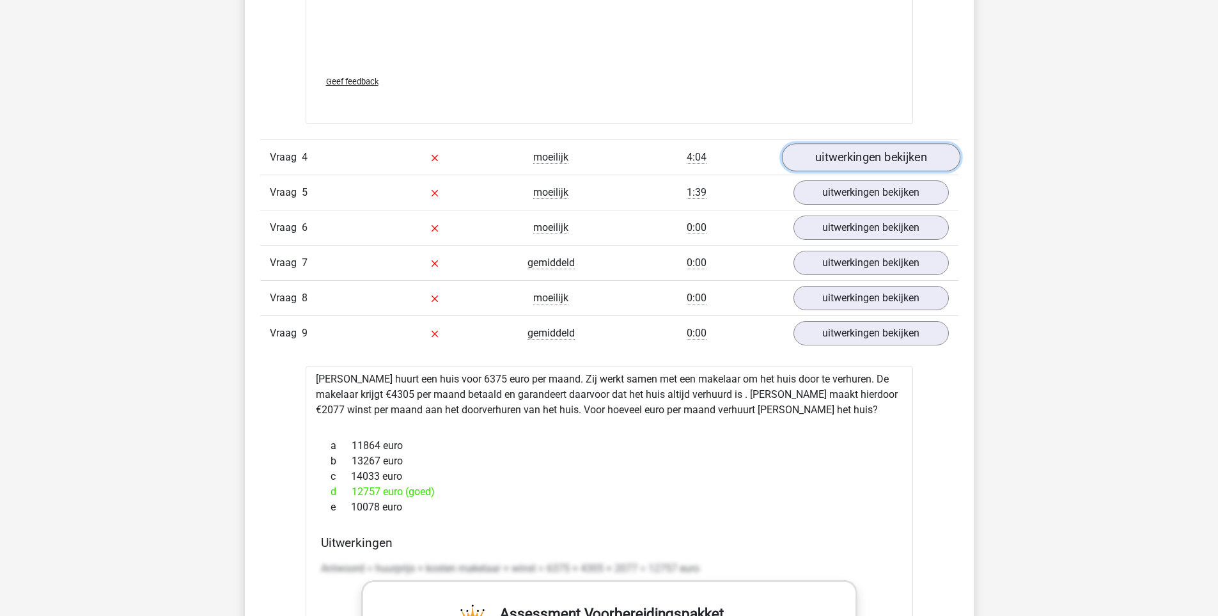
click at [867, 164] on link "uitwerkingen bekijken" at bounding box center [871, 158] width 178 height 28
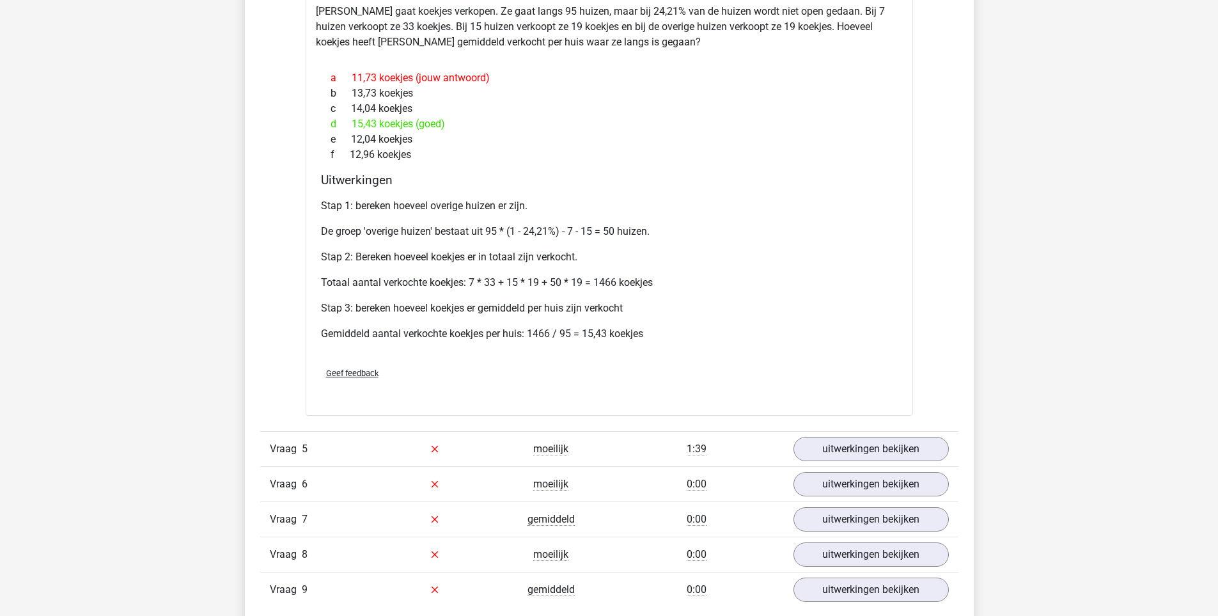
scroll to position [2942, 0]
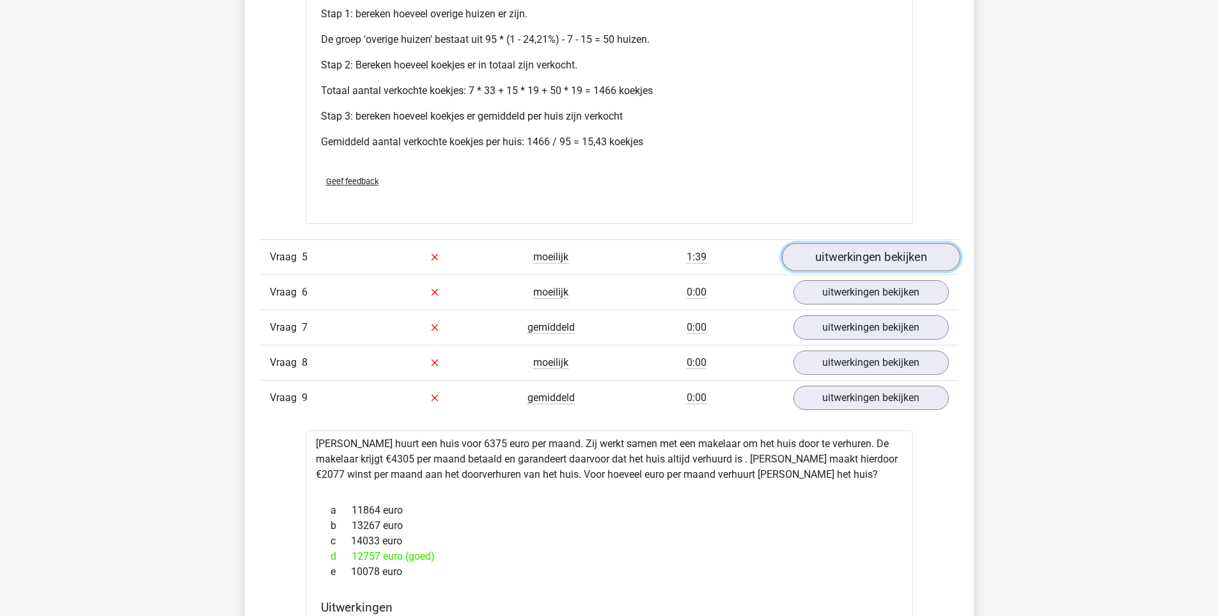
click at [862, 256] on link "uitwerkingen bekijken" at bounding box center [871, 257] width 178 height 28
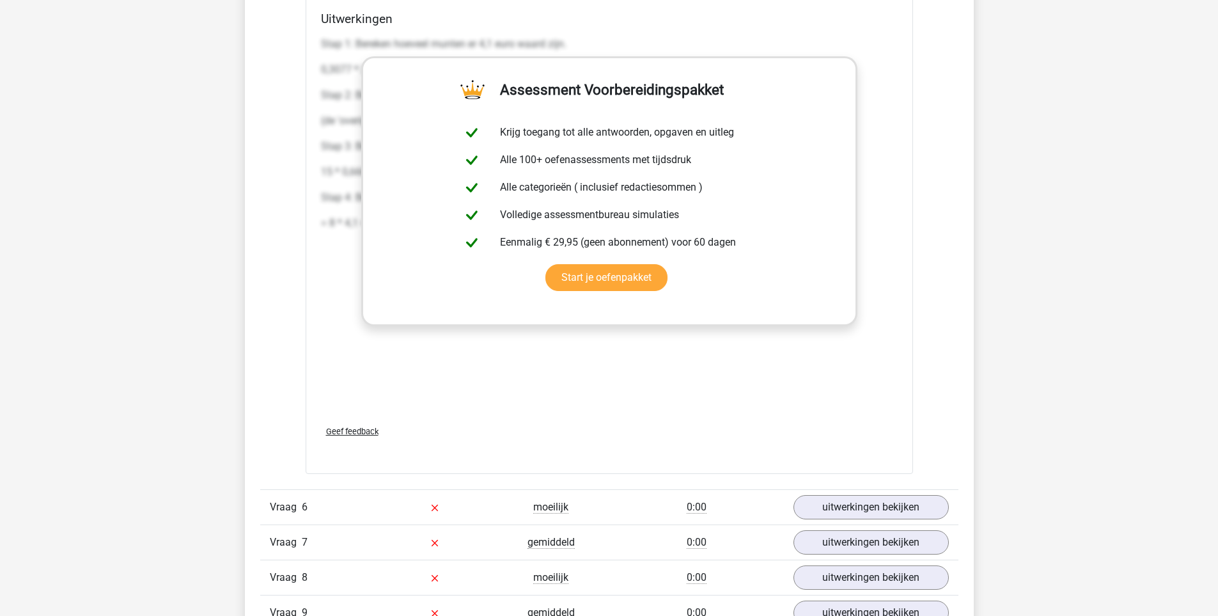
scroll to position [3518, 0]
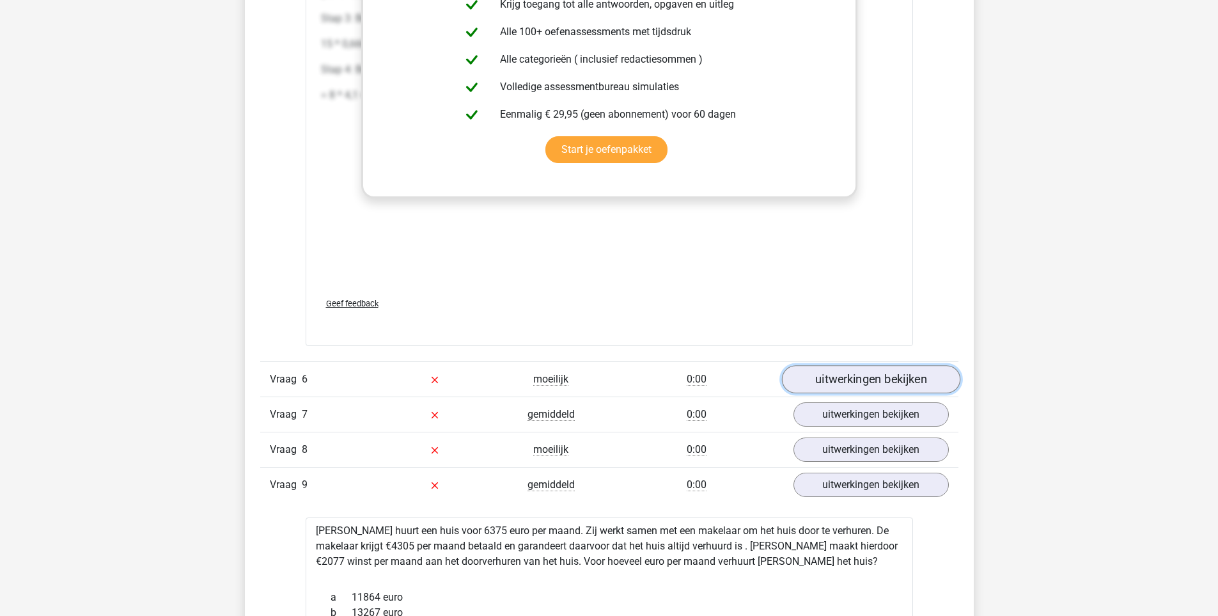
click at [852, 388] on link "uitwerkingen bekijken" at bounding box center [871, 379] width 178 height 28
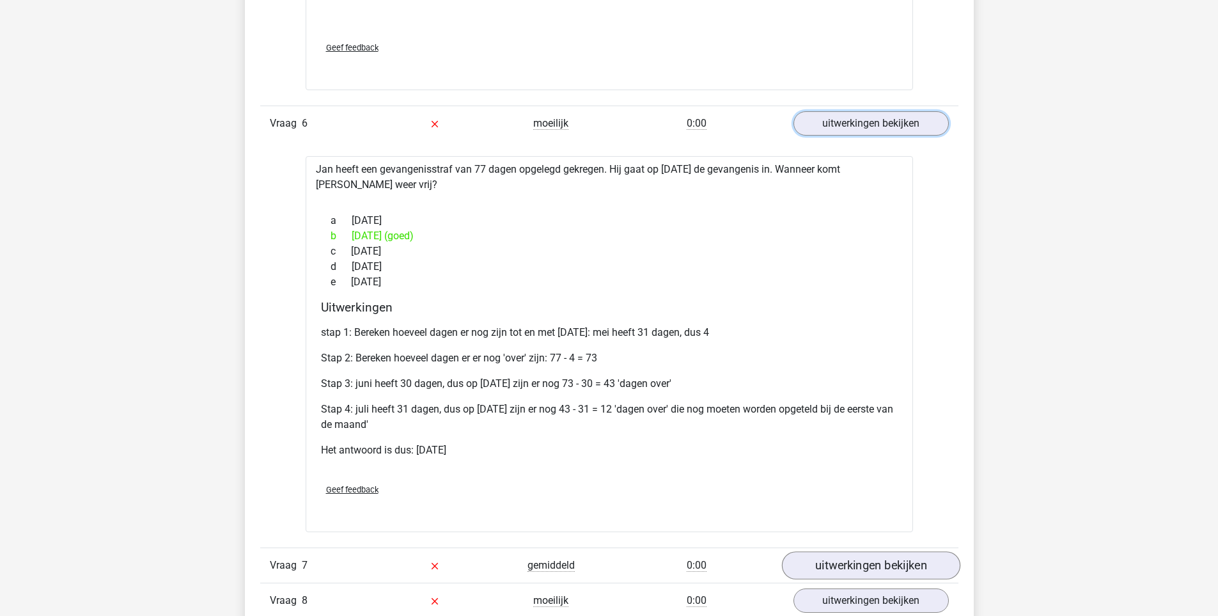
scroll to position [3965, 0]
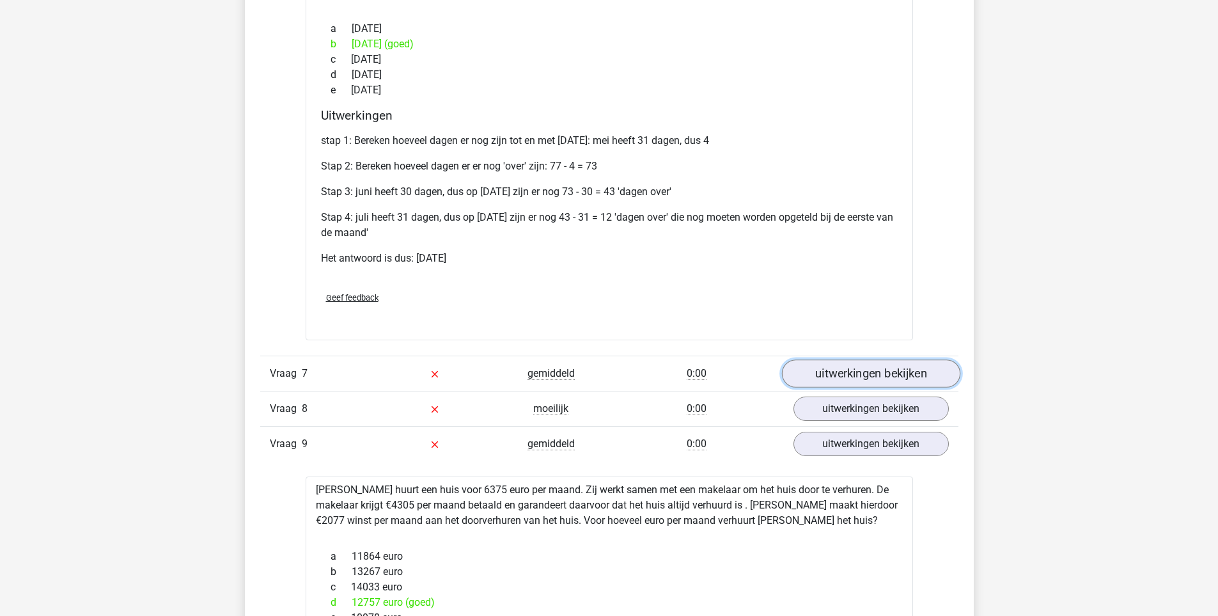
click at [871, 375] on link "uitwerkingen bekijken" at bounding box center [871, 373] width 178 height 28
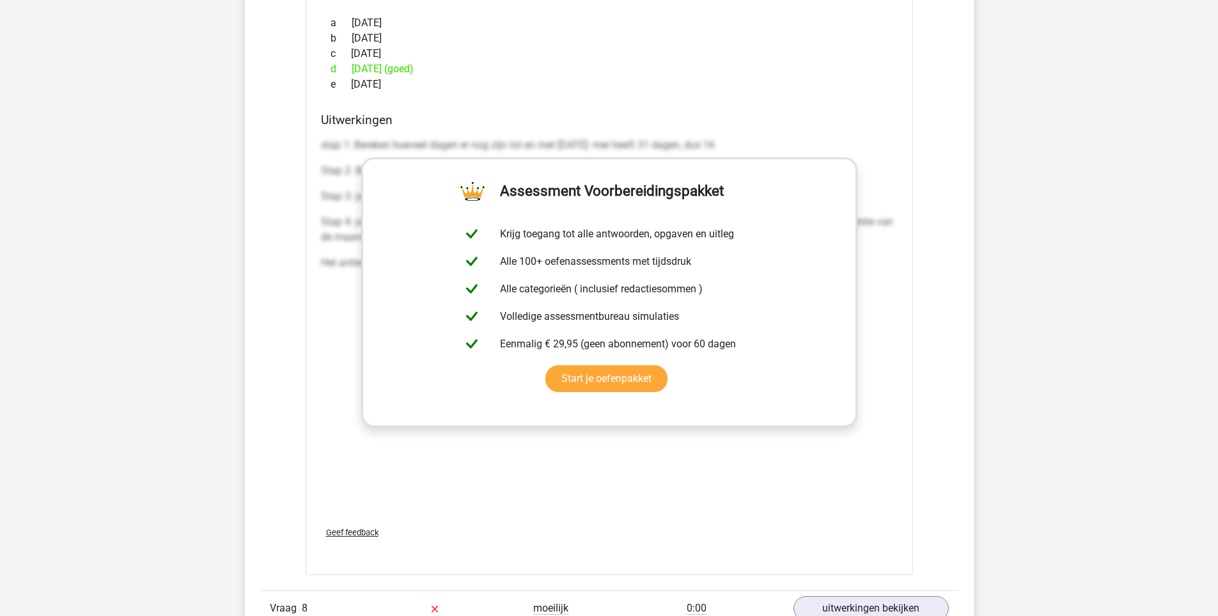
scroll to position [4669, 0]
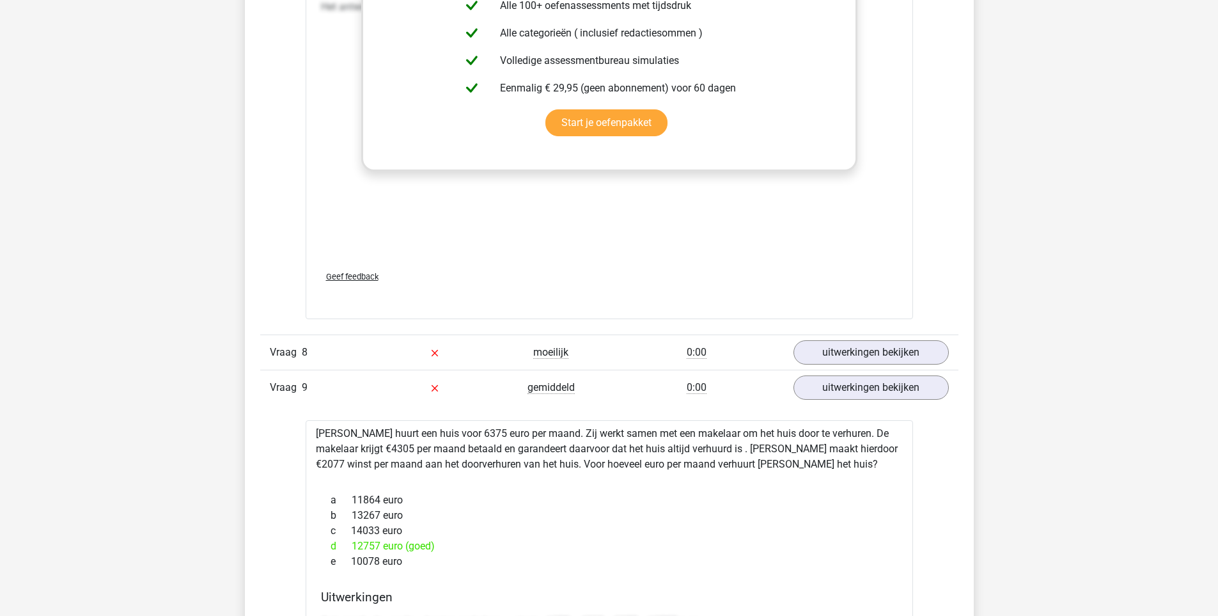
click at [874, 366] on div "Vraag 8 moeilijk 0:00 uitwerkingen bekijken" at bounding box center [609, 352] width 698 height 35
click at [870, 355] on link "uitwerkingen bekijken" at bounding box center [871, 352] width 178 height 28
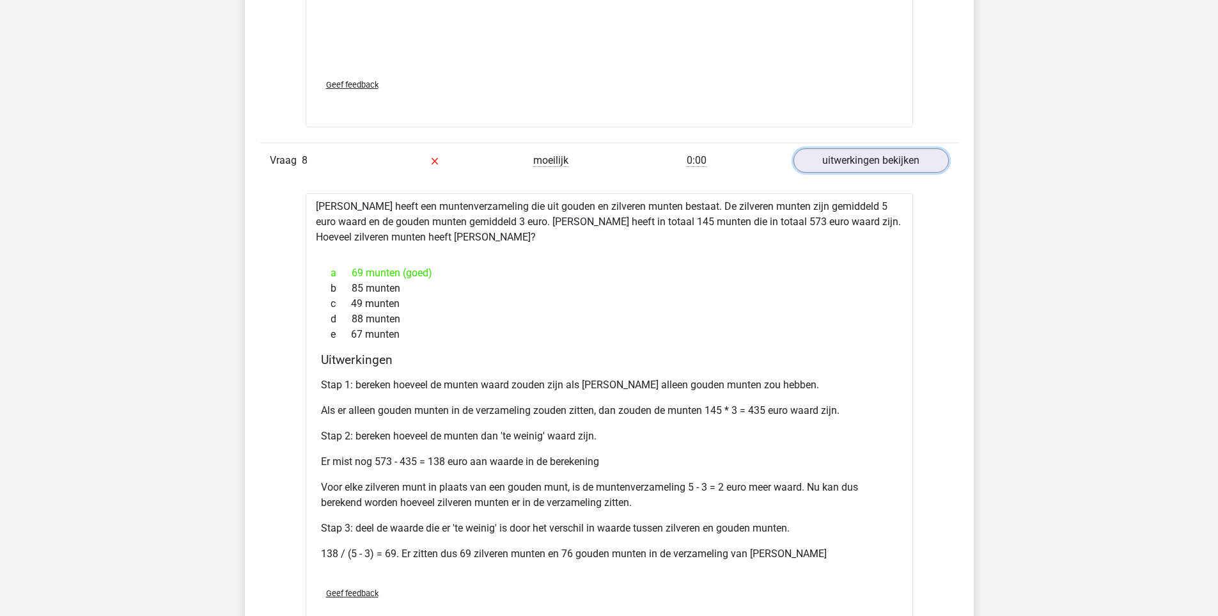
scroll to position [4541, 0]
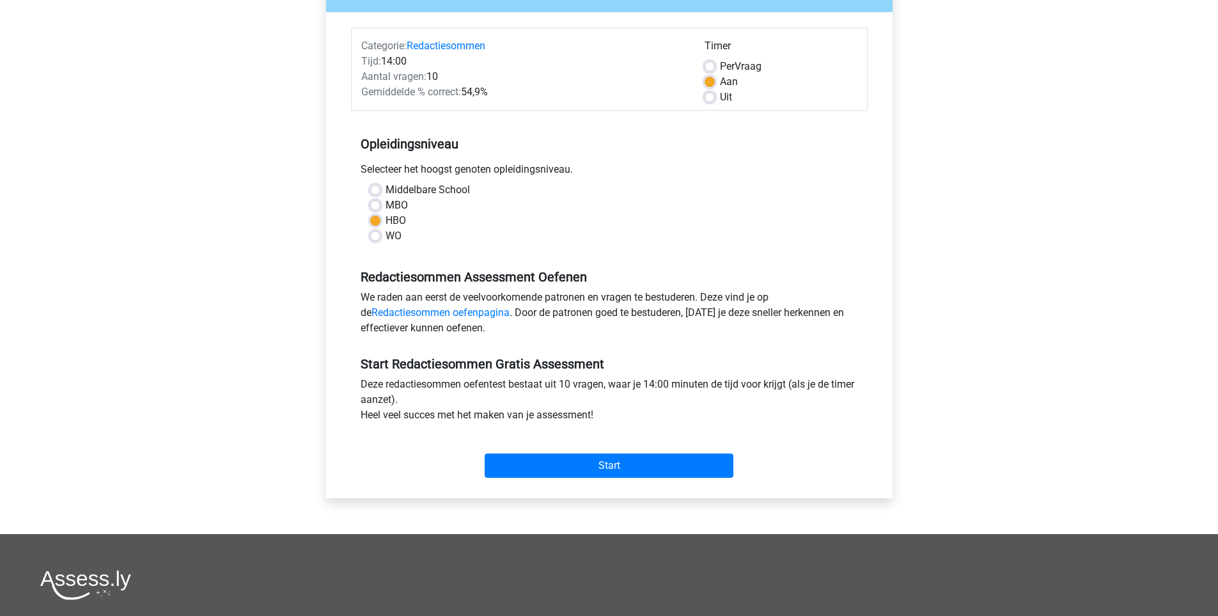
scroll to position [75, 0]
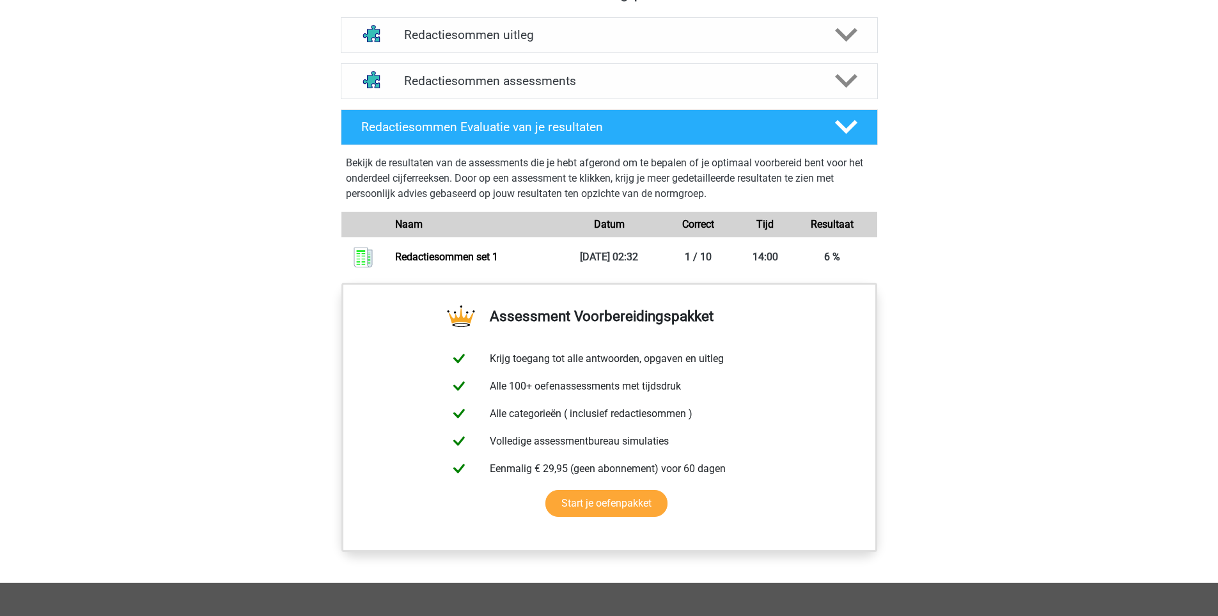
scroll to position [704, 0]
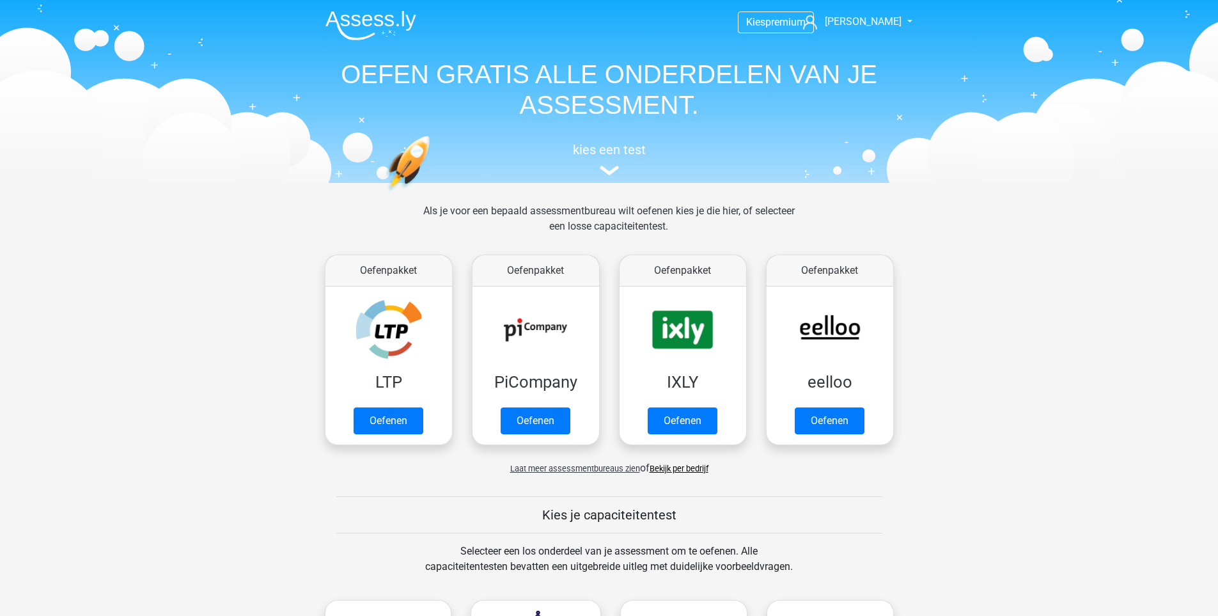
scroll to position [512, 0]
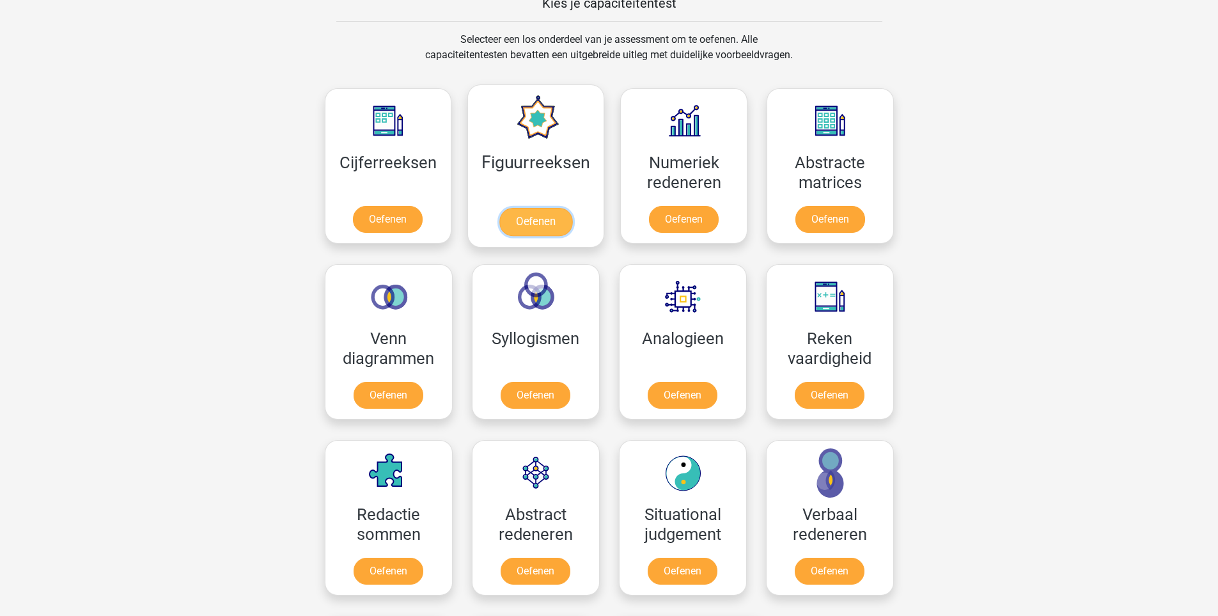
click at [549, 222] on link "Oefenen" at bounding box center [536, 222] width 73 height 28
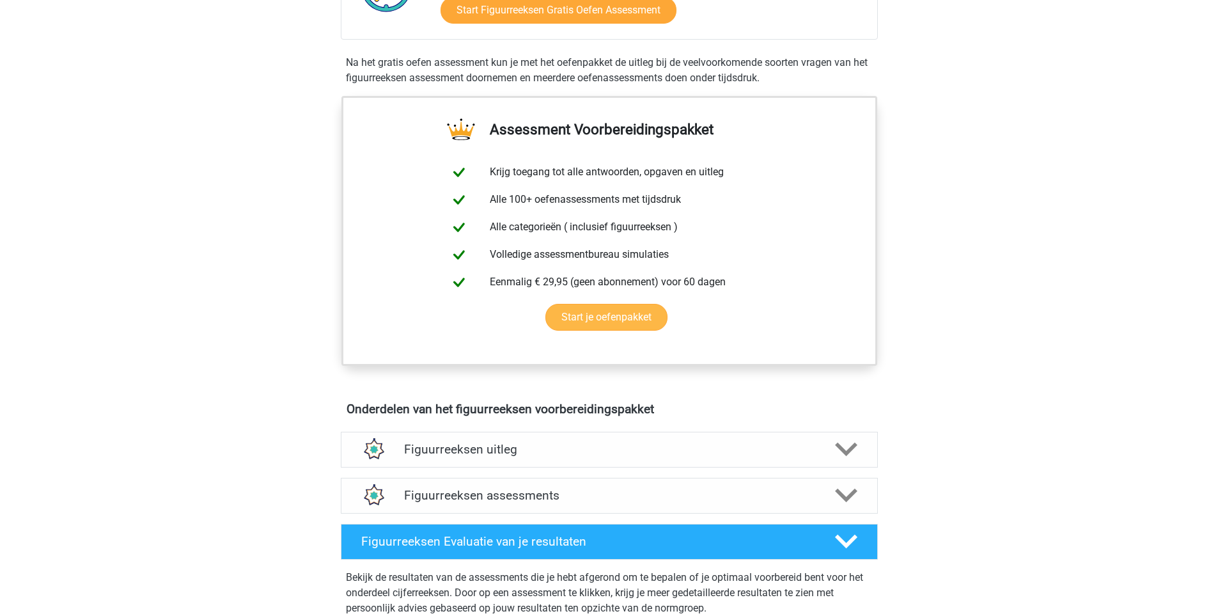
scroll to position [192, 0]
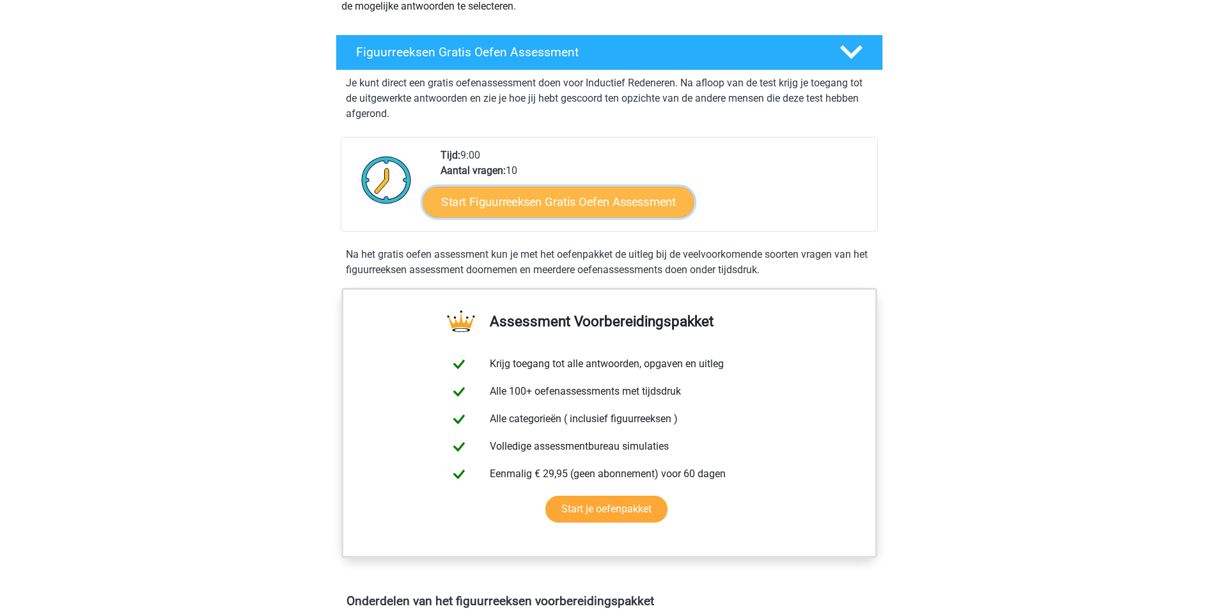
click at [585, 201] on link "Start Figuurreeksen Gratis Oefen Assessment" at bounding box center [558, 201] width 271 height 31
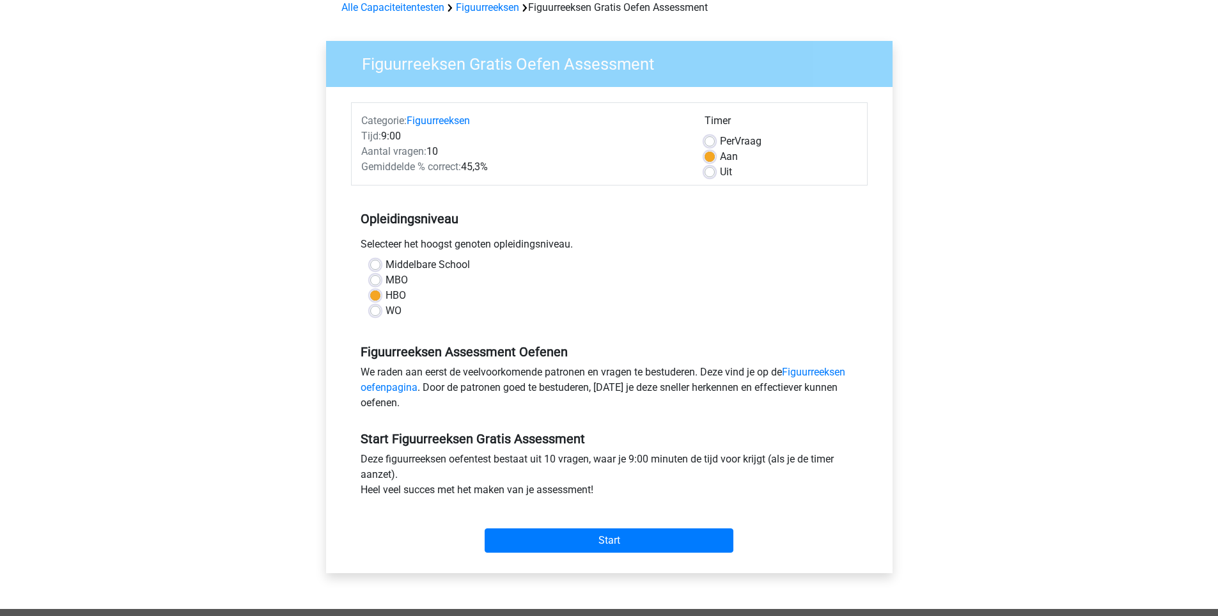
scroll to position [256, 0]
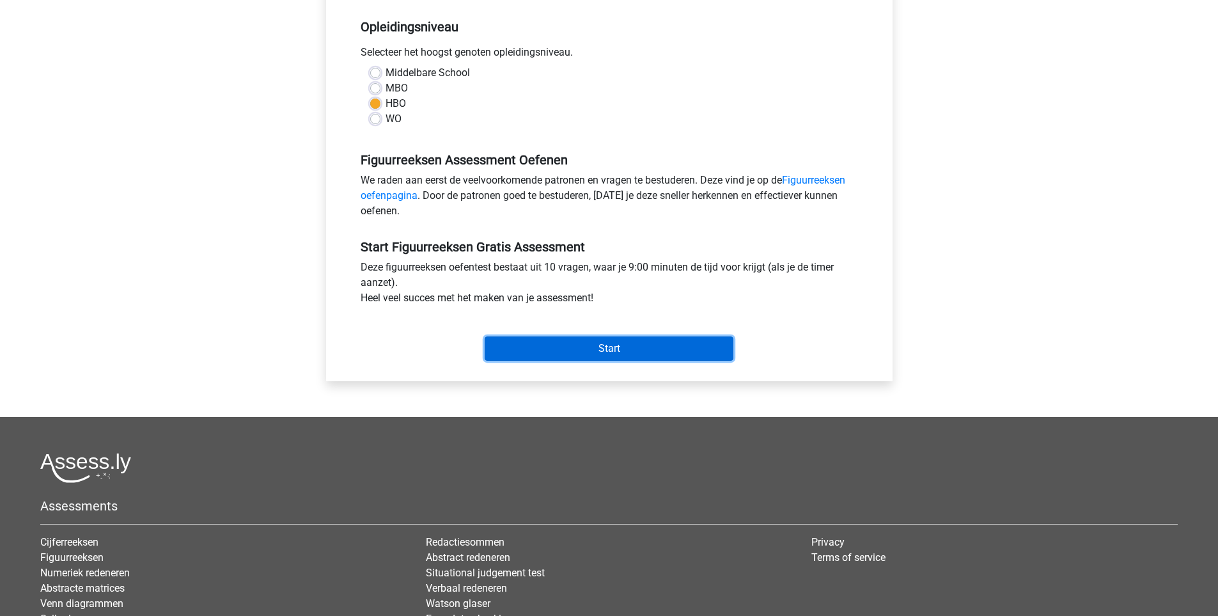
click at [614, 350] on input "Start" at bounding box center [609, 348] width 249 height 24
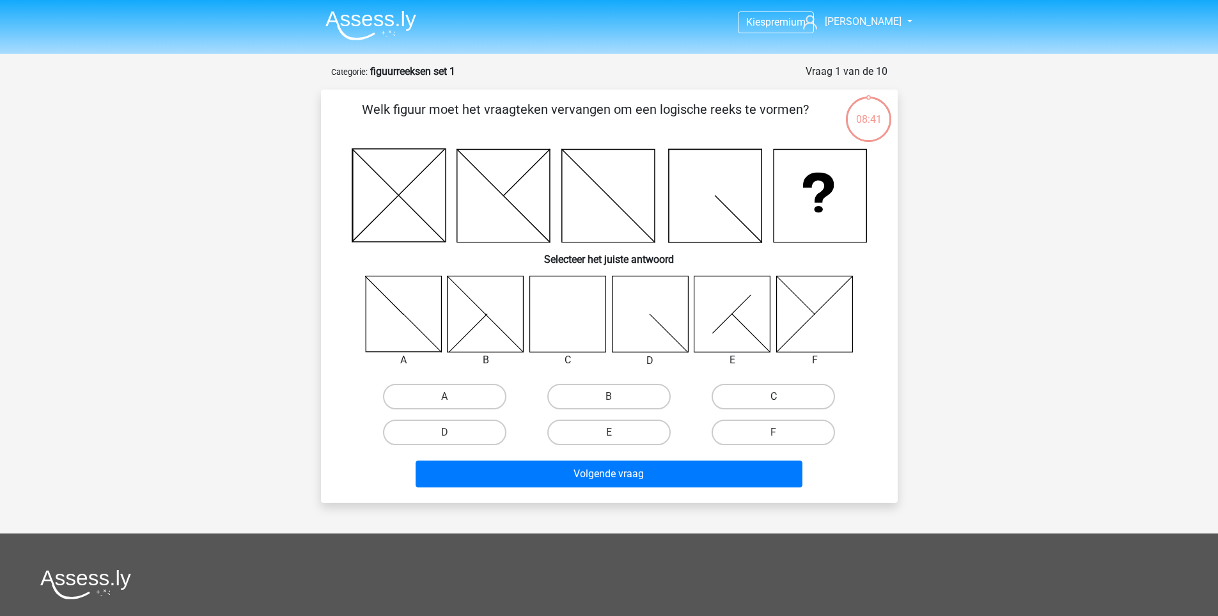
click at [785, 389] on label "C" at bounding box center [773, 397] width 123 height 26
click at [782, 397] on input "C" at bounding box center [778, 401] width 8 height 8
radio input "true"
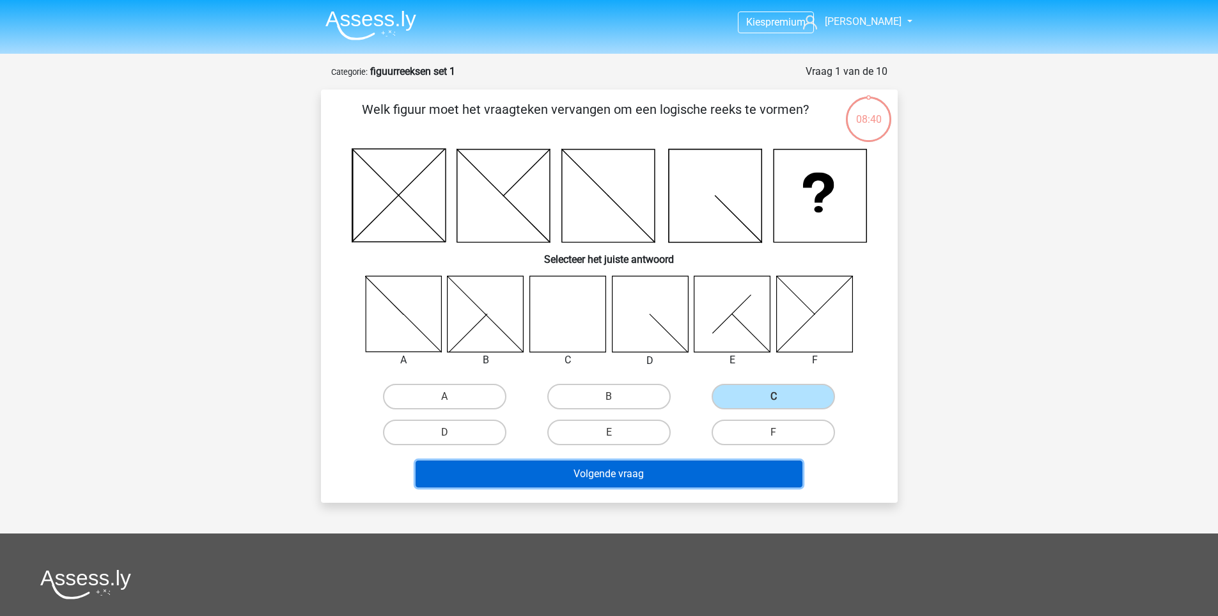
click at [640, 471] on button "Volgende vraag" at bounding box center [609, 474] width 387 height 27
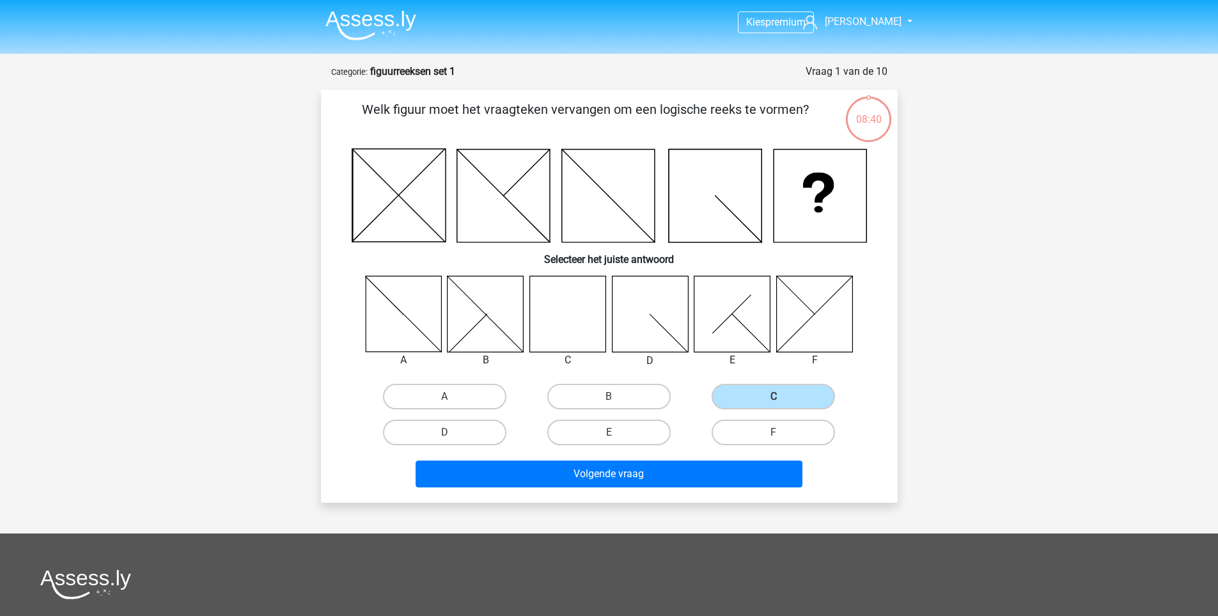
scroll to position [64, 0]
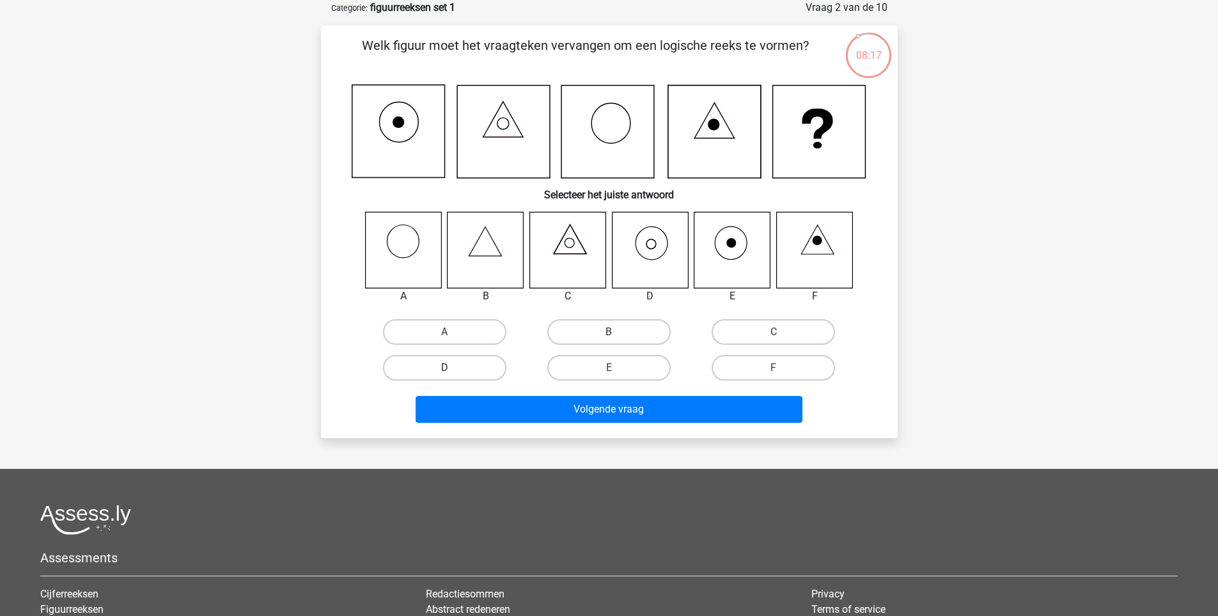
click at [469, 368] on label "D" at bounding box center [444, 368] width 123 height 26
click at [453, 368] on input "D" at bounding box center [449, 372] width 8 height 8
radio input "true"
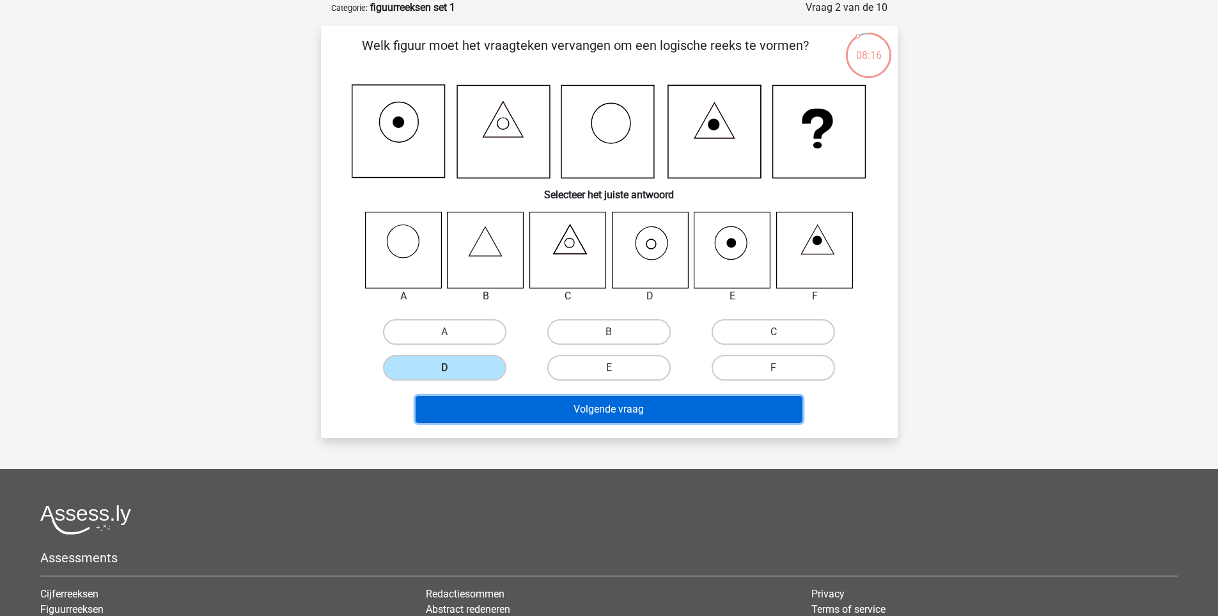
click at [590, 404] on button "Volgende vraag" at bounding box center [609, 409] width 387 height 27
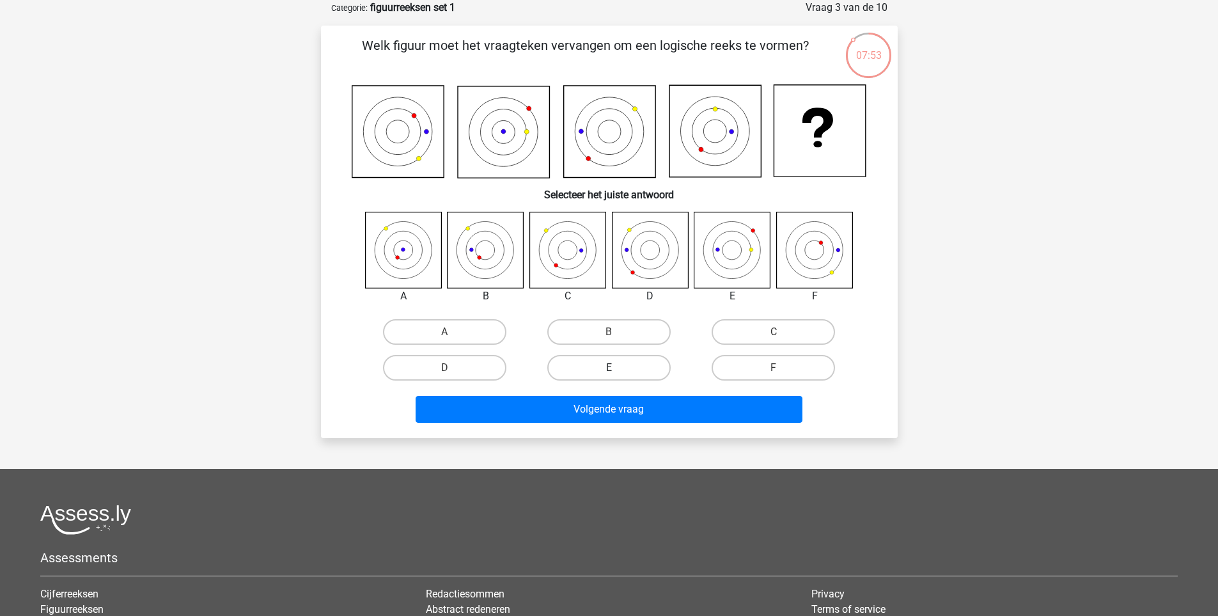
click at [613, 363] on label "E" at bounding box center [608, 368] width 123 height 26
click at [613, 368] on input "E" at bounding box center [613, 372] width 8 height 8
radio input "true"
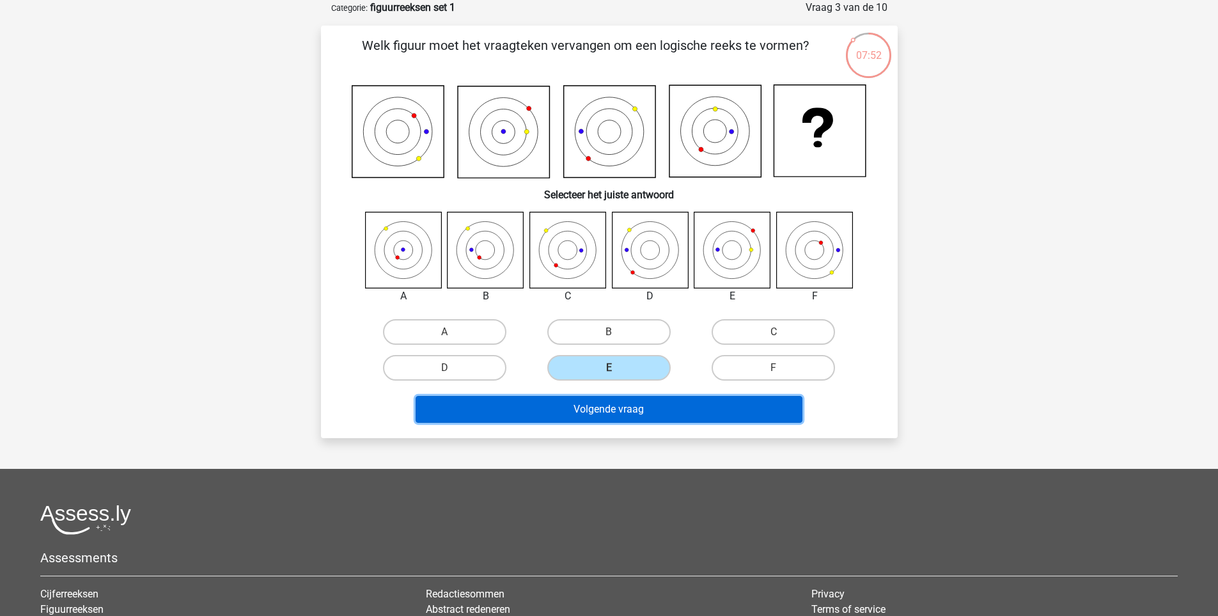
click at [551, 403] on button "Volgende vraag" at bounding box center [609, 409] width 387 height 27
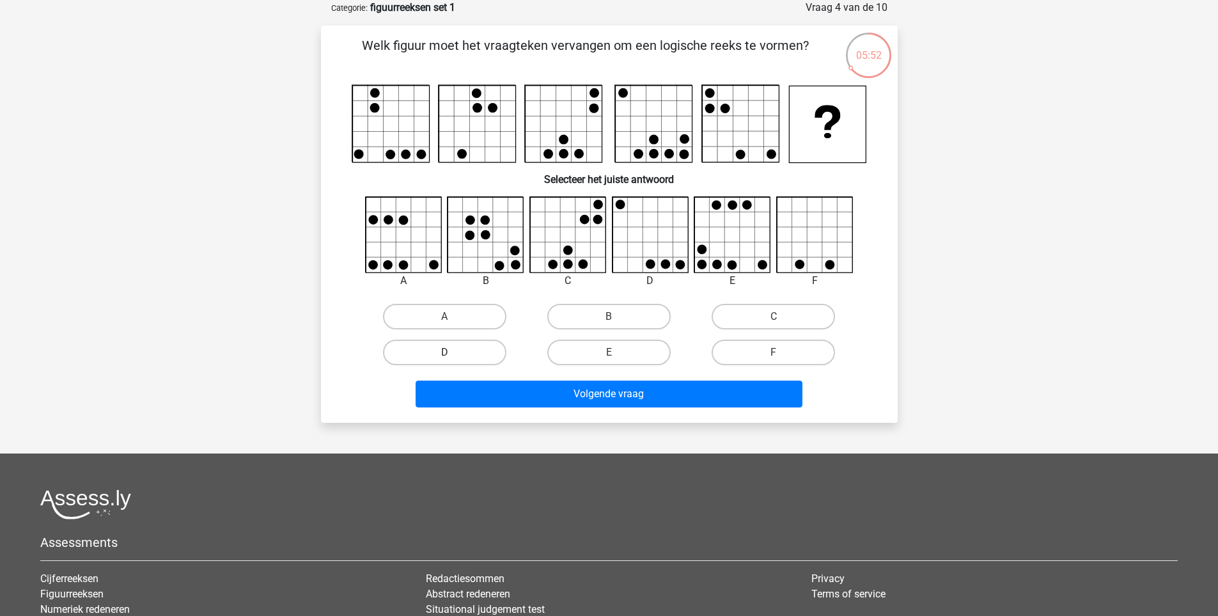
click at [468, 350] on label "D" at bounding box center [444, 353] width 123 height 26
click at [453, 352] on input "D" at bounding box center [449, 356] width 8 height 8
radio input "true"
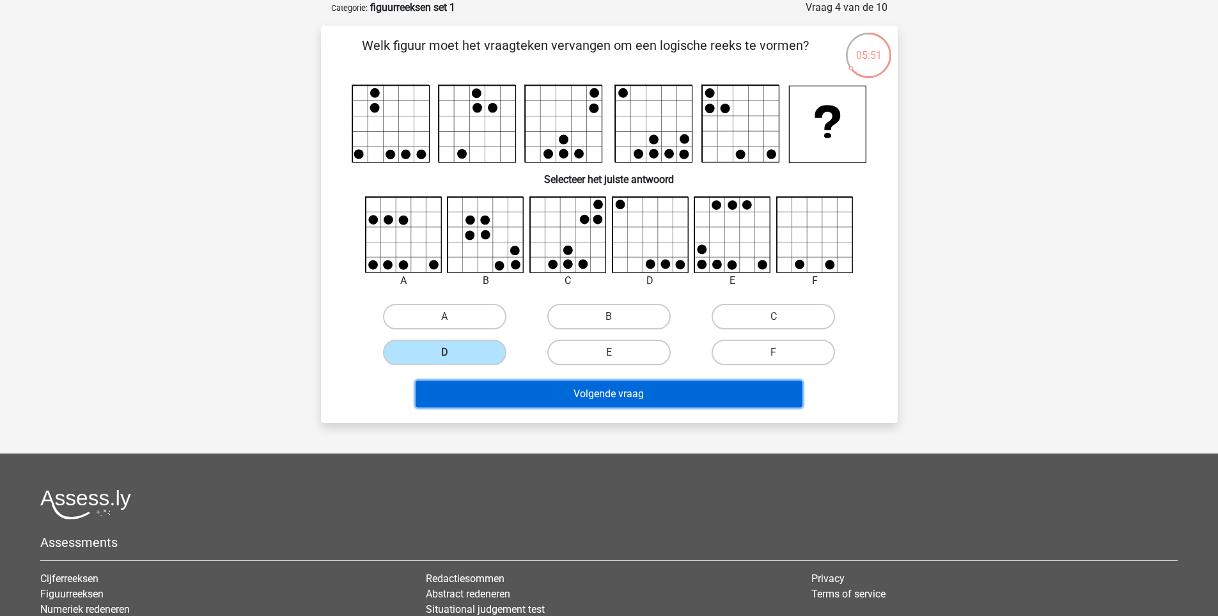
click at [597, 390] on button "Volgende vraag" at bounding box center [609, 394] width 387 height 27
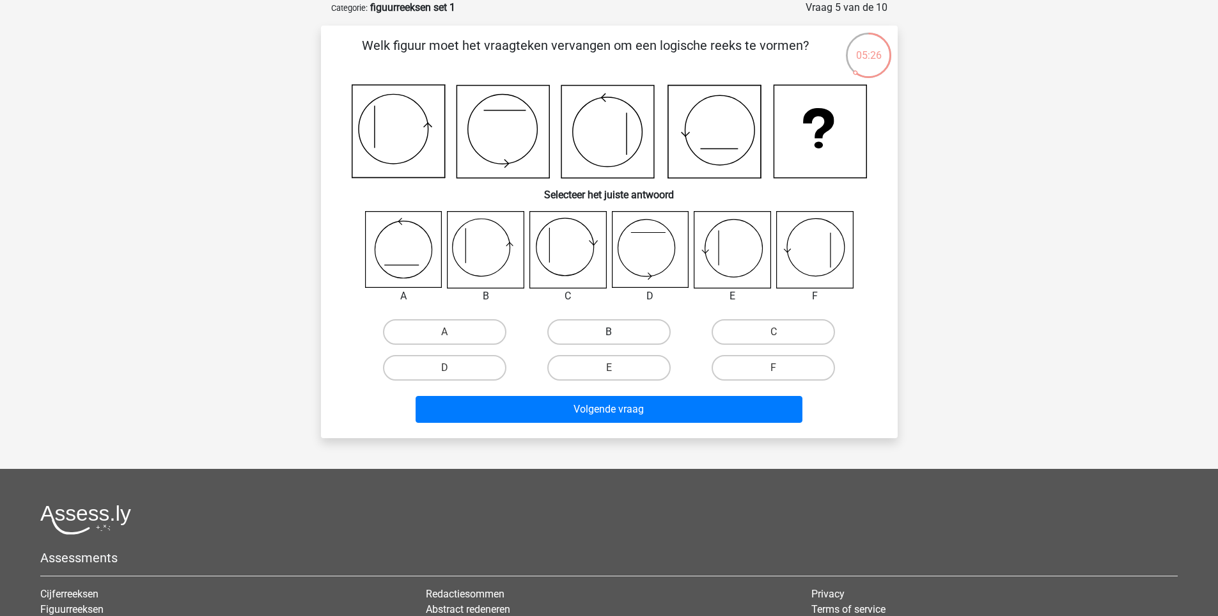
click at [591, 331] on label "B" at bounding box center [608, 332] width 123 height 26
click at [609, 332] on input "B" at bounding box center [613, 336] width 8 height 8
radio input "true"
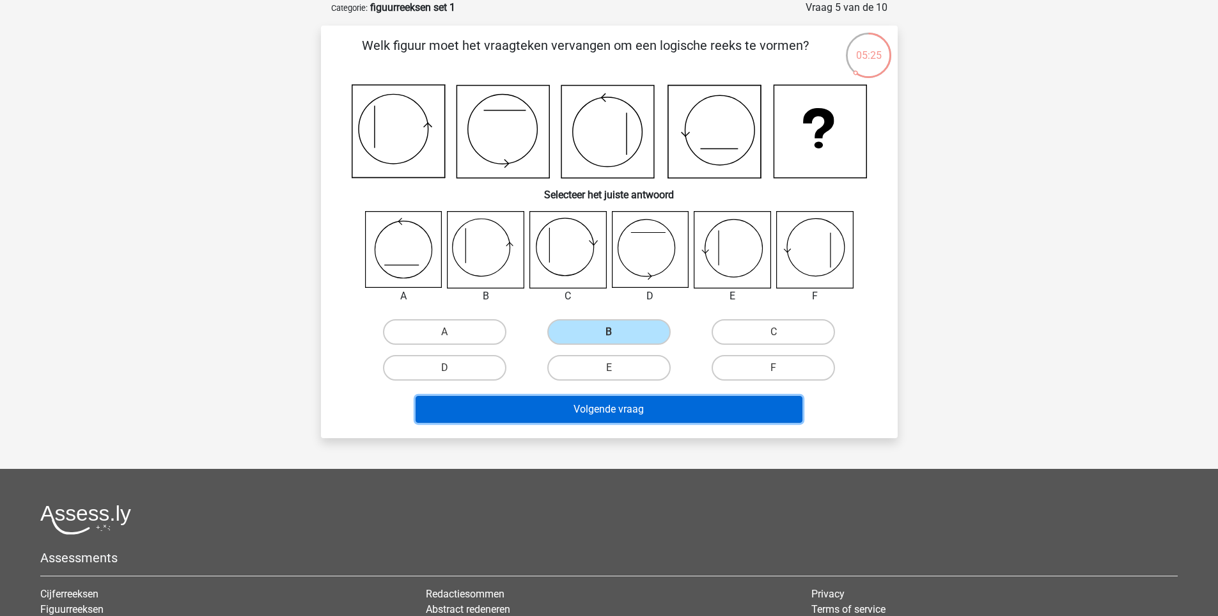
click at [636, 404] on button "Volgende vraag" at bounding box center [609, 409] width 387 height 27
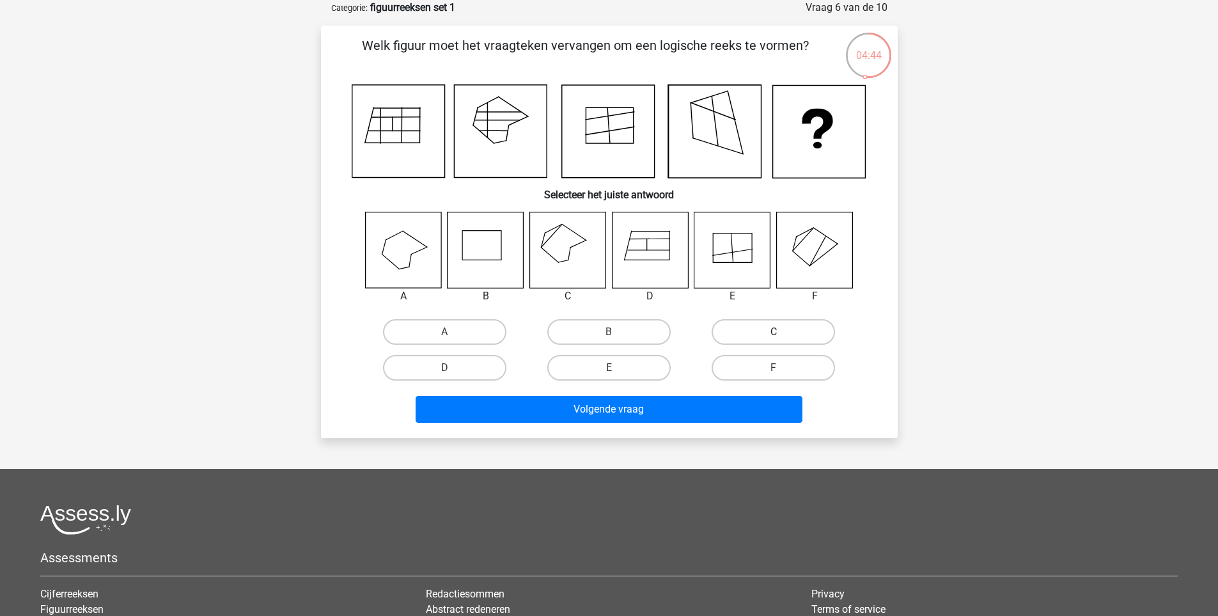
click at [808, 336] on label "C" at bounding box center [773, 332] width 123 height 26
click at [782, 336] on input "C" at bounding box center [778, 336] width 8 height 8
radio input "true"
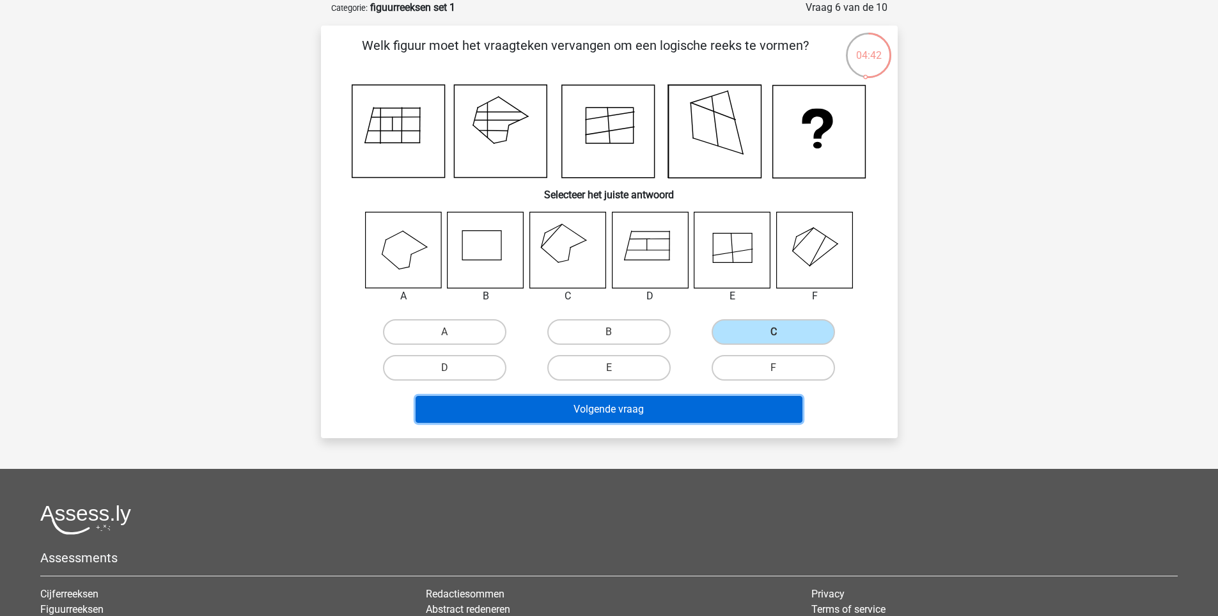
click at [558, 407] on button "Volgende vraag" at bounding box center [609, 409] width 387 height 27
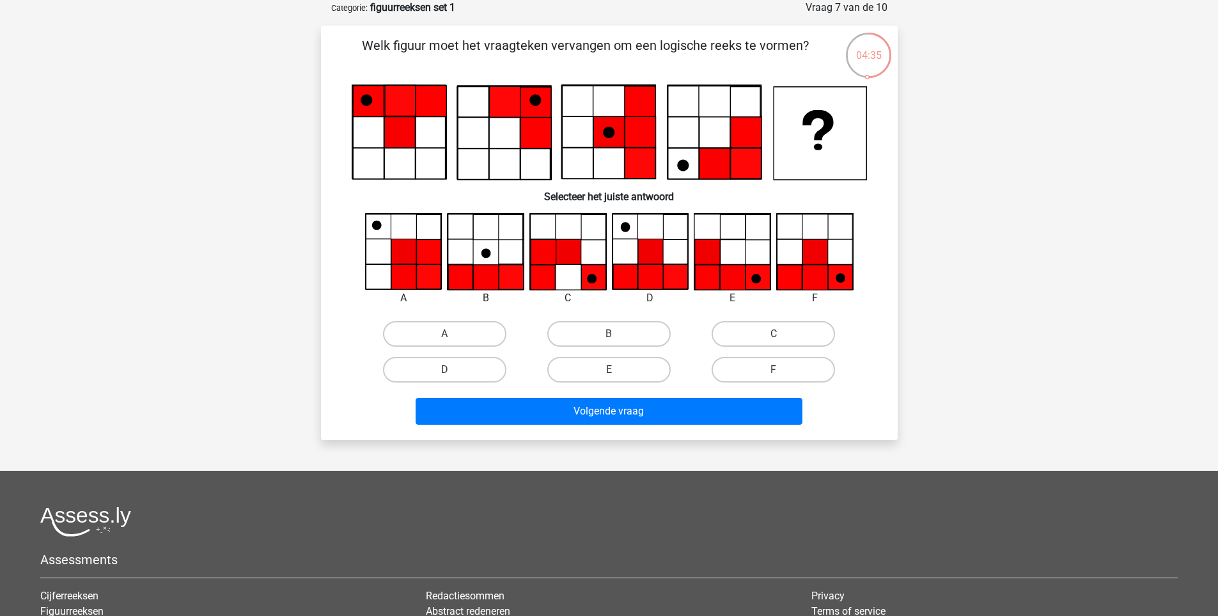
click at [605, 145] on icon at bounding box center [609, 131] width 31 height 31
click at [757, 367] on label "F" at bounding box center [773, 370] width 123 height 26
click at [774, 370] on input "F" at bounding box center [778, 374] width 8 height 8
radio input "true"
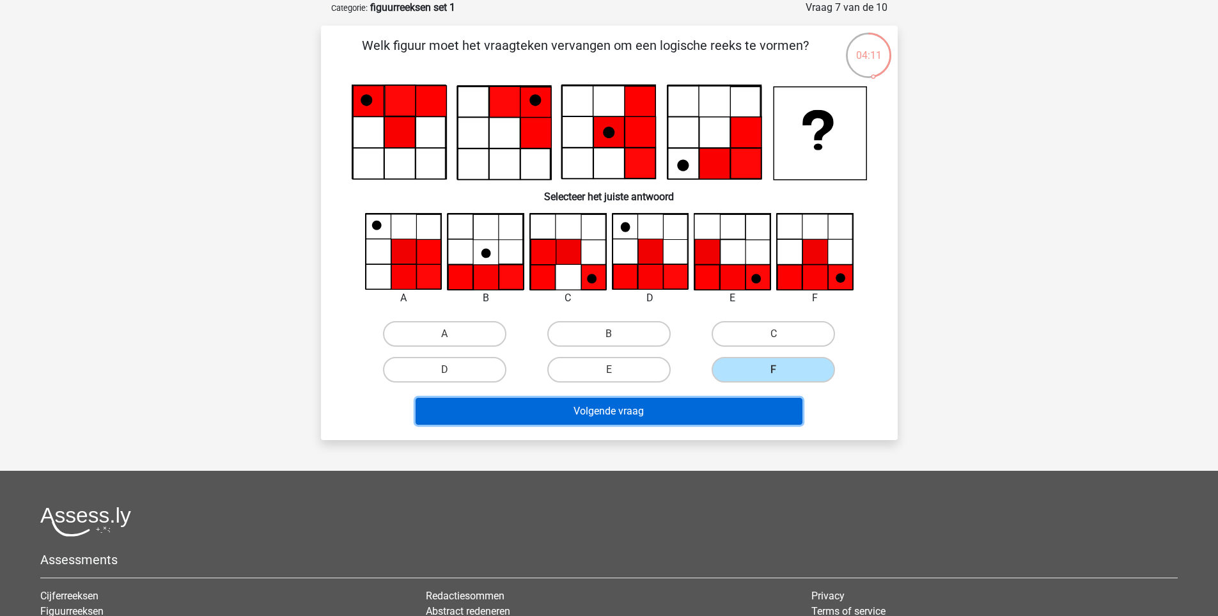
click at [614, 413] on button "Volgende vraag" at bounding box center [609, 411] width 387 height 27
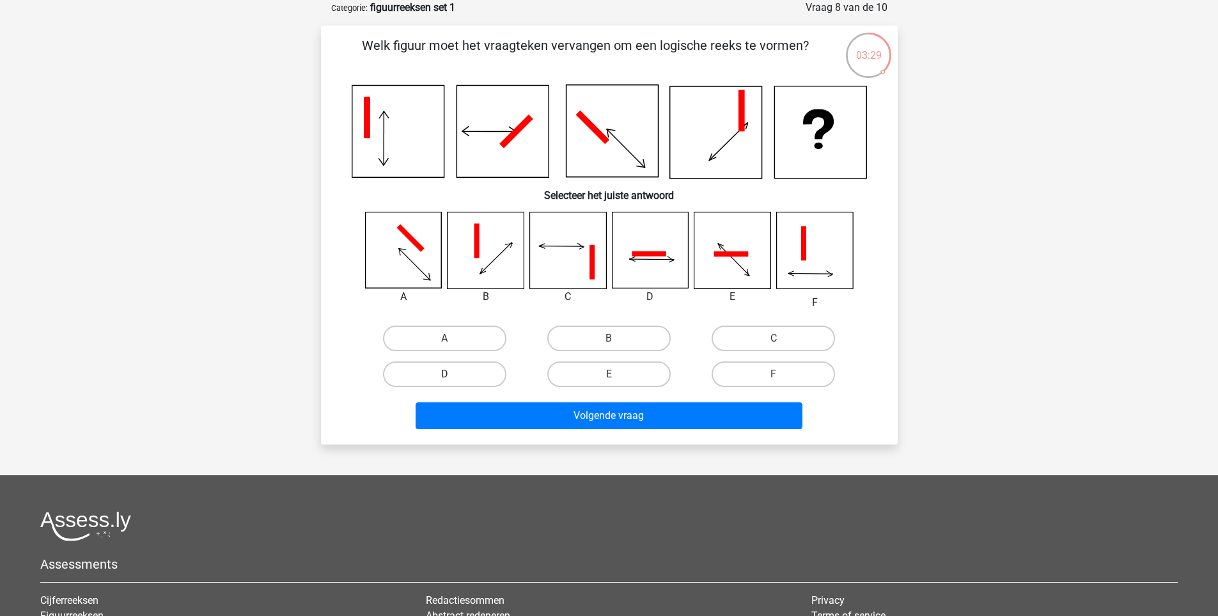
click at [470, 372] on label "D" at bounding box center [444, 374] width 123 height 26
click at [453, 374] on input "D" at bounding box center [449, 378] width 8 height 8
radio input "true"
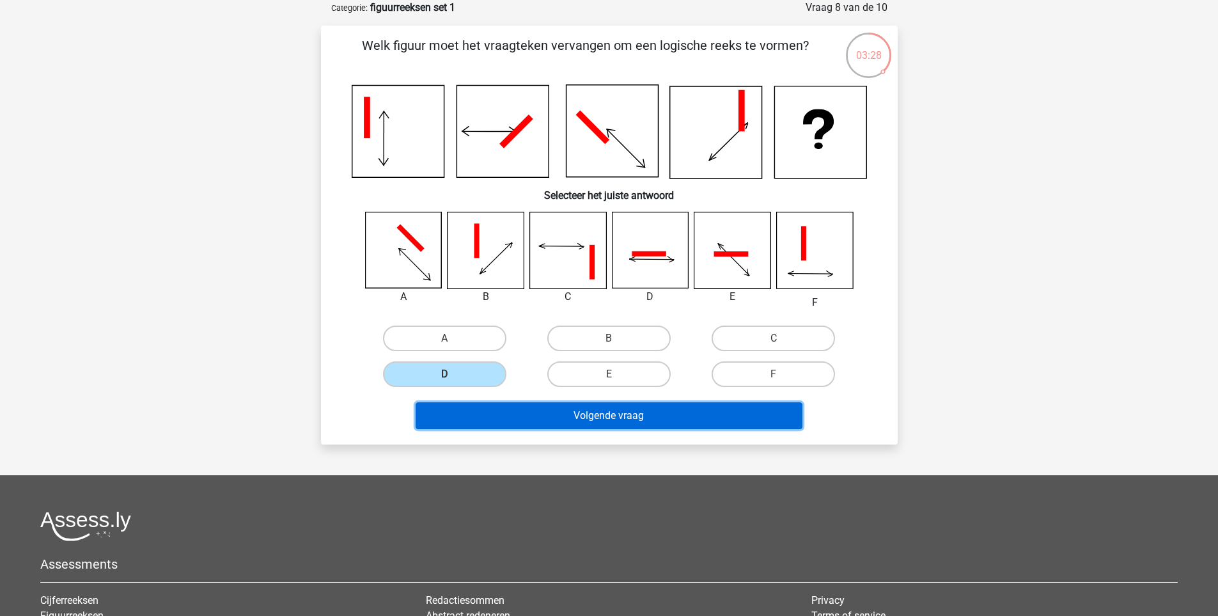
click at [585, 414] on button "Volgende vraag" at bounding box center [609, 415] width 387 height 27
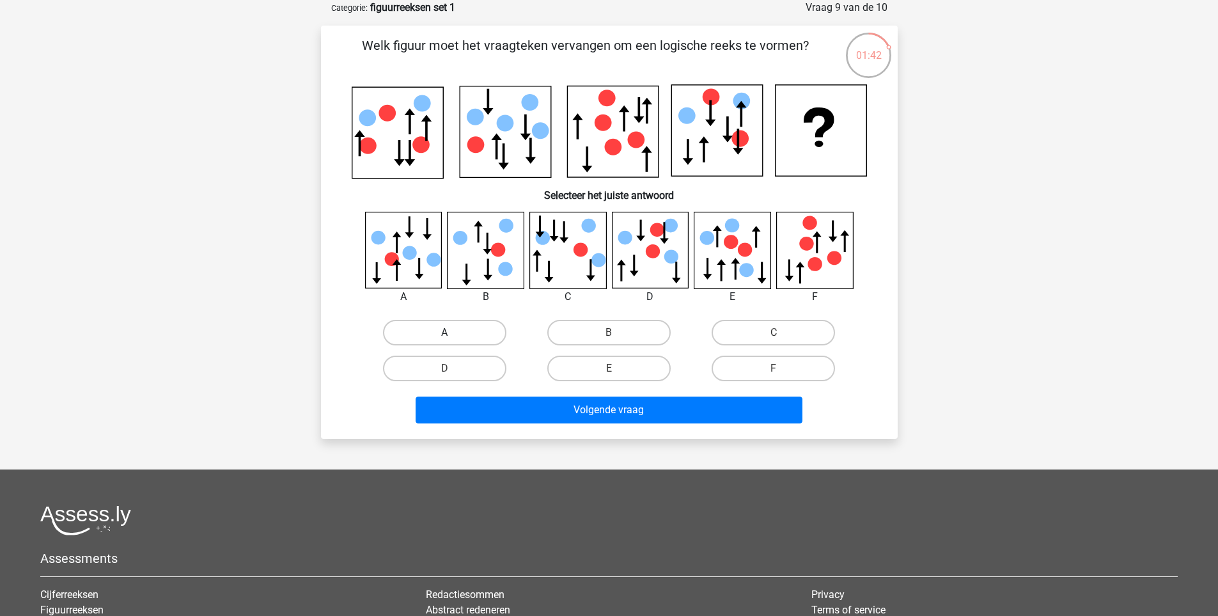
click at [445, 330] on label "A" at bounding box center [444, 333] width 123 height 26
click at [445, 333] on input "A" at bounding box center [449, 337] width 8 height 8
radio input "true"
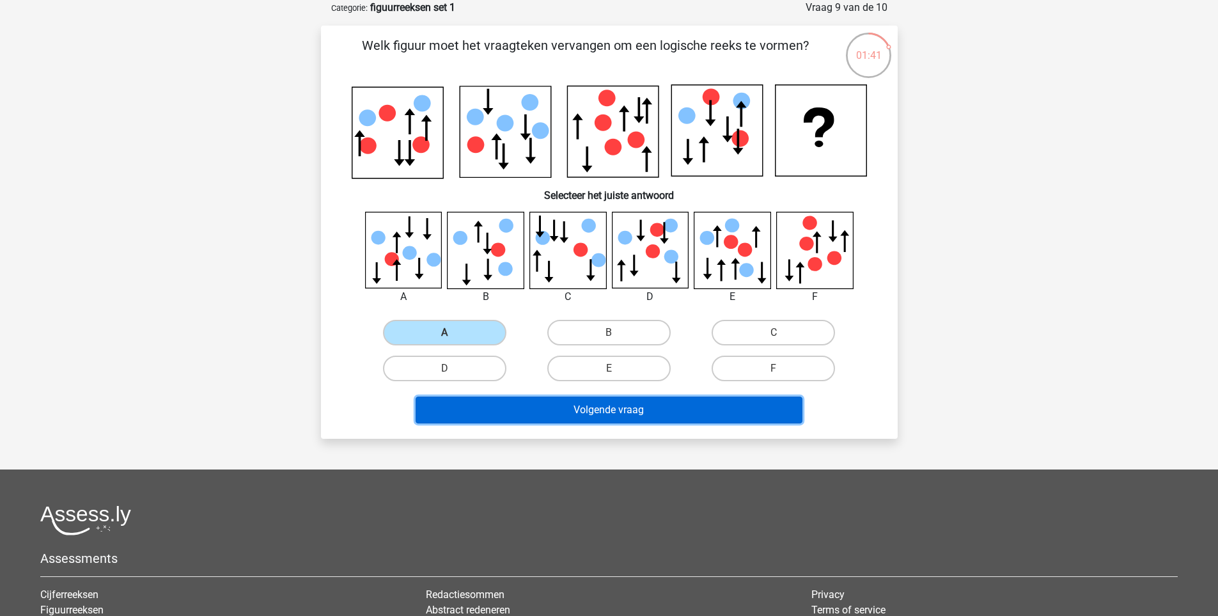
click at [592, 408] on button "Volgende vraag" at bounding box center [609, 410] width 387 height 27
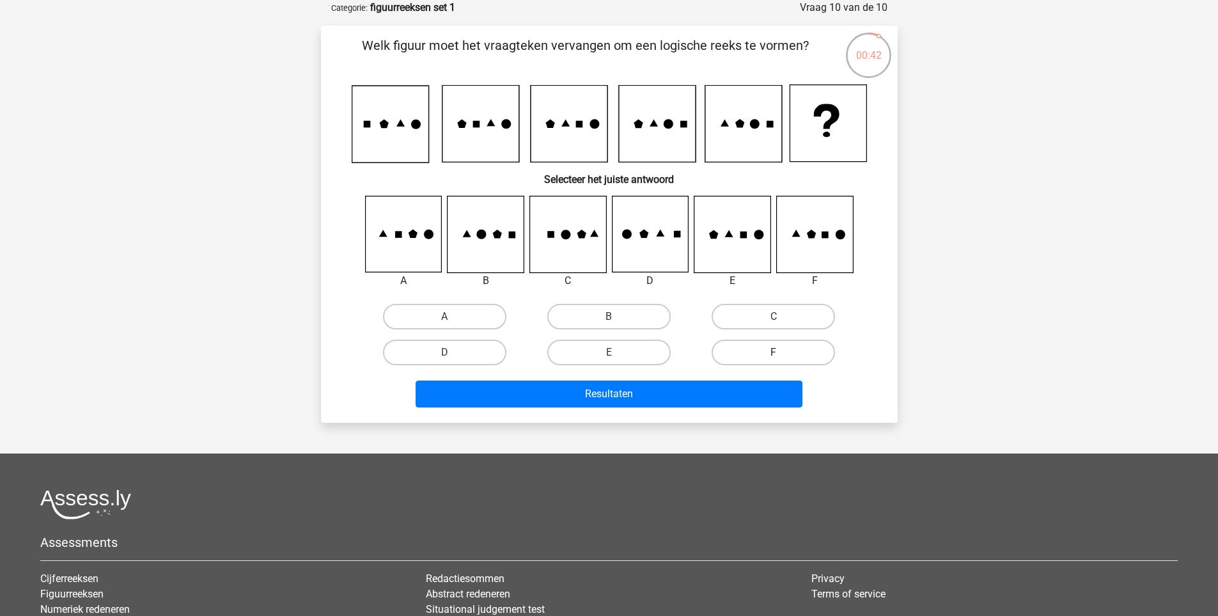
click at [784, 353] on label "F" at bounding box center [773, 353] width 123 height 26
click at [782, 353] on input "F" at bounding box center [778, 356] width 8 height 8
radio input "true"
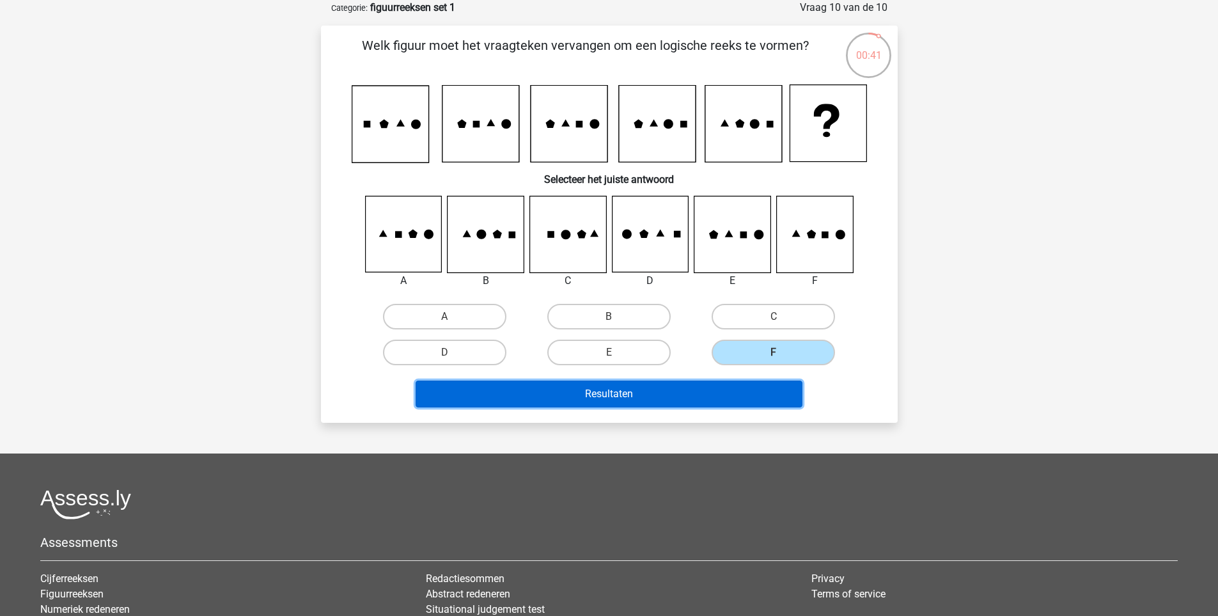
click at [696, 382] on button "Resultaten" at bounding box center [609, 394] width 387 height 27
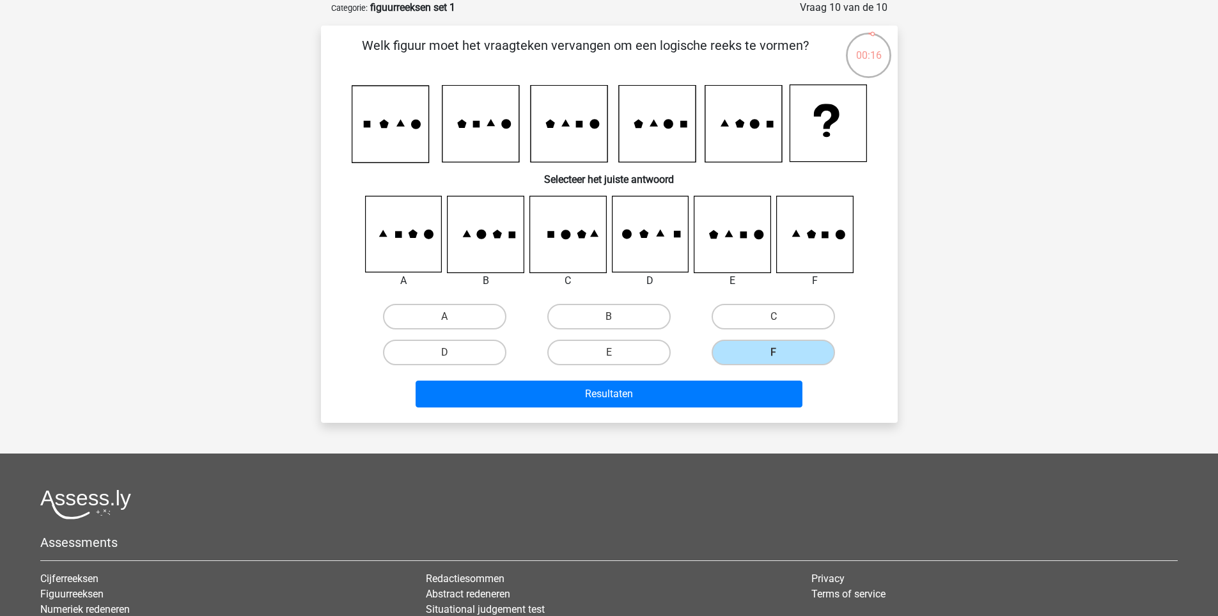
scroll to position [0, 0]
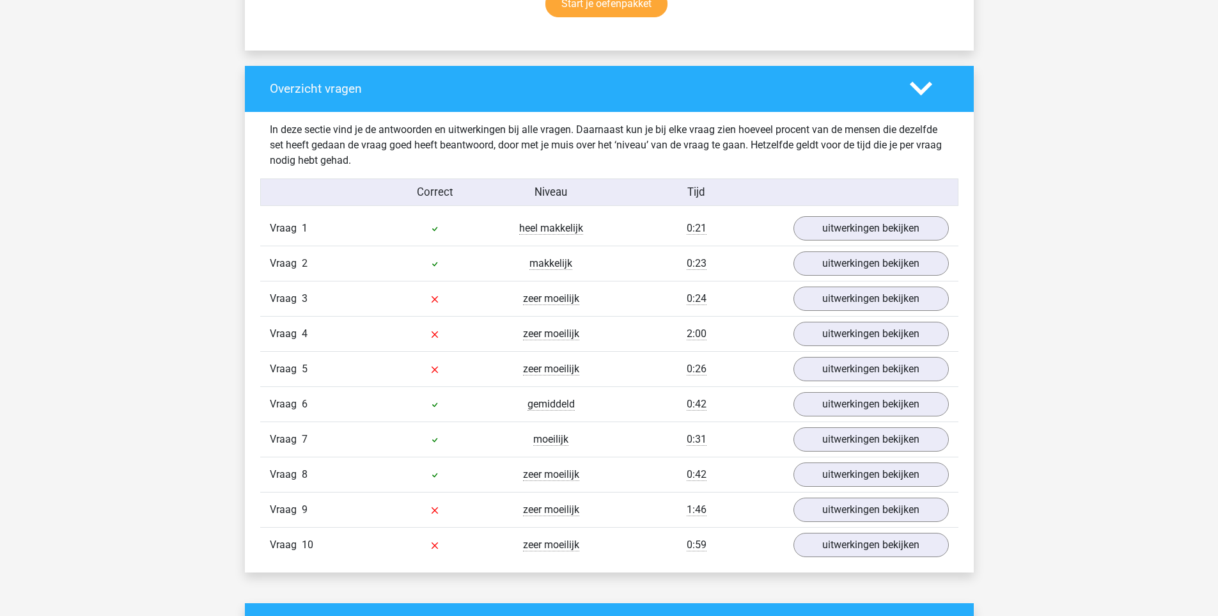
scroll to position [959, 0]
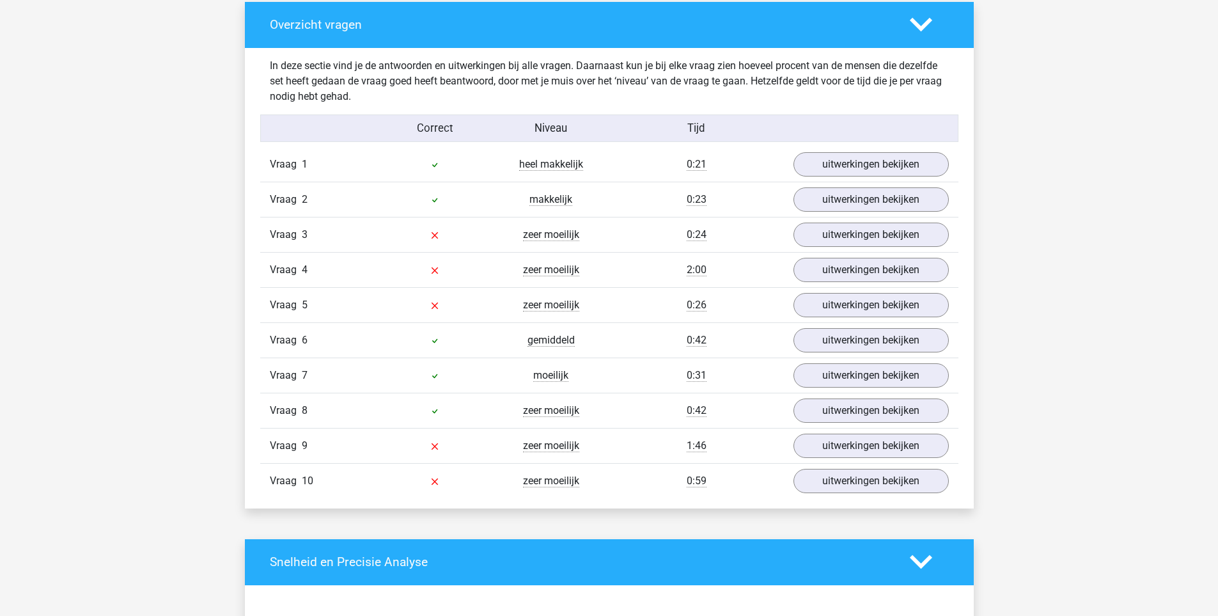
click at [932, 19] on icon at bounding box center [921, 24] width 22 height 22
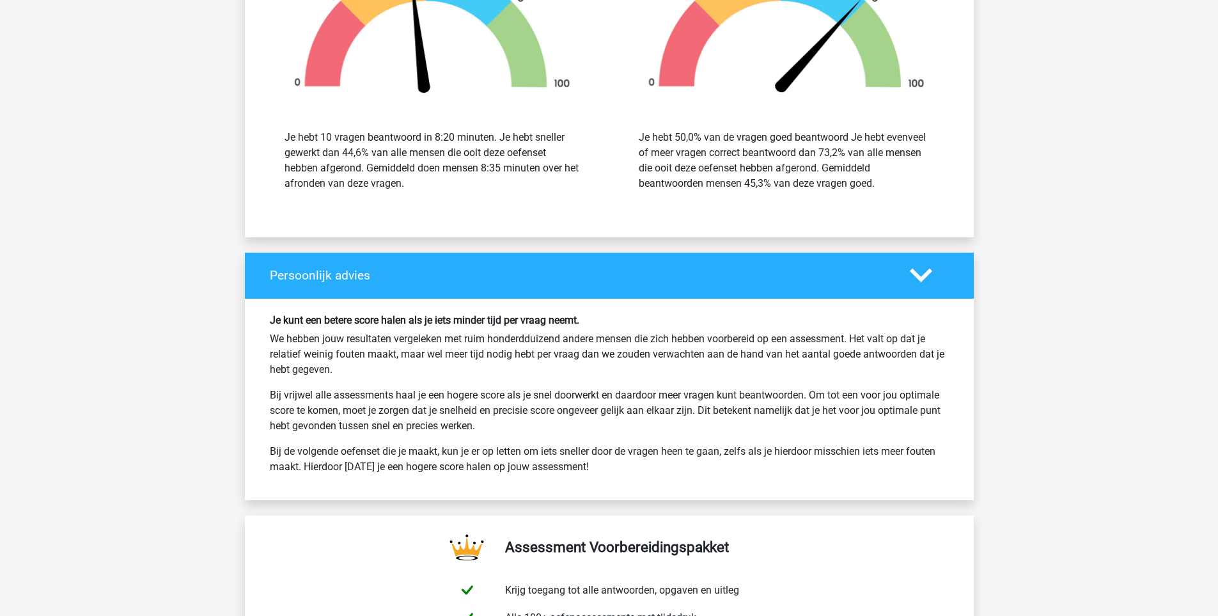
scroll to position [1343, 0]
